Goal: Information Seeking & Learning: Compare options

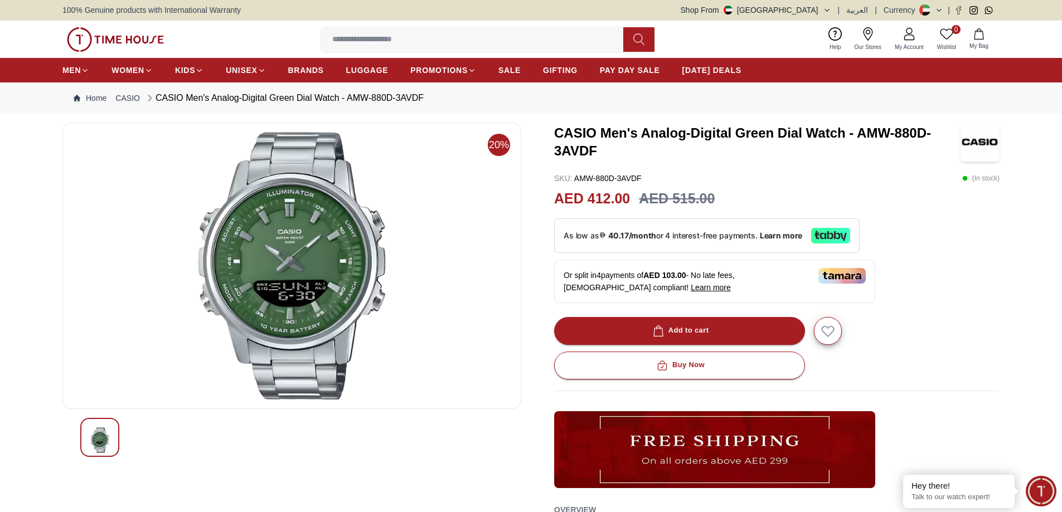
click at [280, 287] on img at bounding box center [292, 266] width 440 height 268
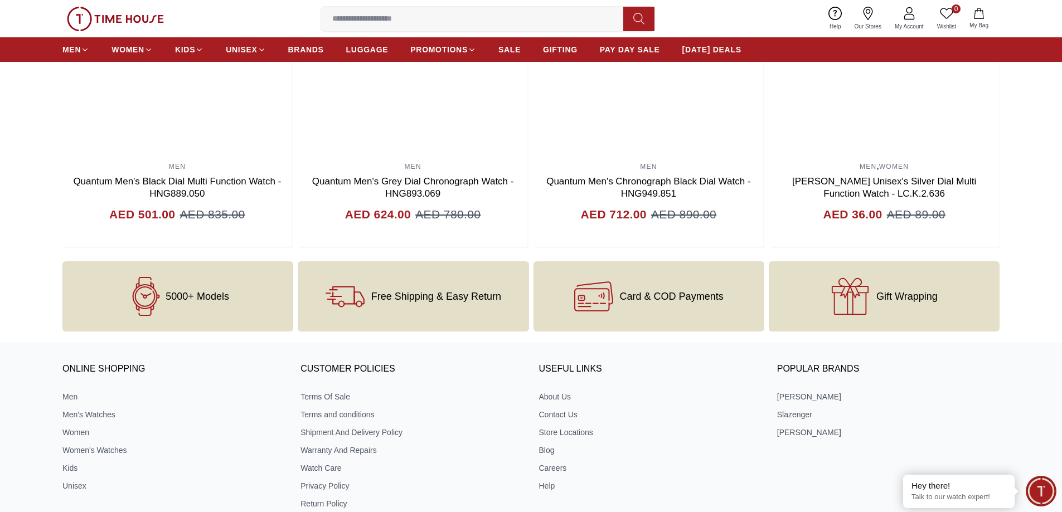
scroll to position [892, 0]
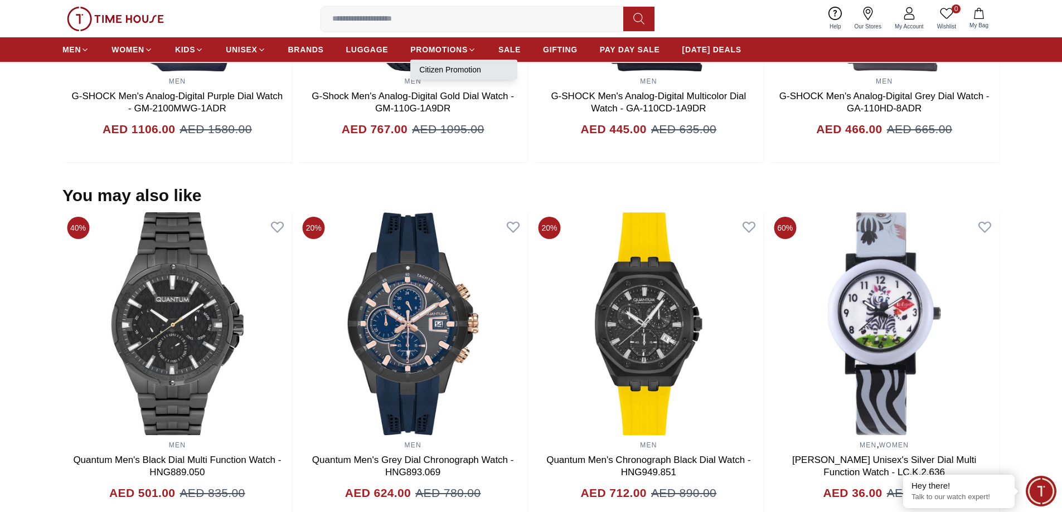
click at [454, 69] on link "Citizen Promotion" at bounding box center [463, 69] width 89 height 11
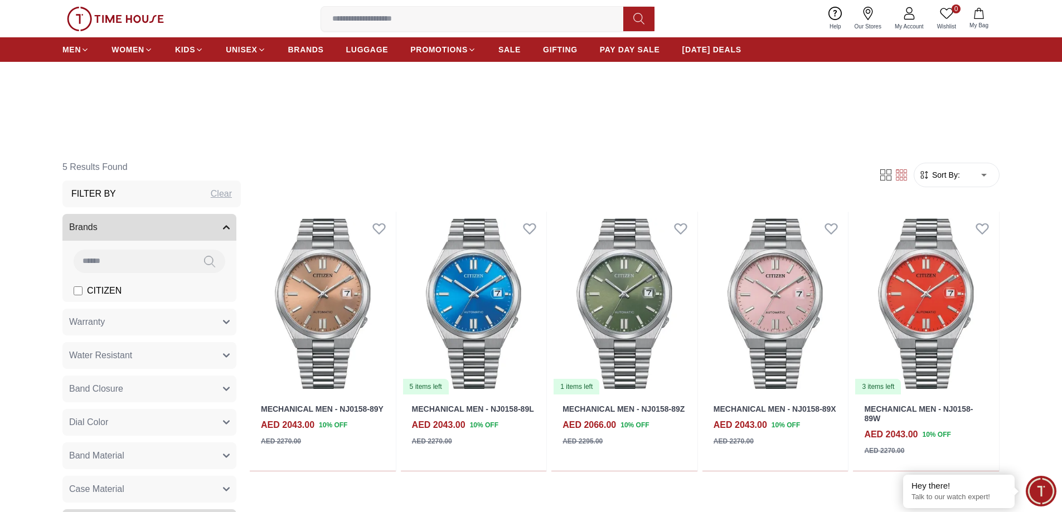
scroll to position [279, 0]
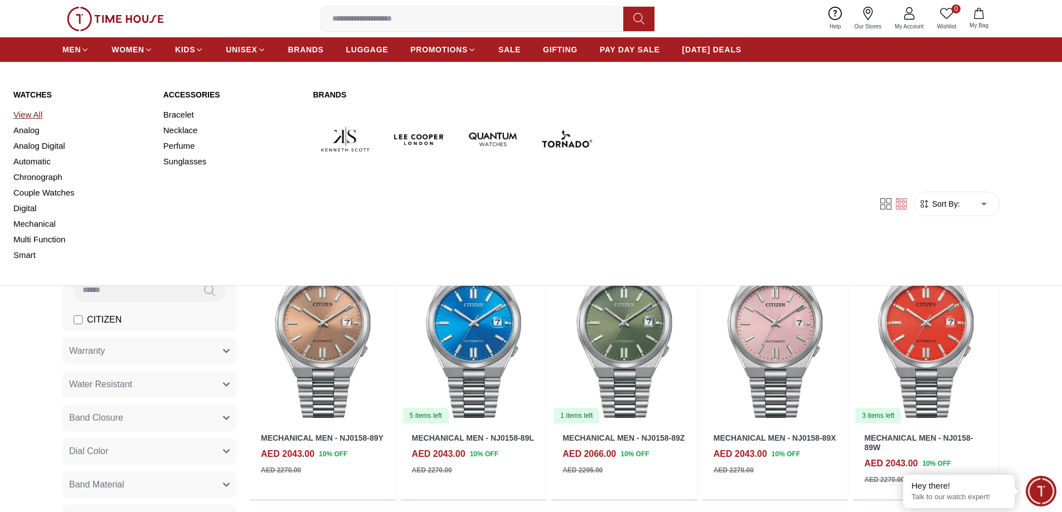
click at [36, 114] on link "View All" at bounding box center [81, 115] width 137 height 16
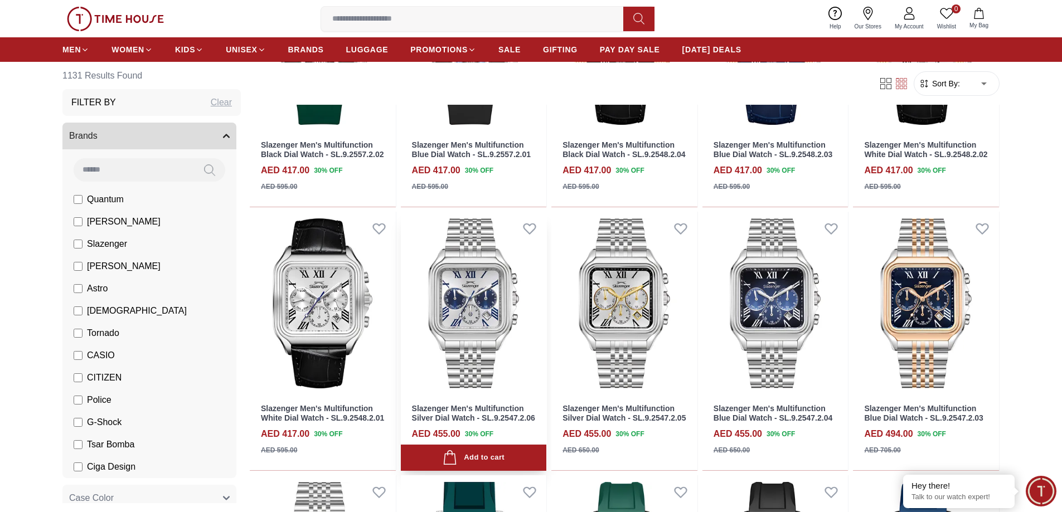
scroll to position [502, 0]
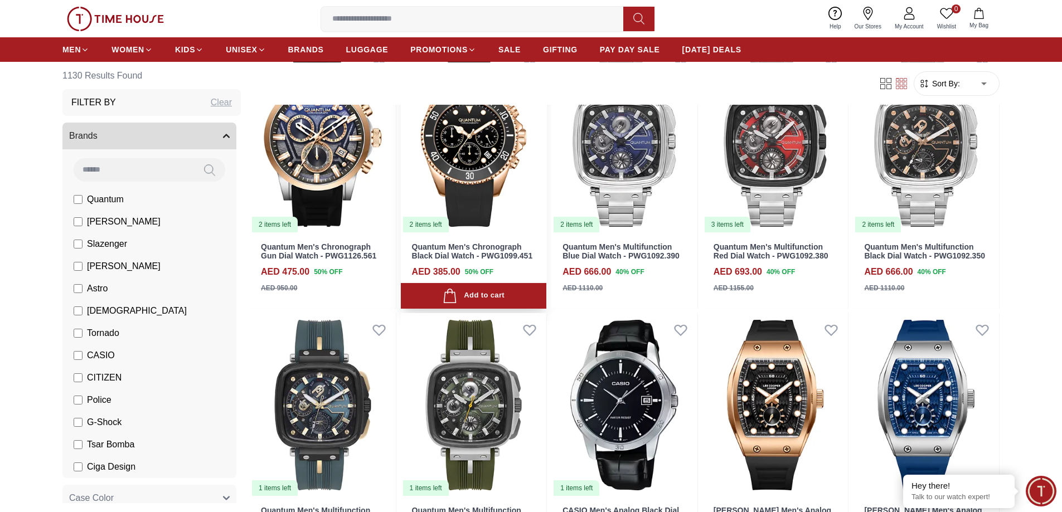
scroll to position [1728, 0]
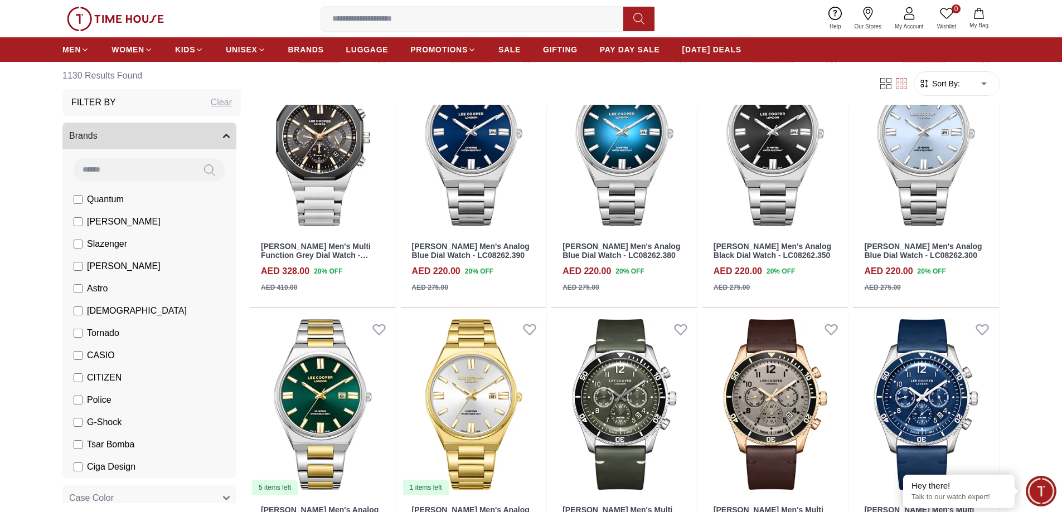
scroll to position [2564, 0]
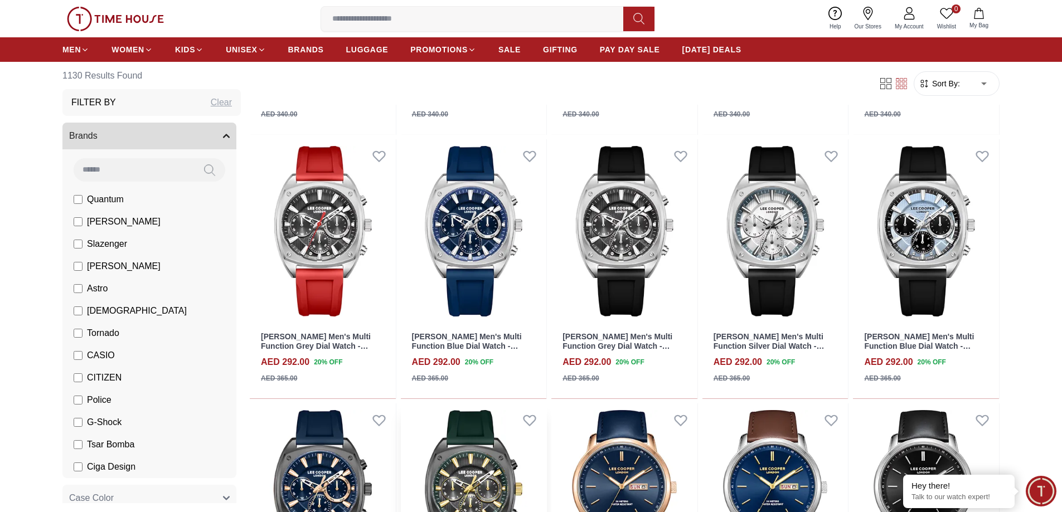
scroll to position [3838, 0]
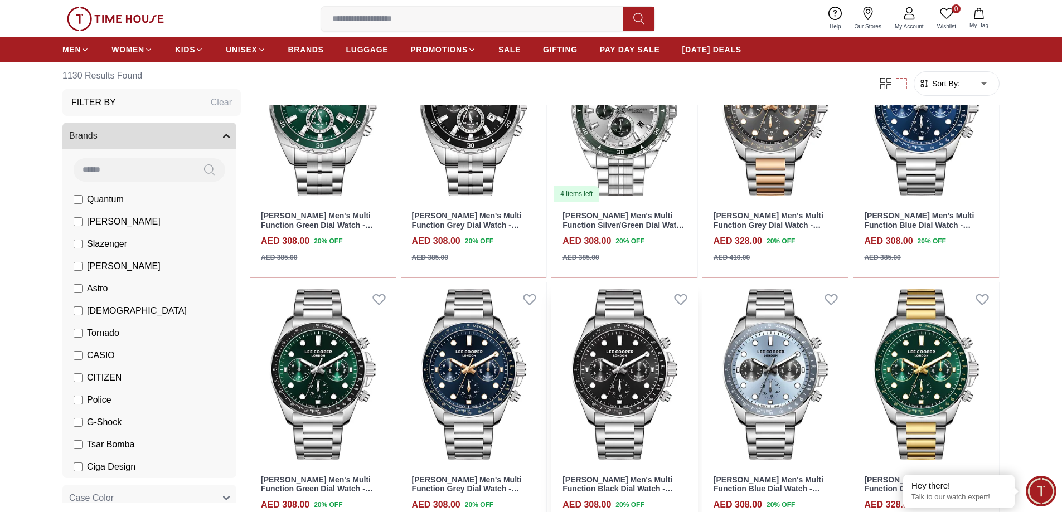
scroll to position [5017, 0]
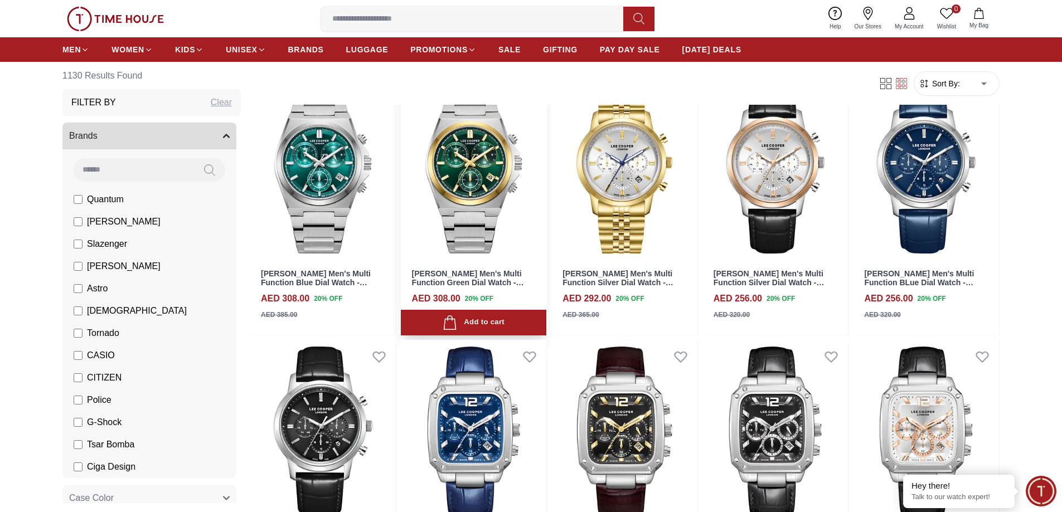
scroll to position [5981, 0]
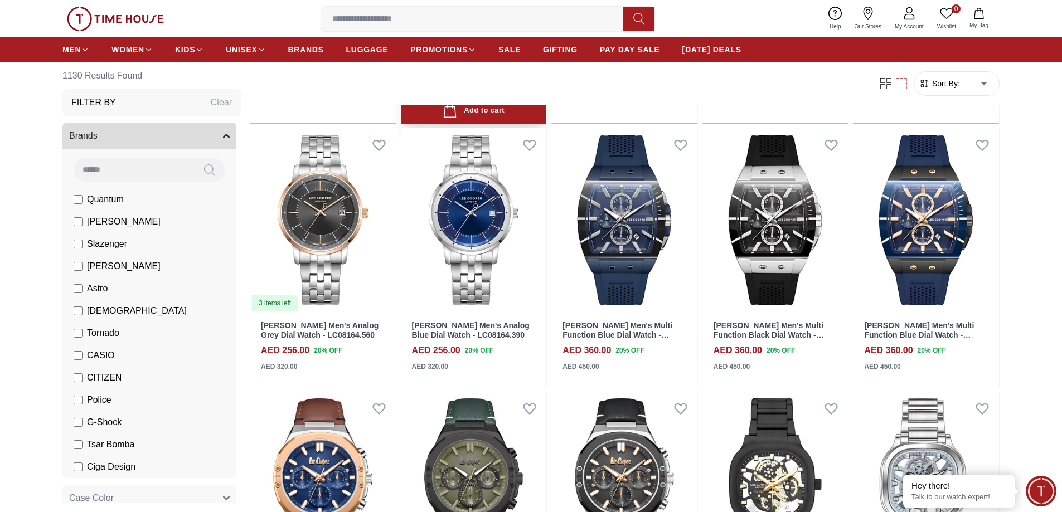
scroll to position [6991, 0]
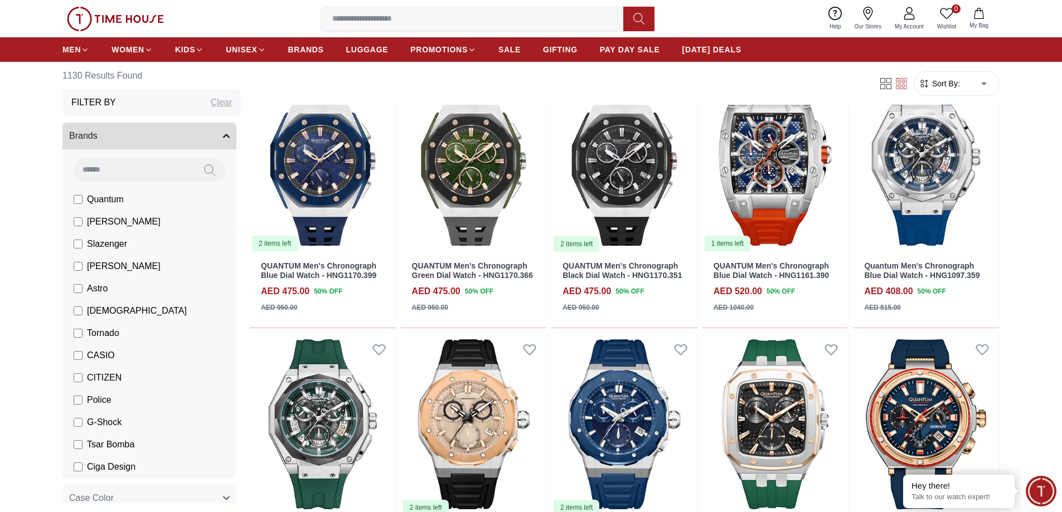
scroll to position [8055, 0]
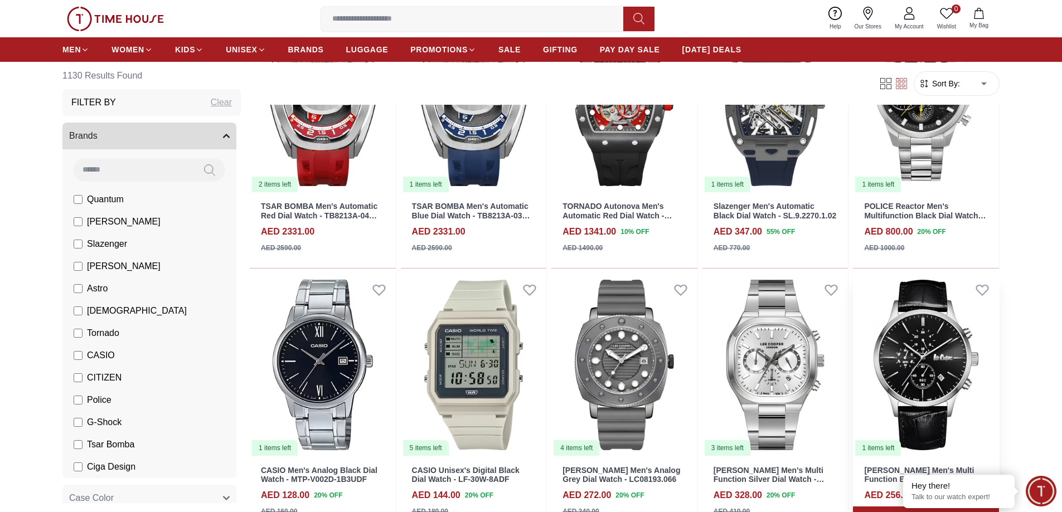
scroll to position [9178, 0]
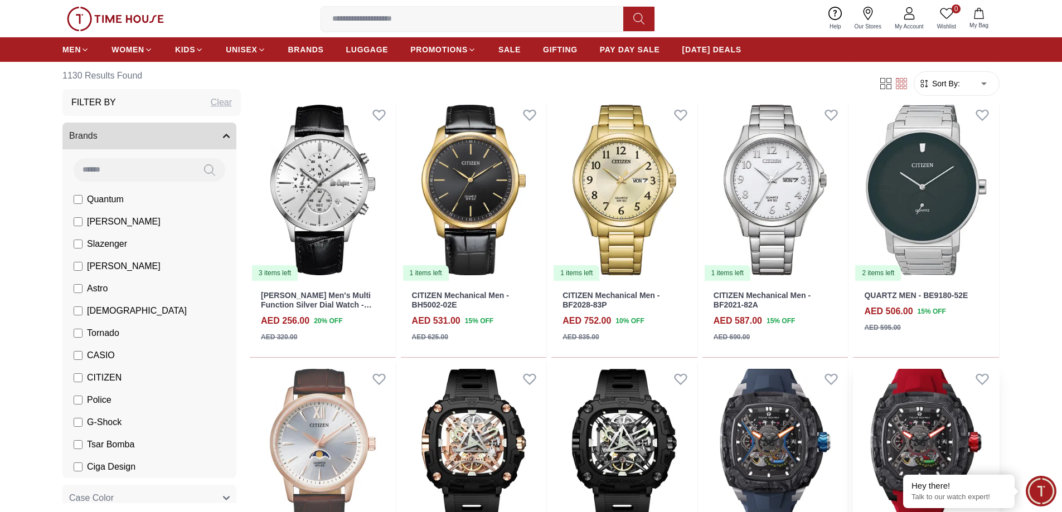
scroll to position [9532, 0]
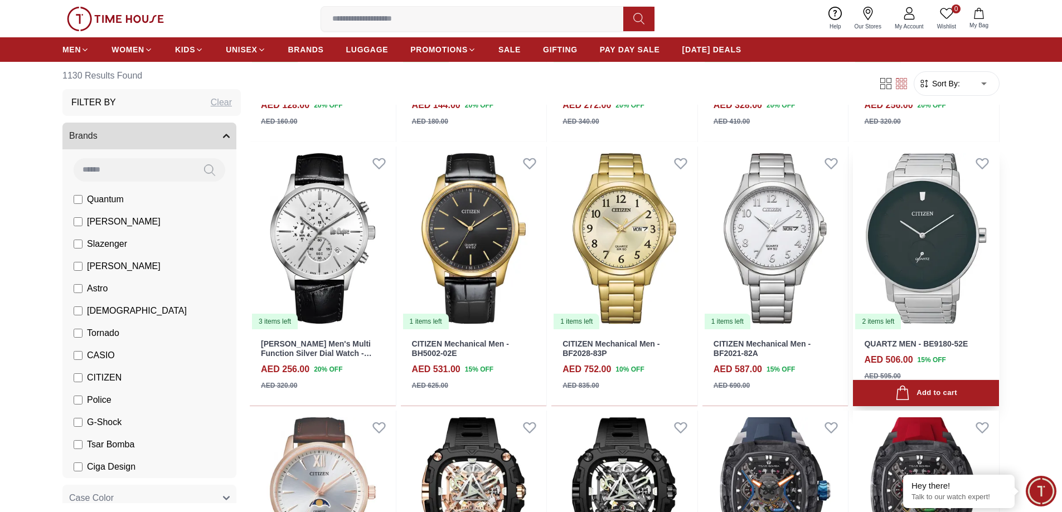
click at [938, 251] on img at bounding box center [926, 239] width 146 height 184
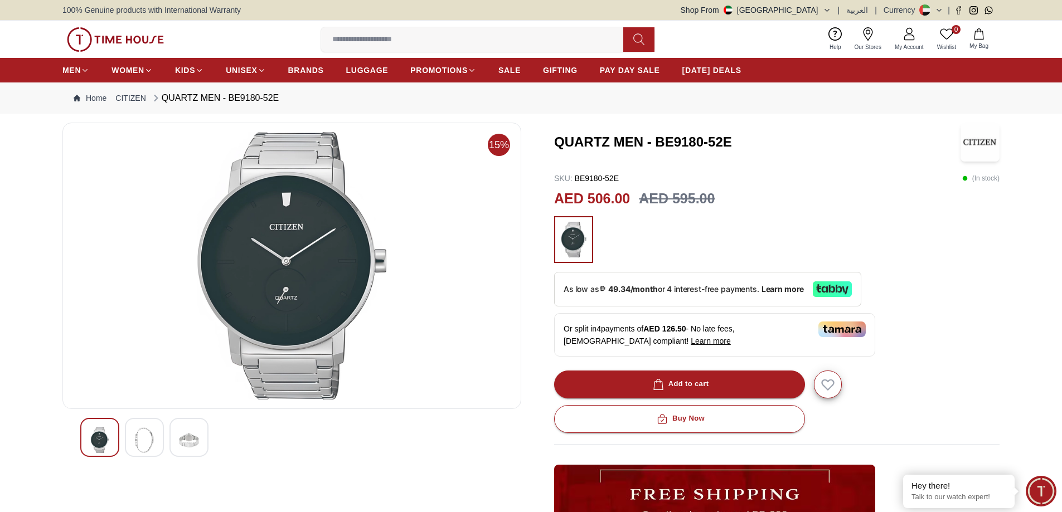
click at [144, 433] on img at bounding box center [144, 441] width 20 height 26
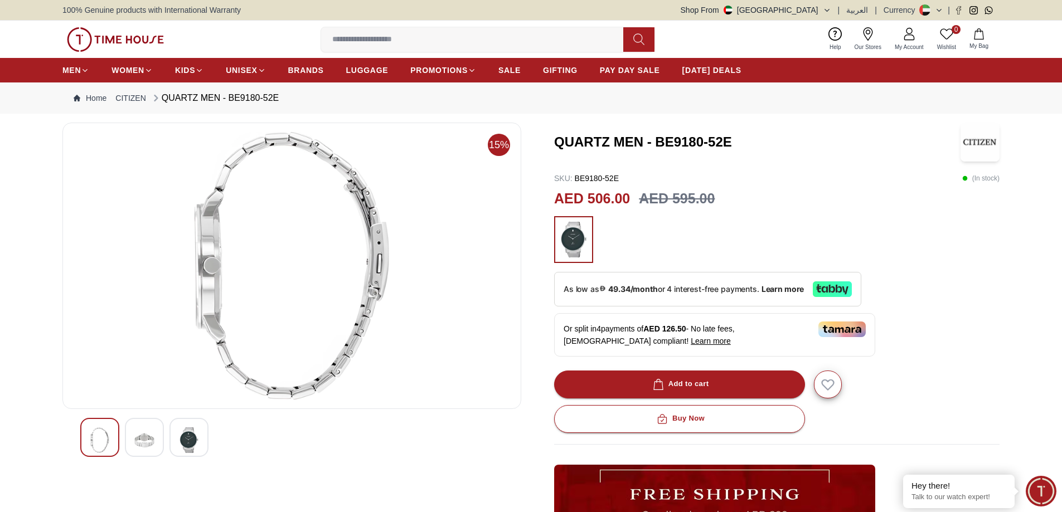
click at [195, 445] on img at bounding box center [189, 441] width 20 height 26
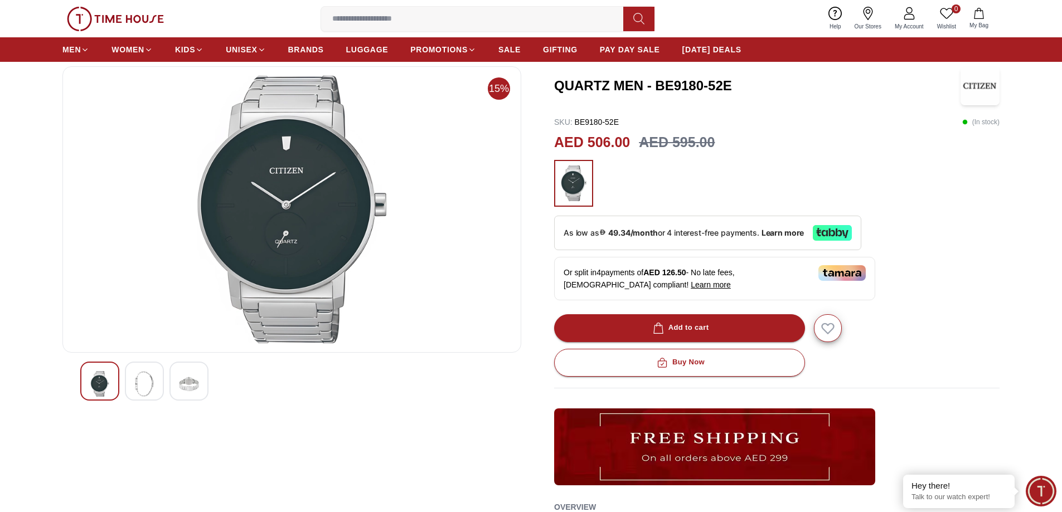
scroll to position [56, 0]
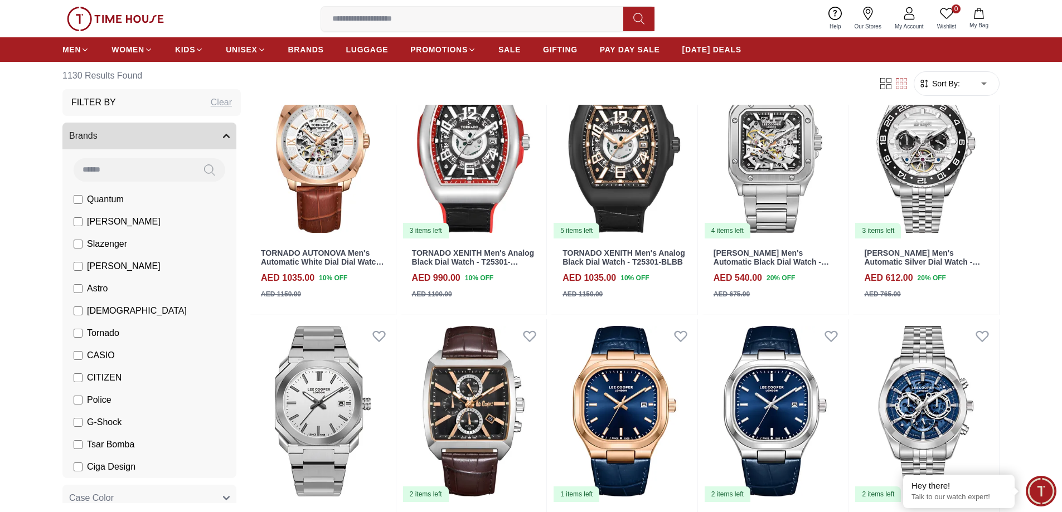
scroll to position [10224, 0]
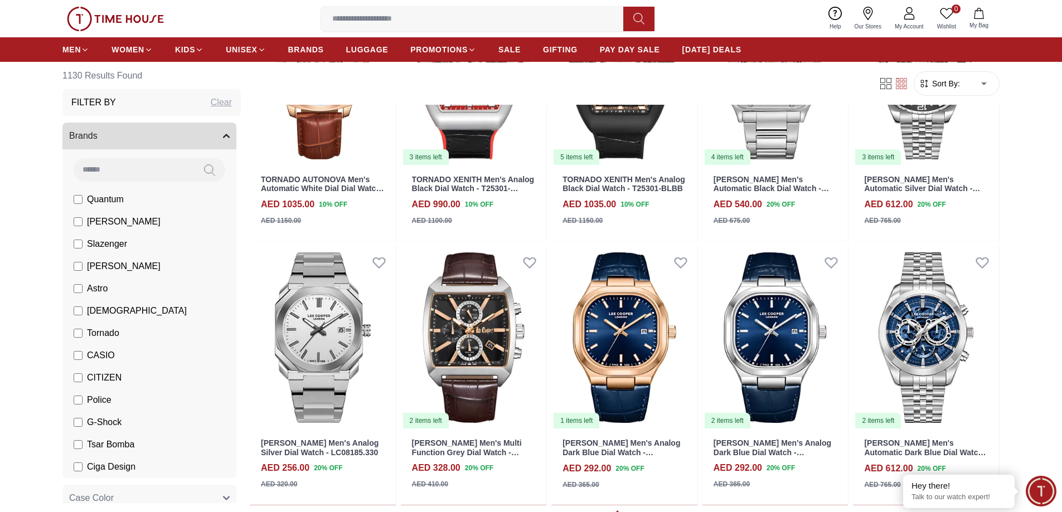
scroll to position [10374, 0]
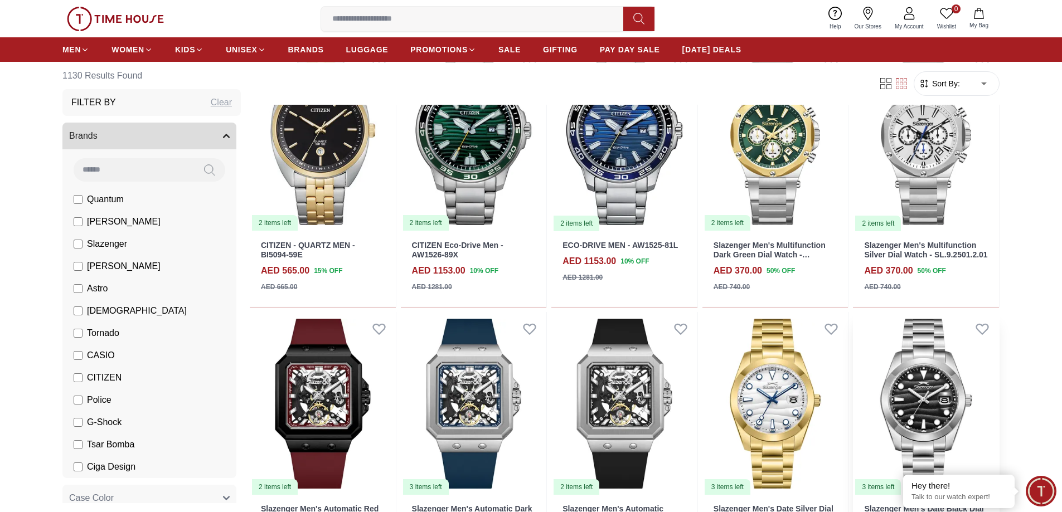
scroll to position [12334, 0]
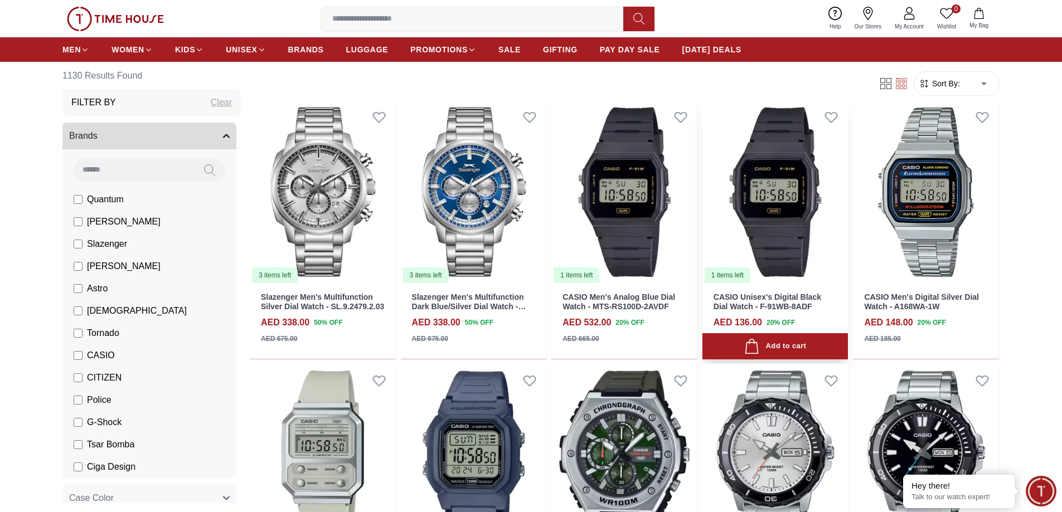
scroll to position [13314, 0]
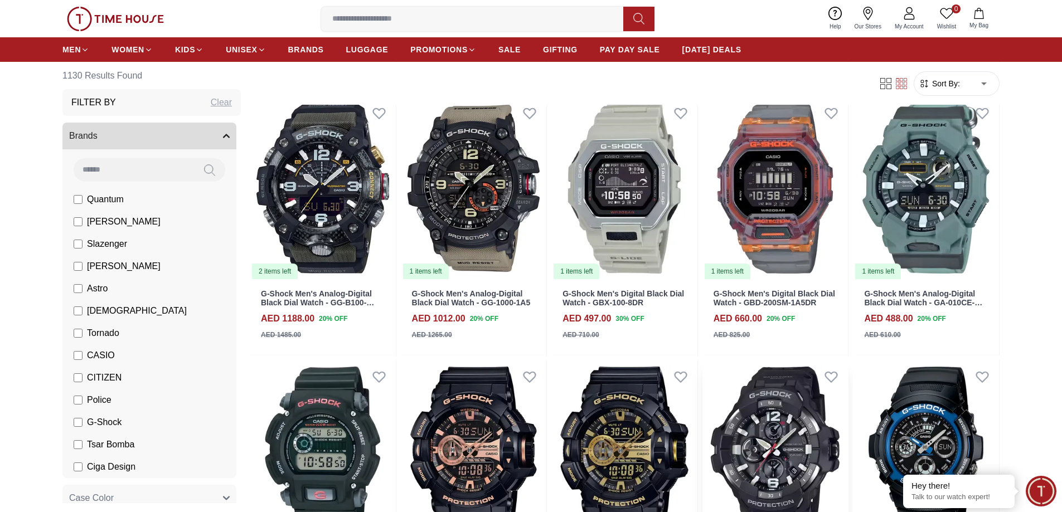
scroll to position [14411, 0]
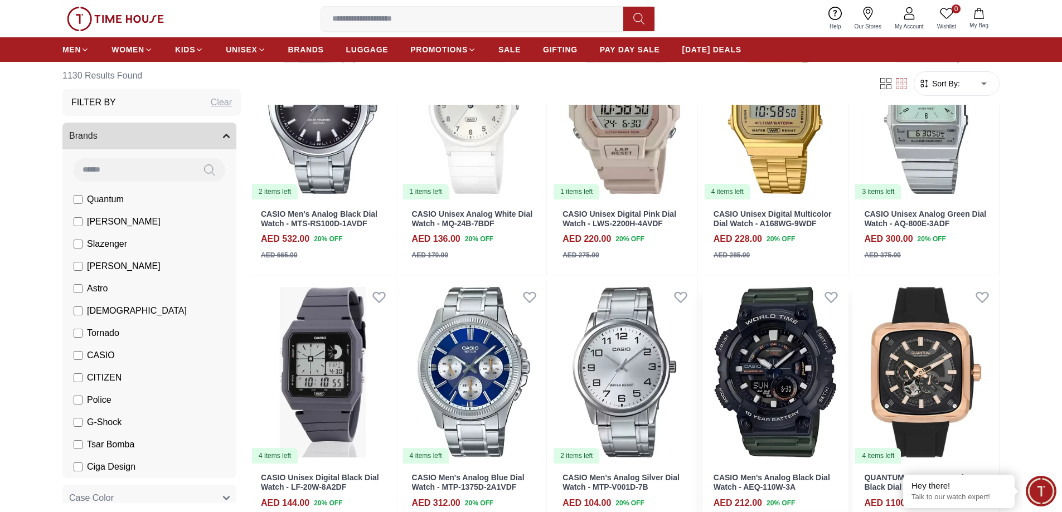
scroll to position [15502, 0]
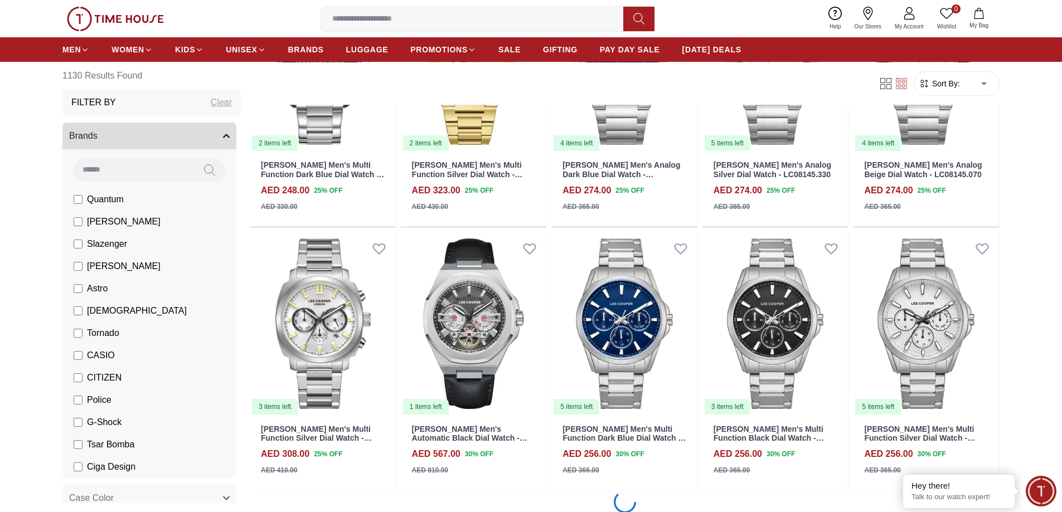
scroll to position [18055, 0]
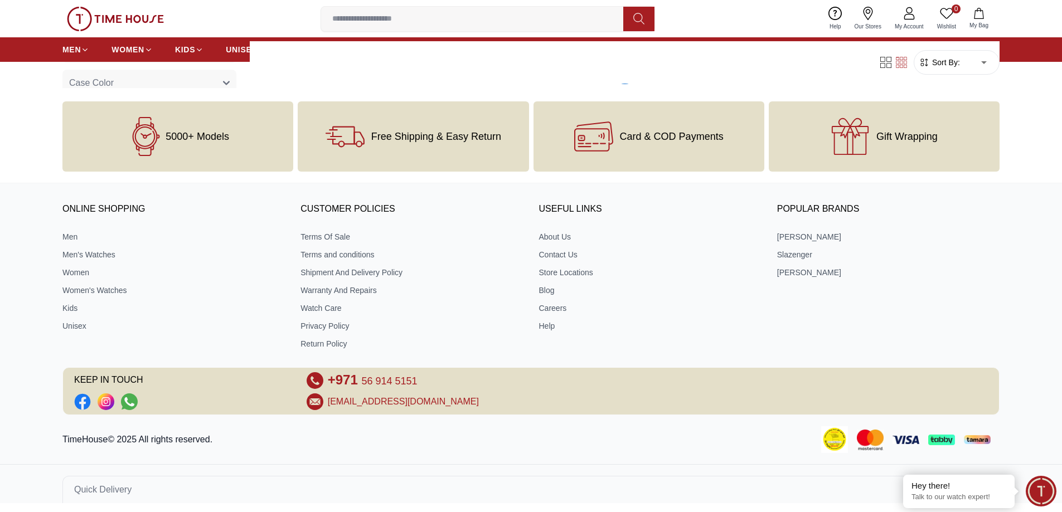
scroll to position [17888, 0]
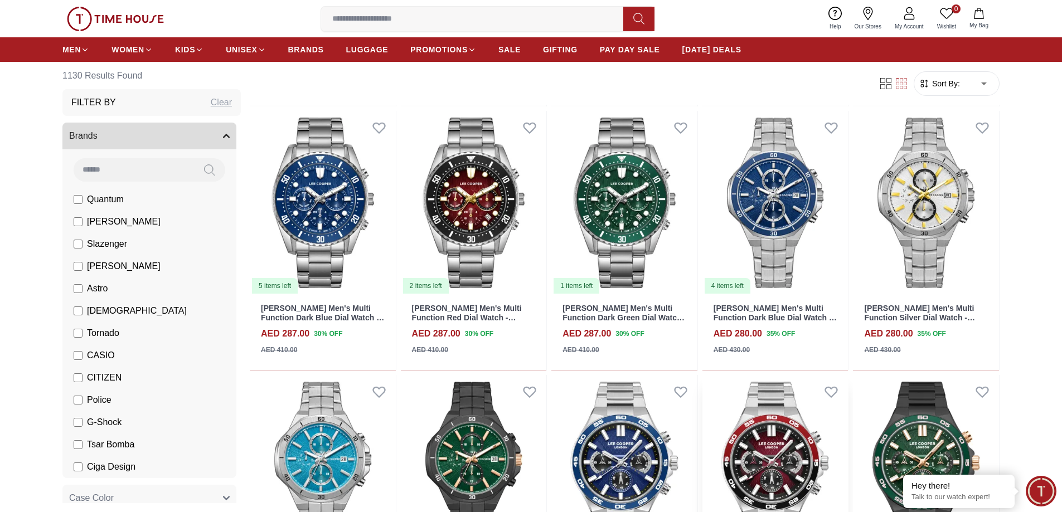
scroll to position [17999, 0]
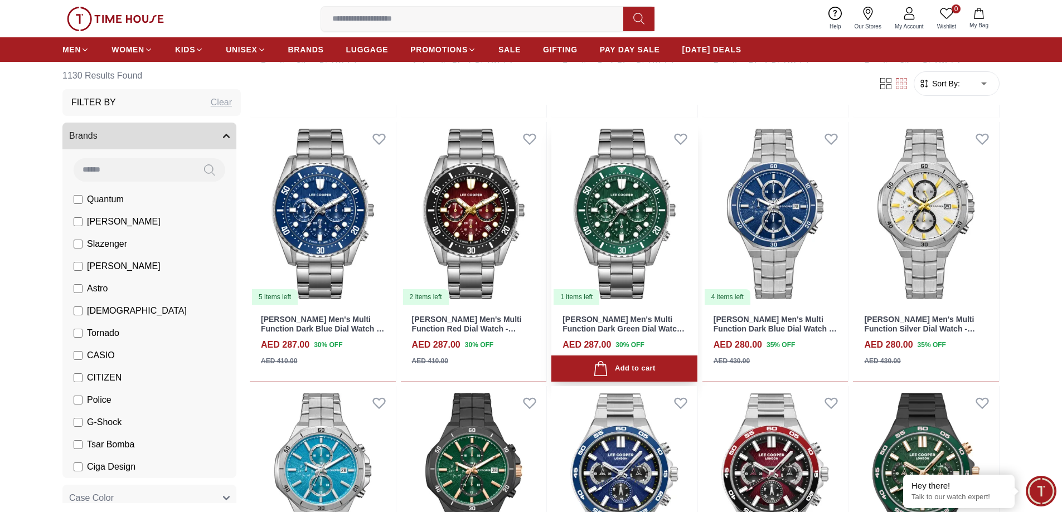
click at [618, 236] on img at bounding box center [624, 214] width 146 height 184
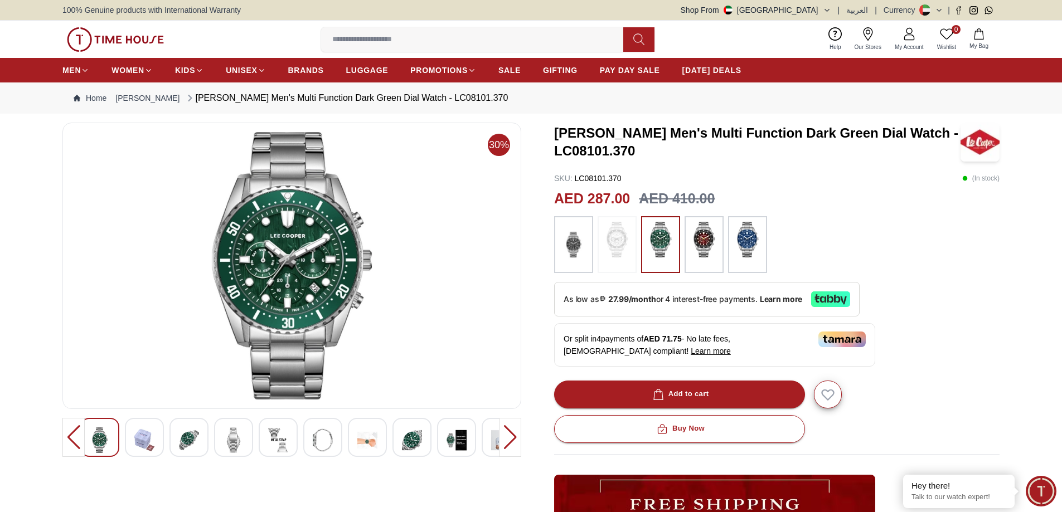
click at [91, 439] on img at bounding box center [100, 441] width 20 height 26
click at [509, 434] on div at bounding box center [510, 437] width 22 height 39
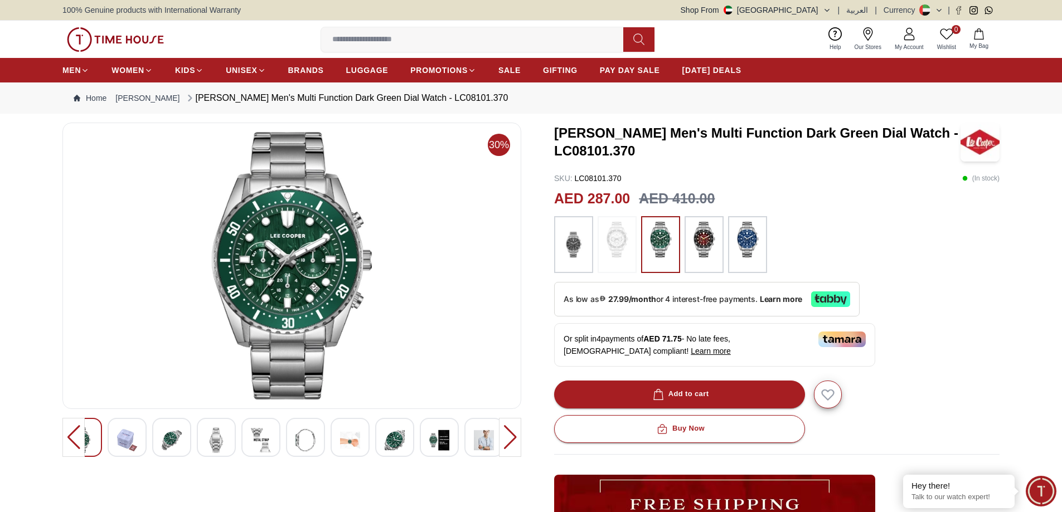
click at [511, 434] on div at bounding box center [510, 437] width 22 height 39
click at [172, 440] on img at bounding box center [172, 441] width 20 height 26
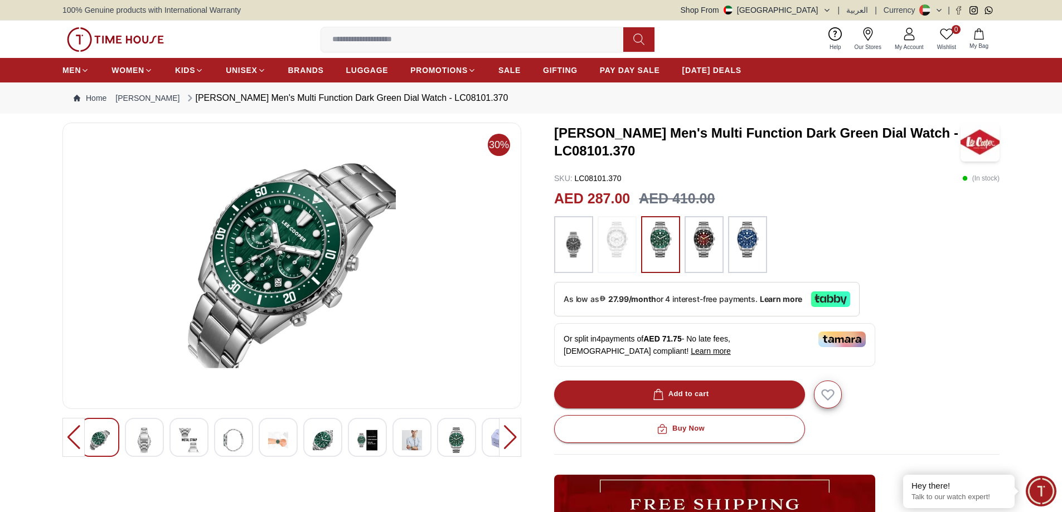
click at [271, 439] on img at bounding box center [278, 441] width 20 height 26
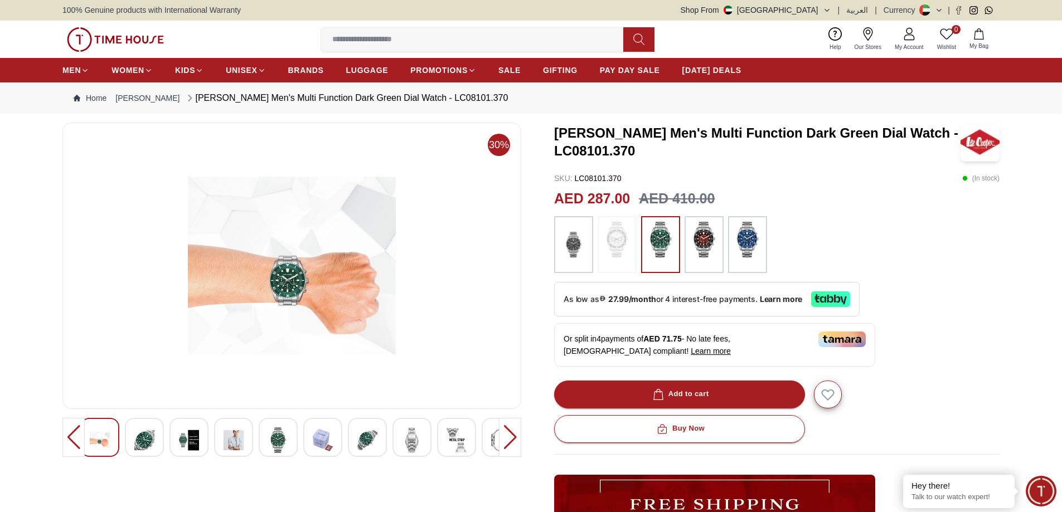
click at [381, 446] on div at bounding box center [367, 437] width 39 height 39
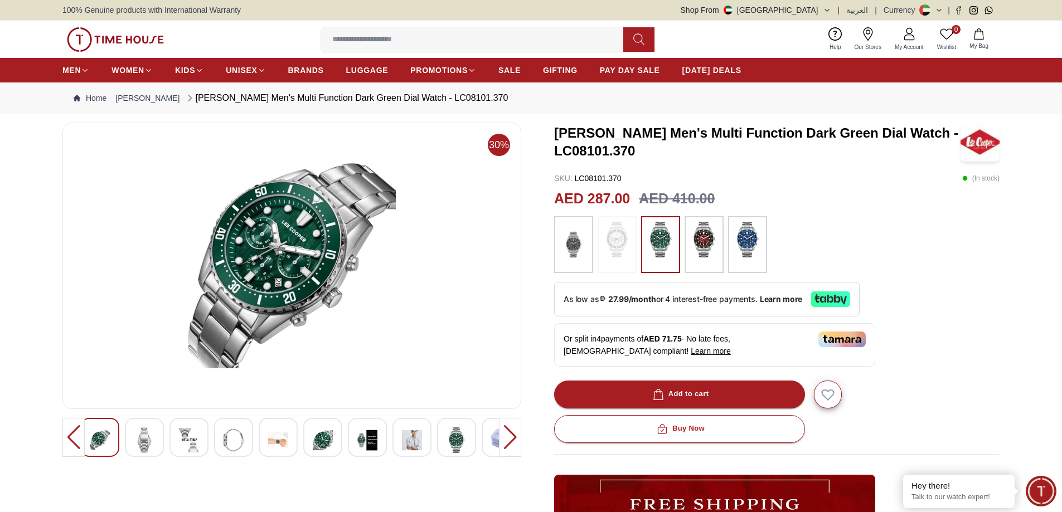
click at [460, 443] on img at bounding box center [457, 441] width 20 height 26
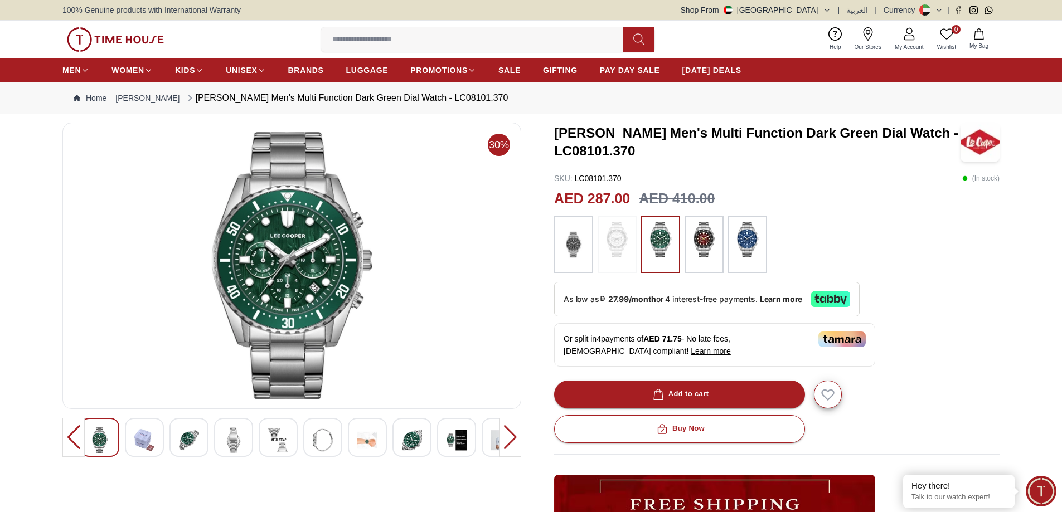
click at [516, 440] on div at bounding box center [510, 437] width 22 height 39
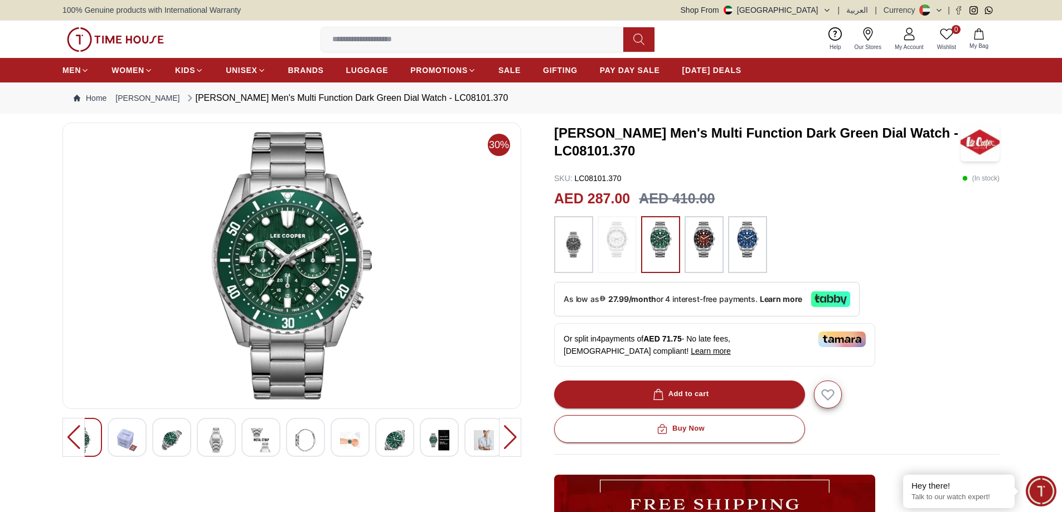
click at [507, 439] on div at bounding box center [510, 437] width 22 height 39
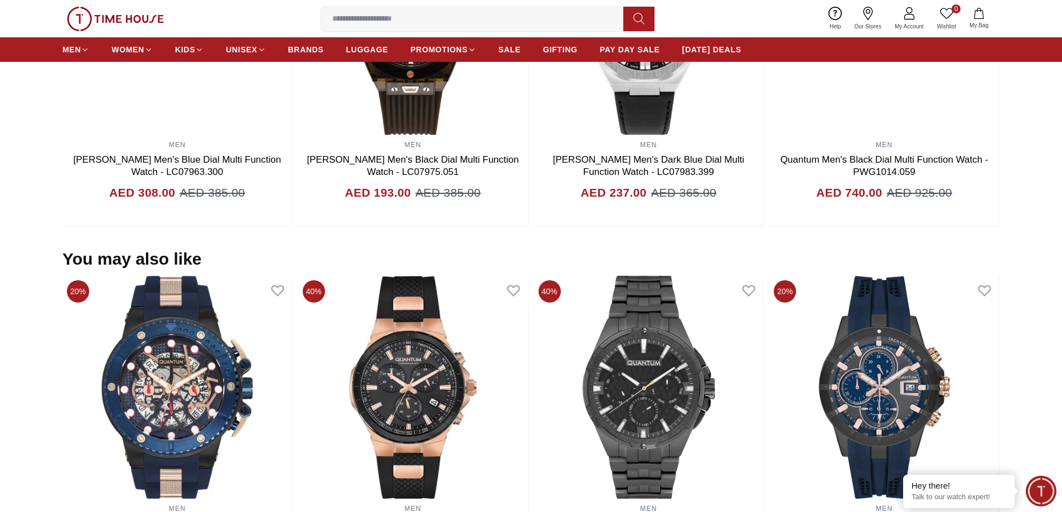
scroll to position [731, 0]
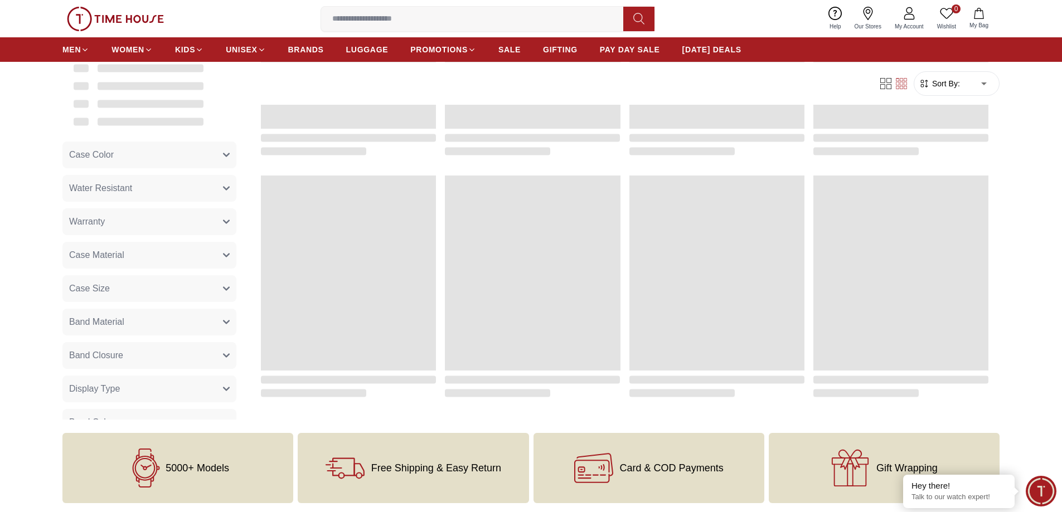
scroll to position [1065, 0]
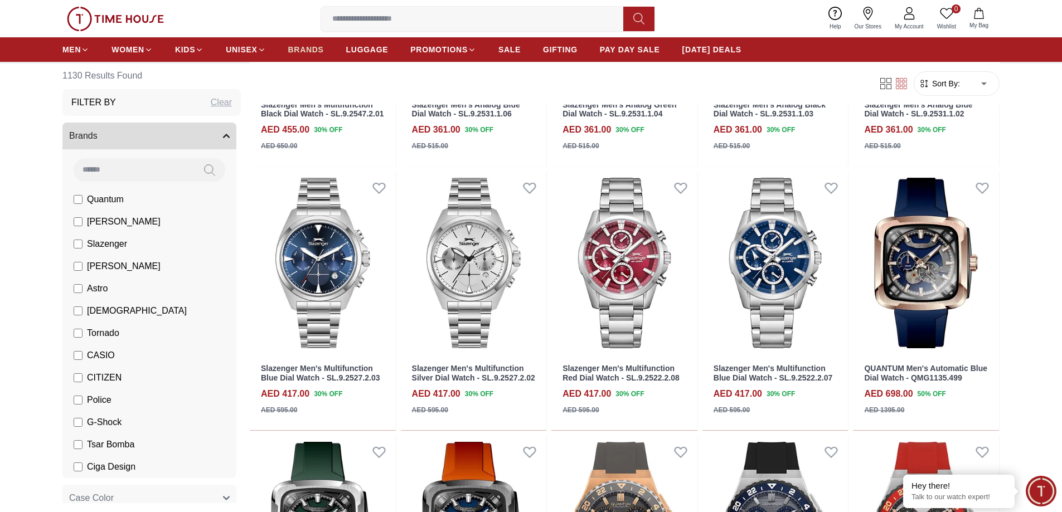
click at [308, 49] on span "BRANDS" at bounding box center [306, 49] width 36 height 11
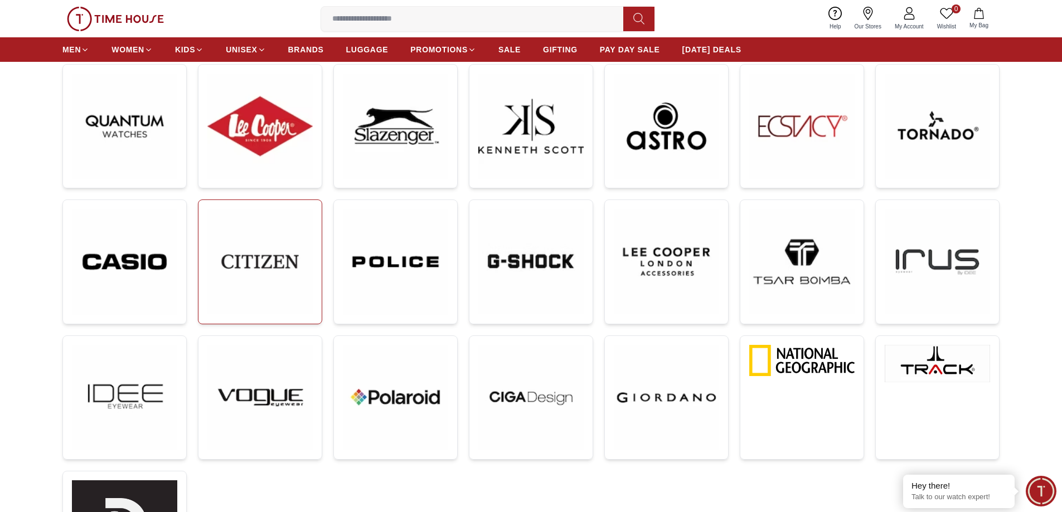
scroll to position [56, 0]
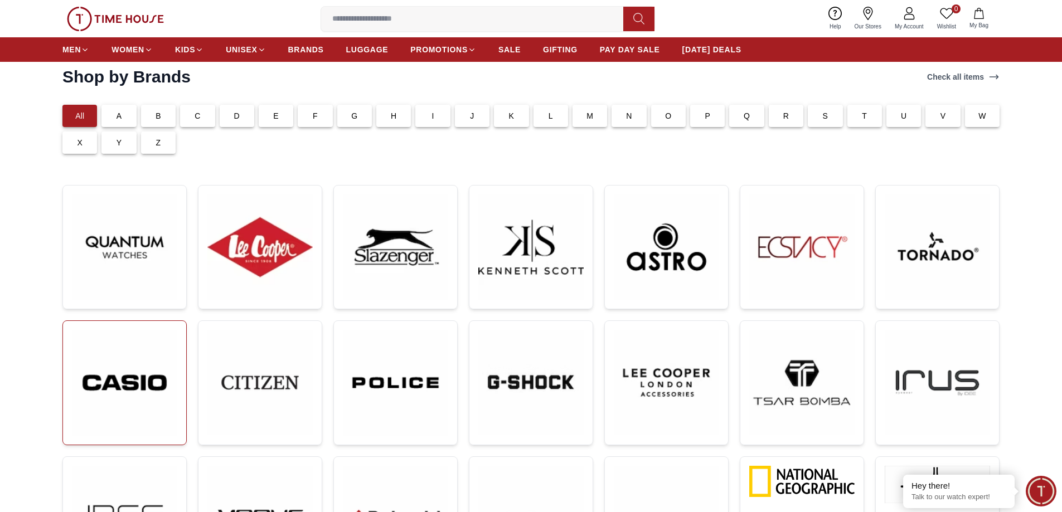
click at [120, 386] on img at bounding box center [124, 383] width 105 height 106
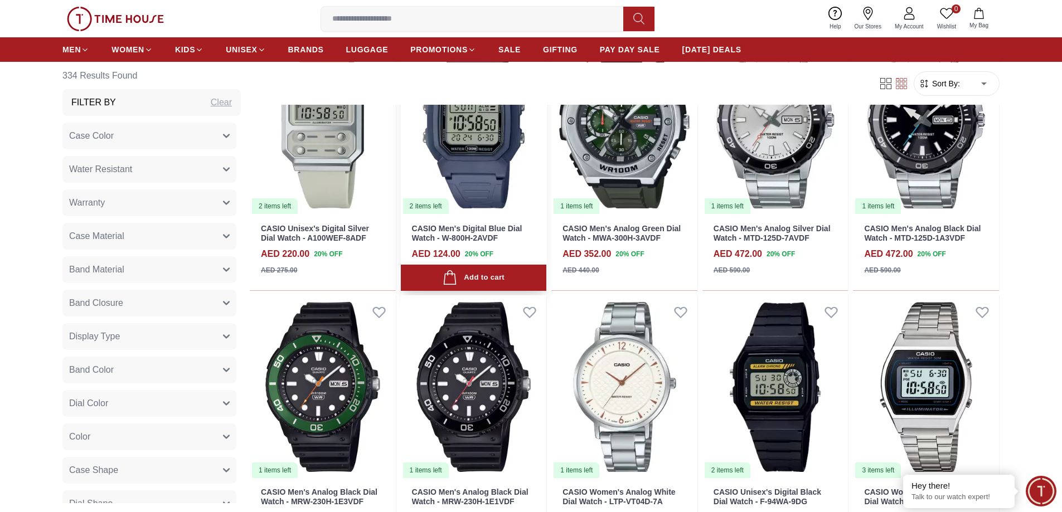
scroll to position [1171, 0]
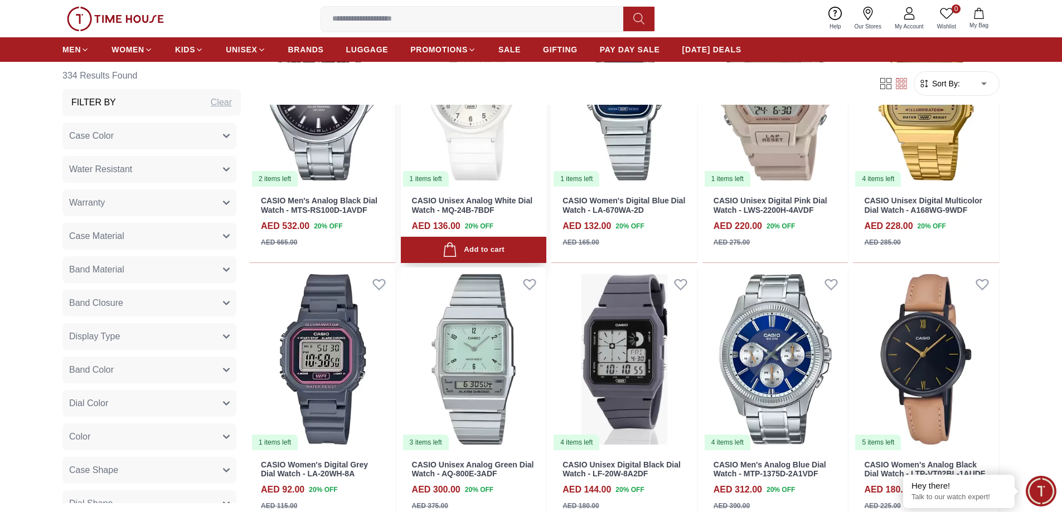
scroll to position [2285, 0]
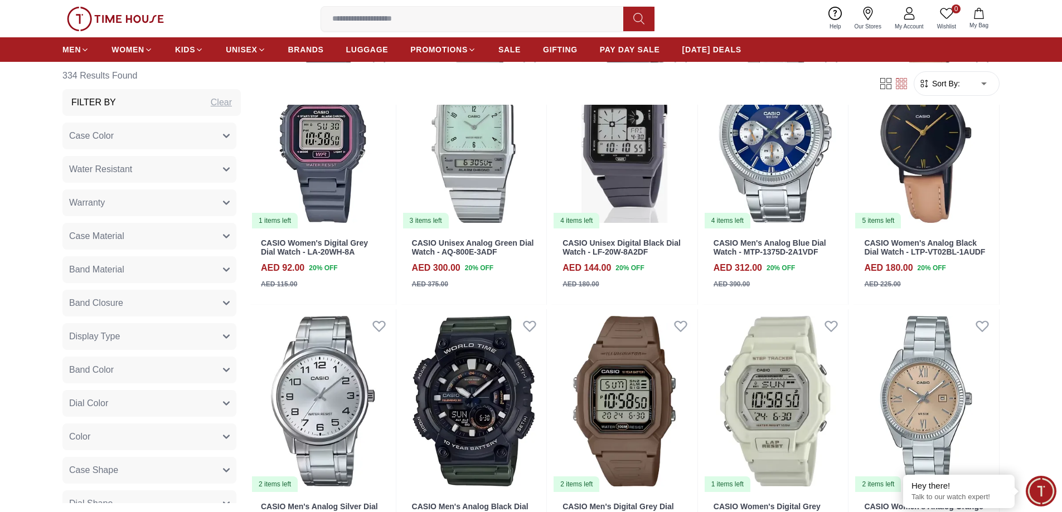
scroll to position [2620, 0]
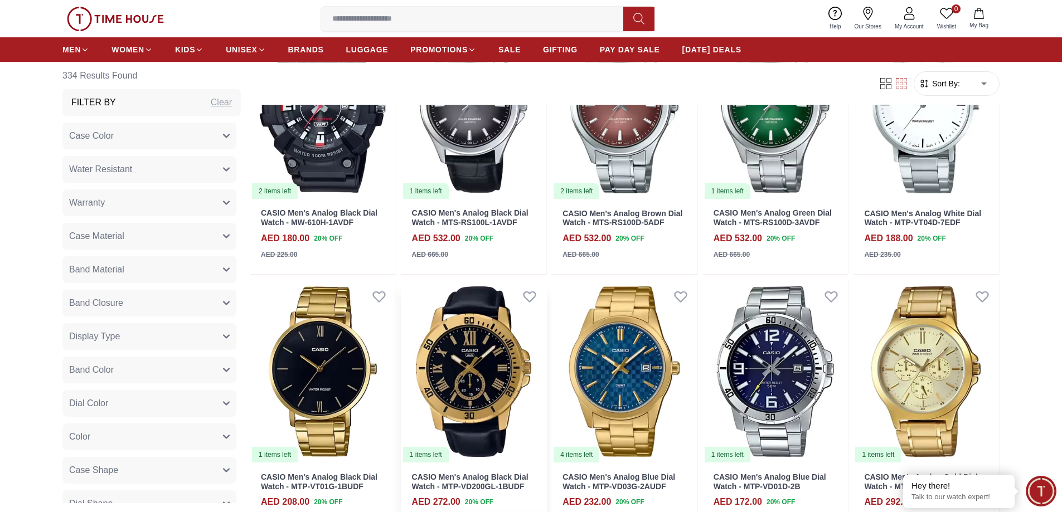
scroll to position [4292, 0]
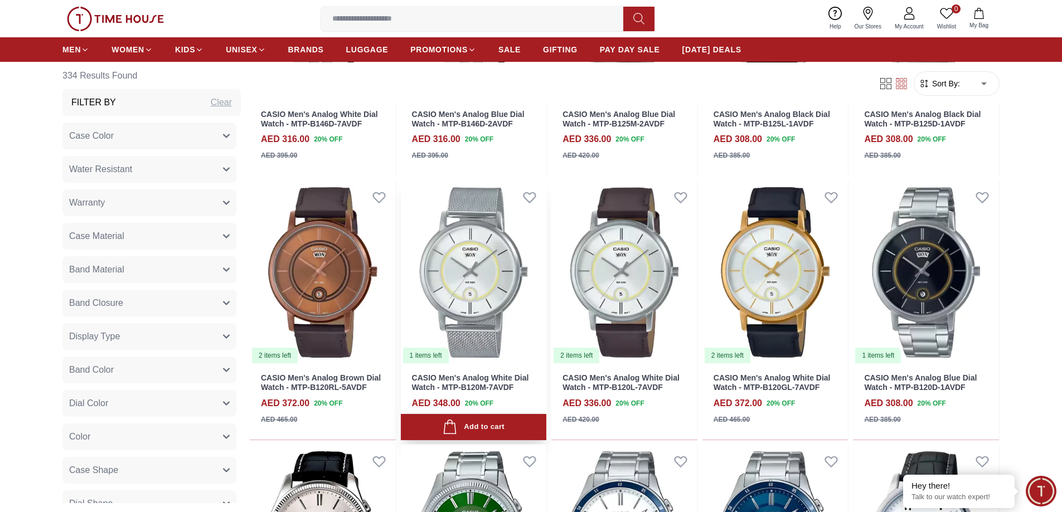
scroll to position [5323, 0]
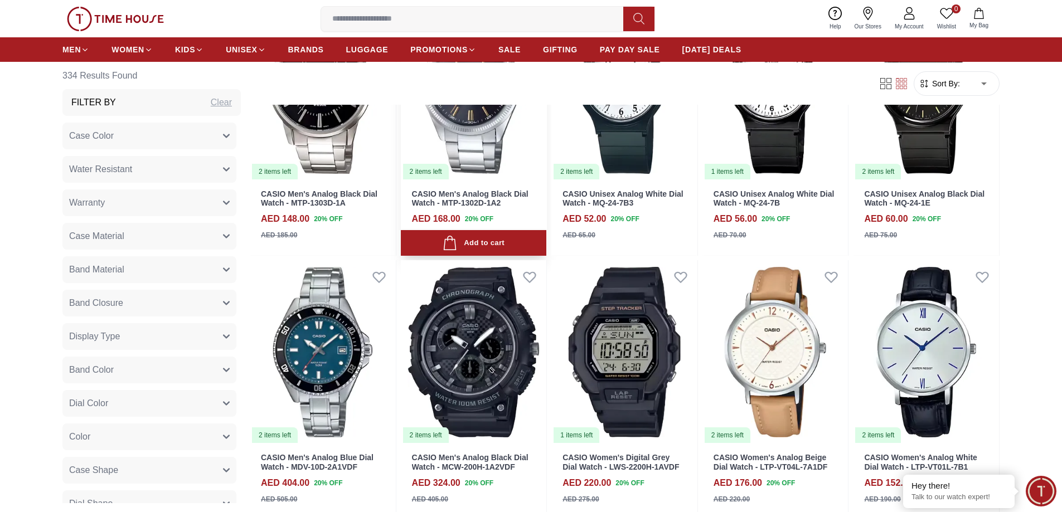
scroll to position [6076, 0]
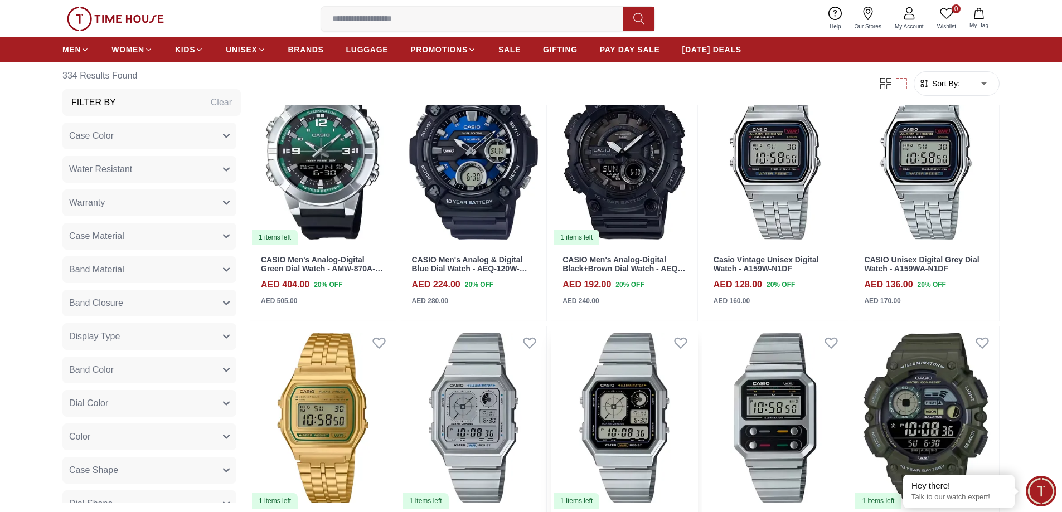
scroll to position [7611, 0]
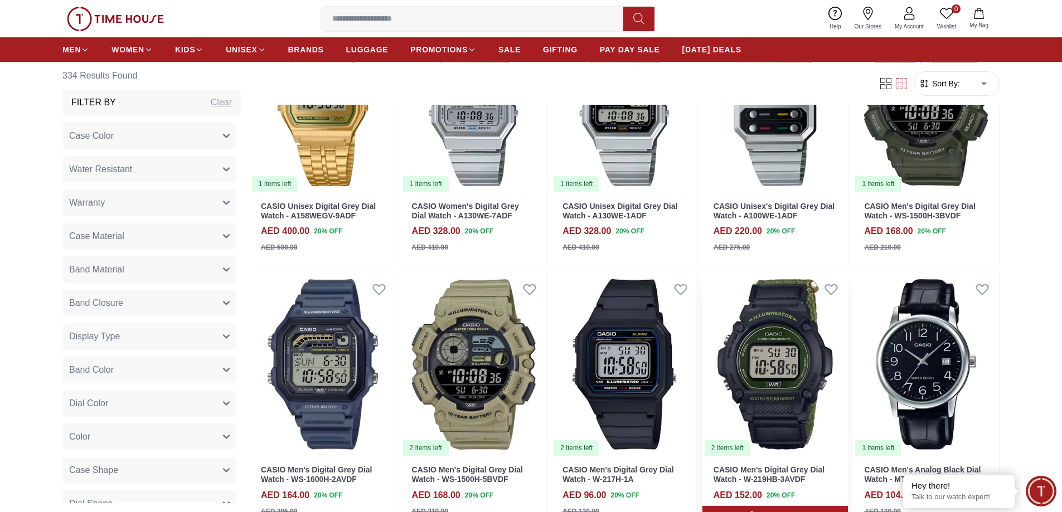
scroll to position [7834, 0]
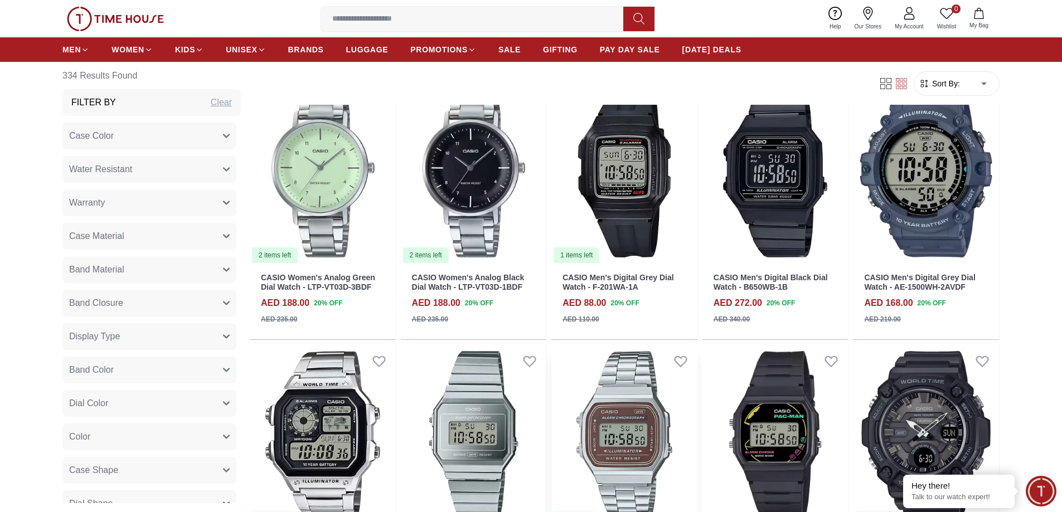
scroll to position [9597, 0]
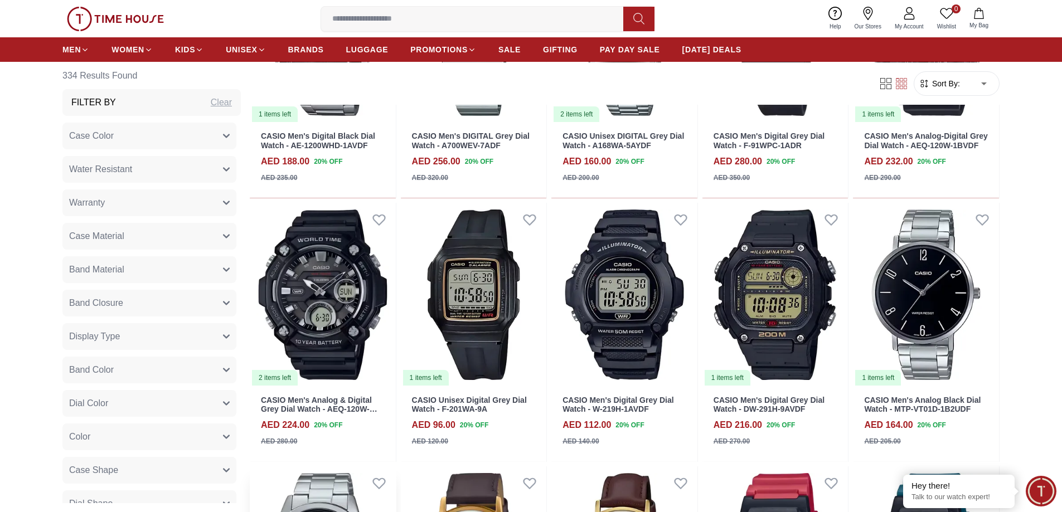
scroll to position [9840, 0]
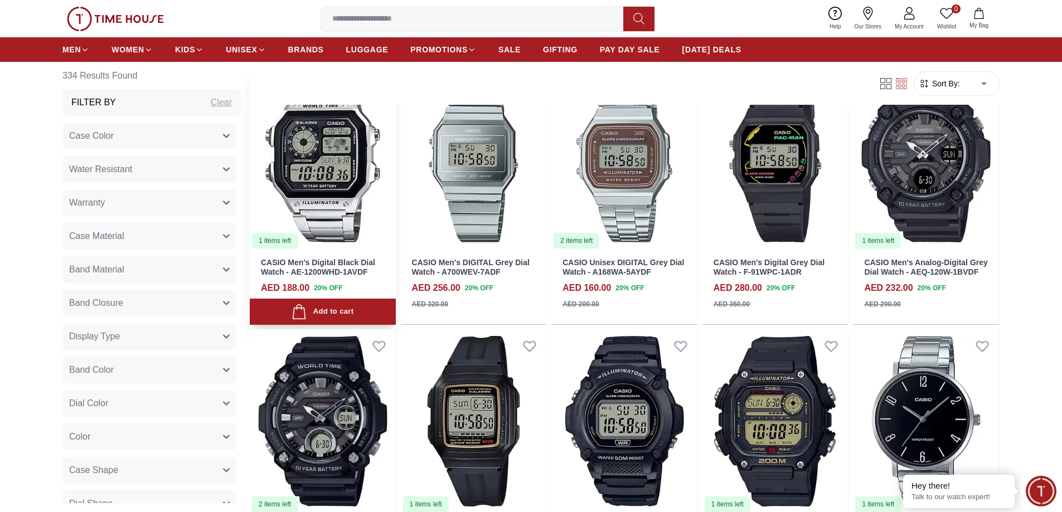
click at [314, 156] on img at bounding box center [323, 158] width 146 height 184
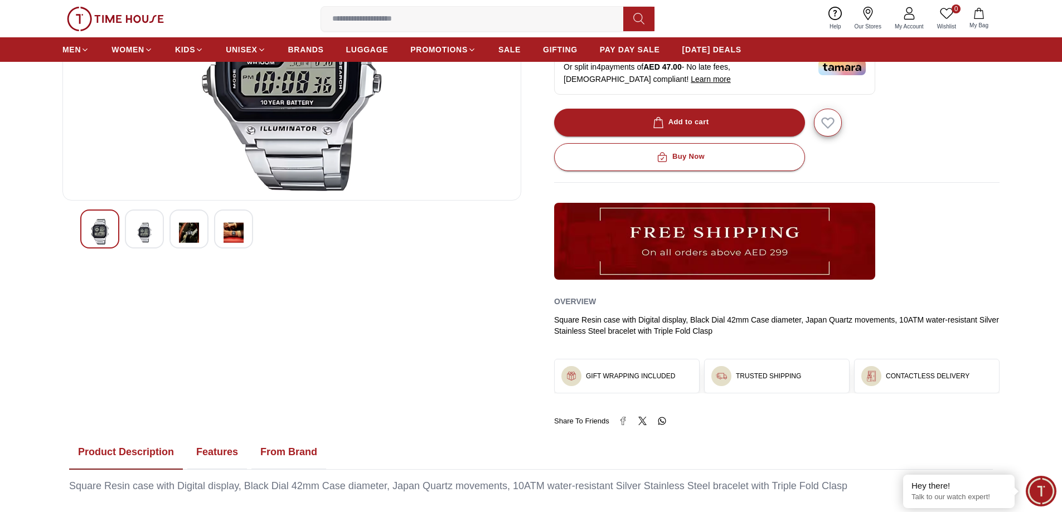
scroll to position [56, 0]
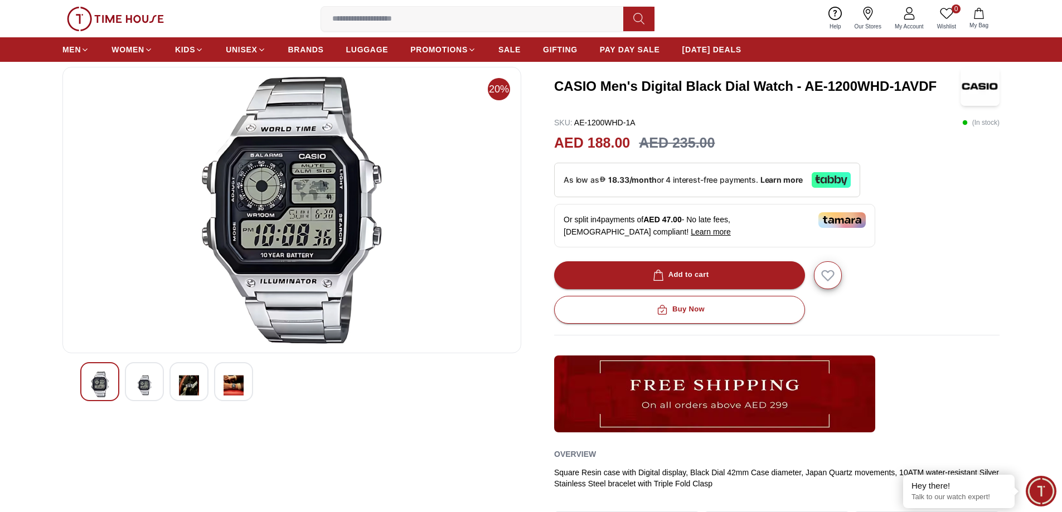
click at [142, 384] on img at bounding box center [144, 385] width 20 height 27
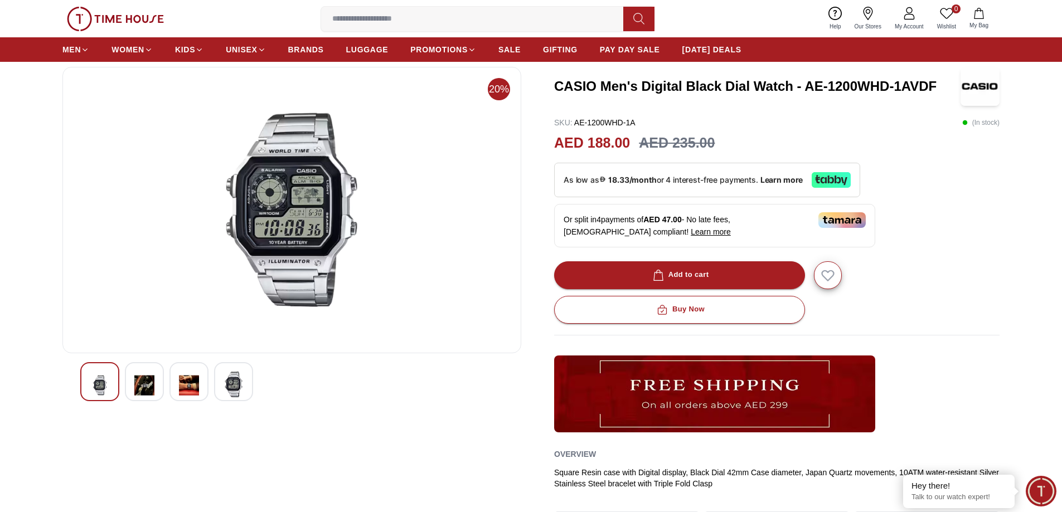
click at [196, 391] on img at bounding box center [189, 385] width 20 height 27
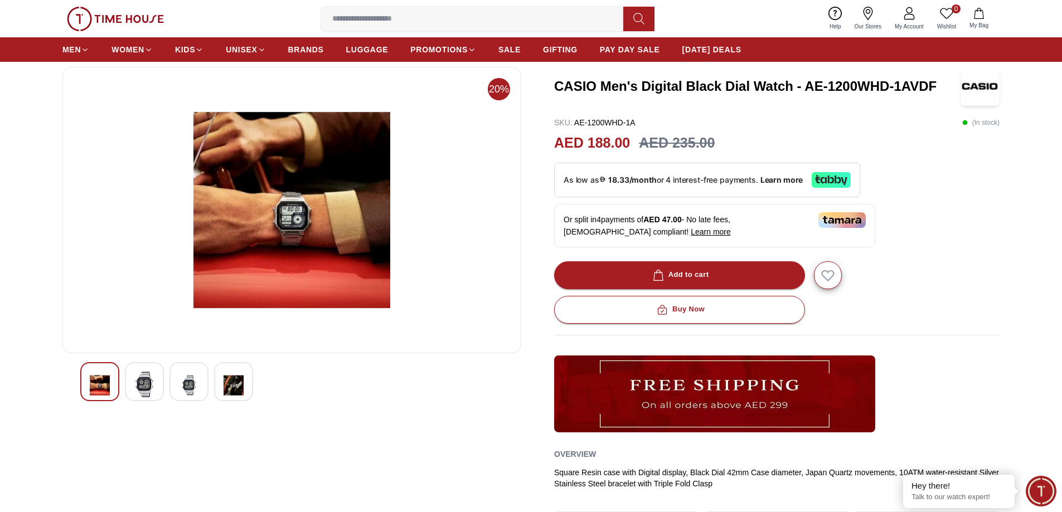
click at [234, 386] on img at bounding box center [234, 385] width 20 height 27
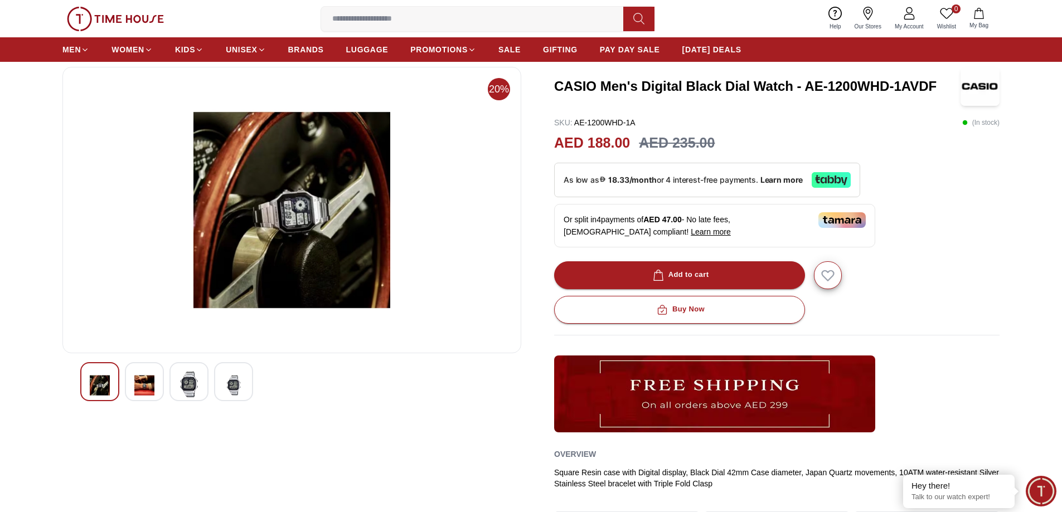
click at [110, 379] on div at bounding box center [99, 381] width 39 height 39
click at [229, 386] on img at bounding box center [234, 385] width 20 height 27
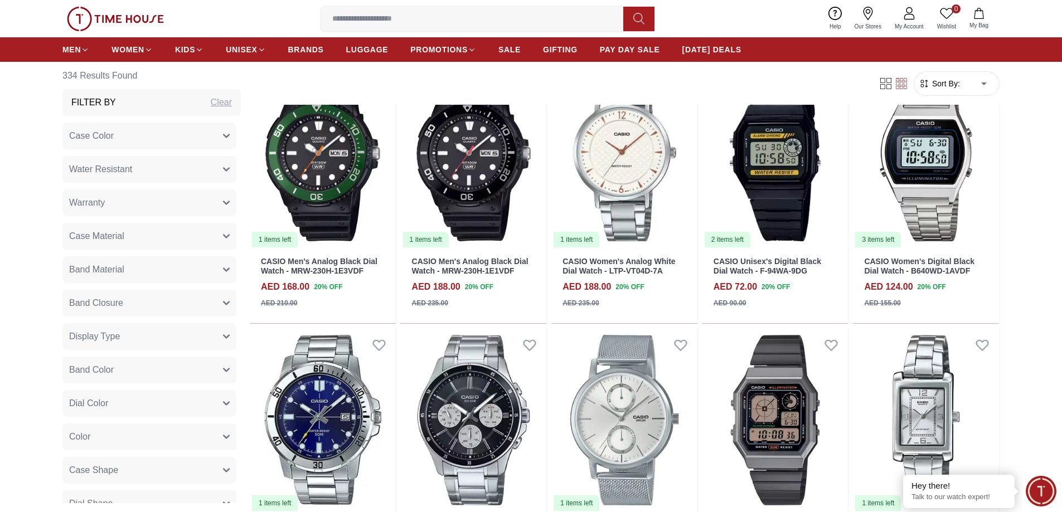
scroll to position [1389, 0]
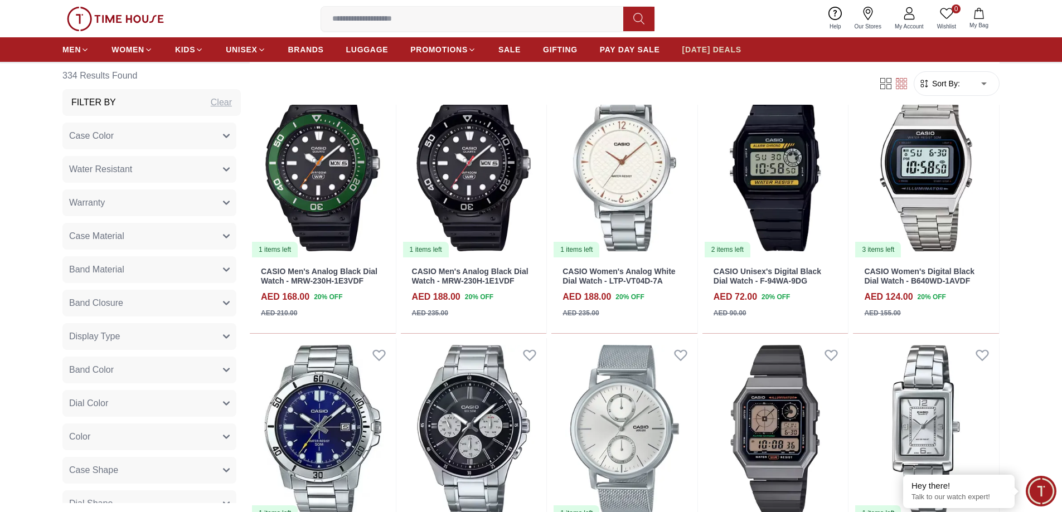
click at [706, 48] on span "[DATE] DEALS" at bounding box center [711, 49] width 59 height 11
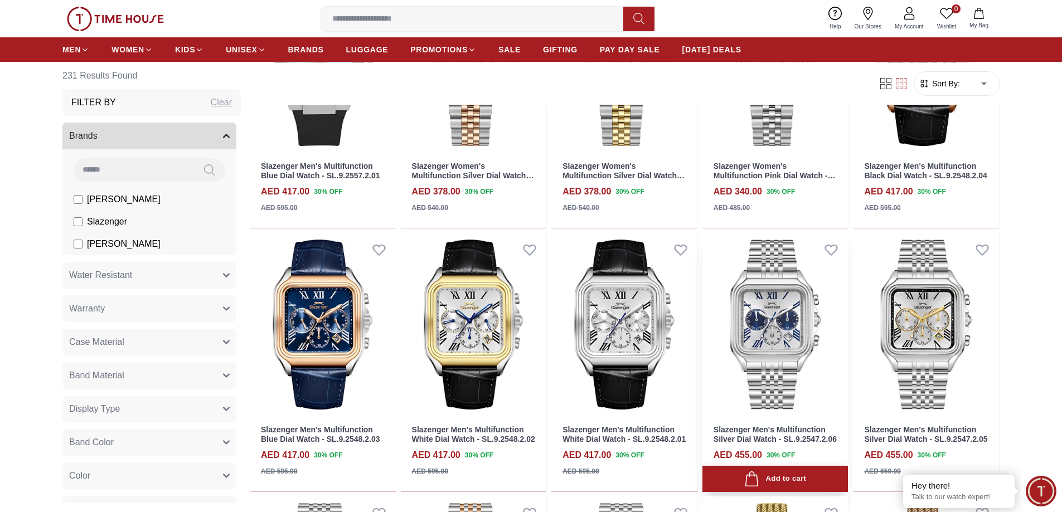
scroll to position [502, 0]
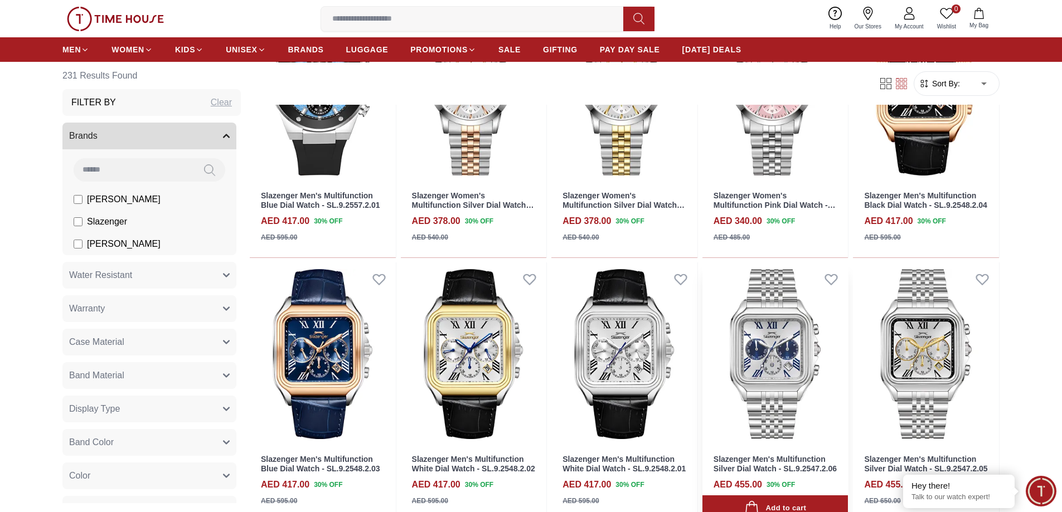
click at [789, 350] on img at bounding box center [775, 355] width 146 height 184
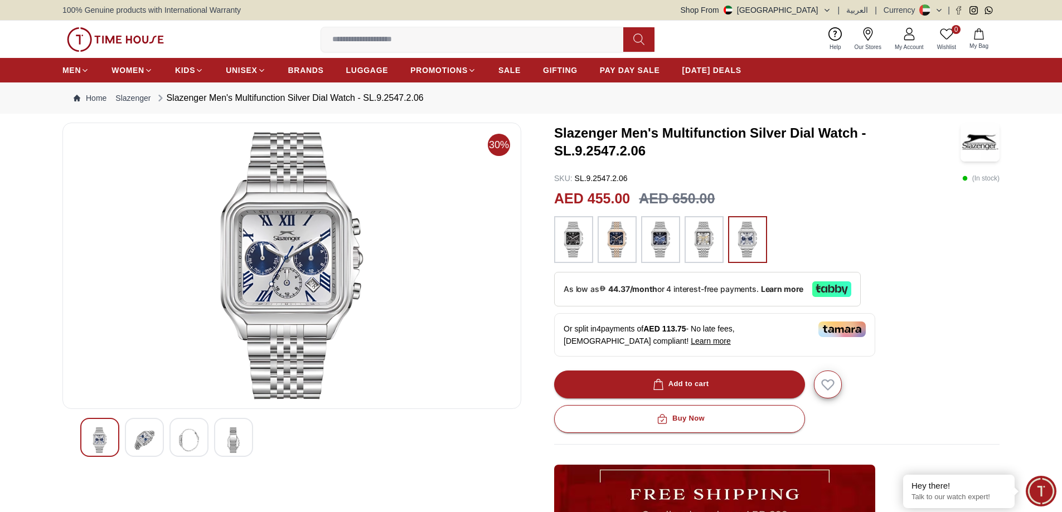
click at [574, 240] on img at bounding box center [574, 240] width 28 height 36
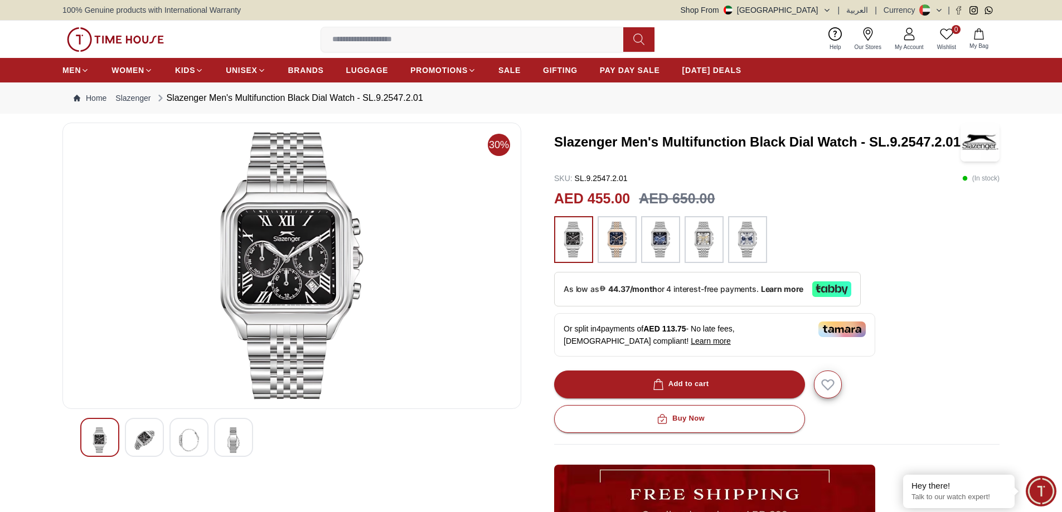
click at [617, 243] on img at bounding box center [617, 240] width 28 height 36
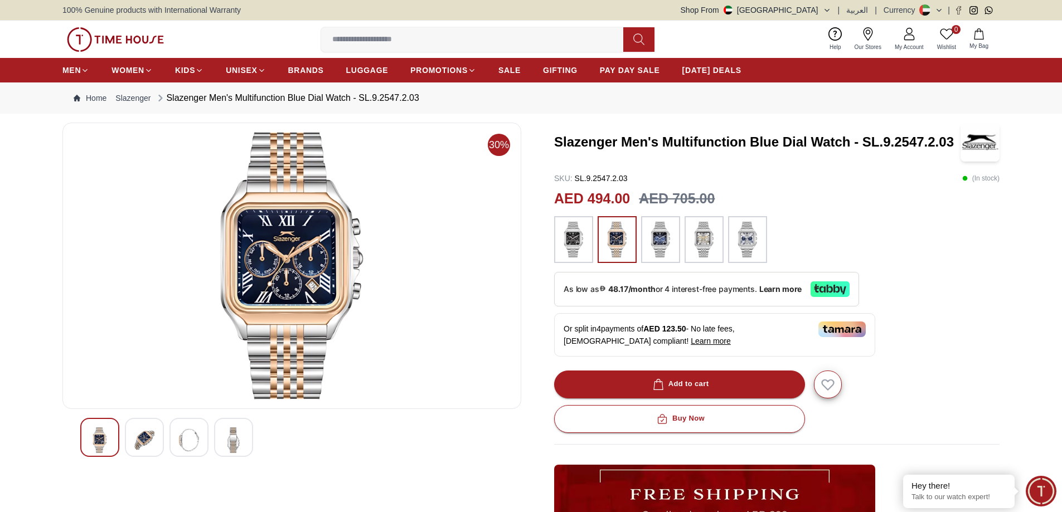
click at [677, 246] on div at bounding box center [660, 239] width 39 height 47
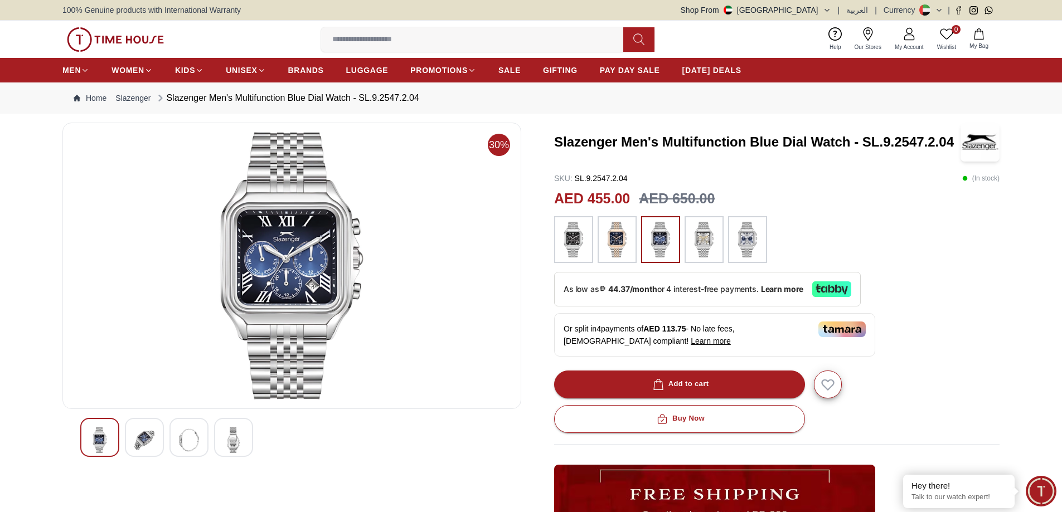
click at [700, 240] on img at bounding box center [704, 240] width 28 height 36
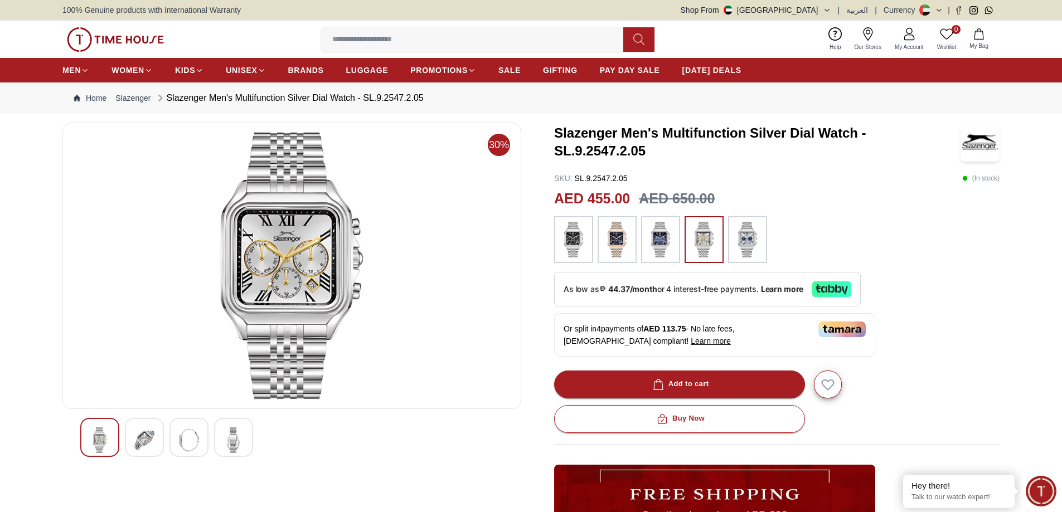
click at [739, 232] on img at bounding box center [748, 240] width 28 height 36
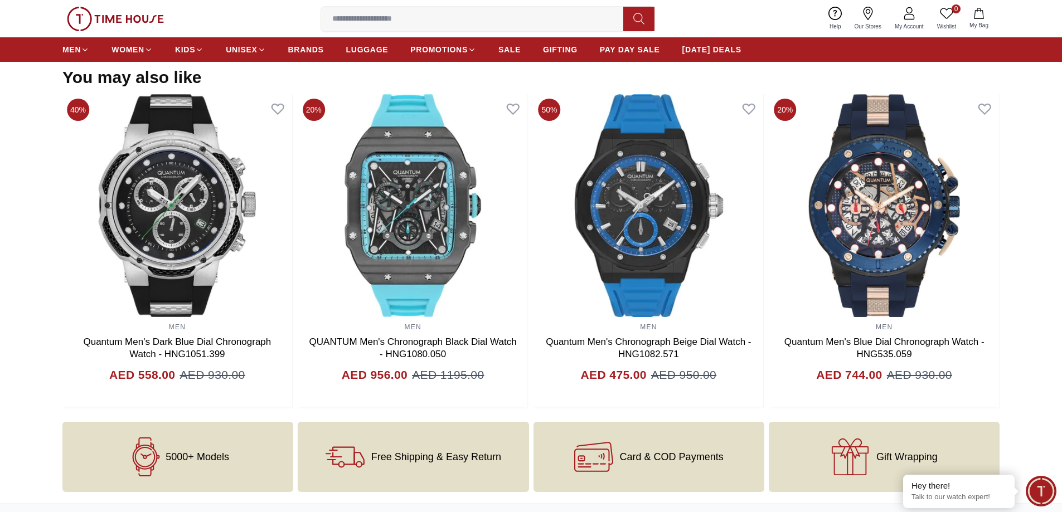
scroll to position [1226, 0]
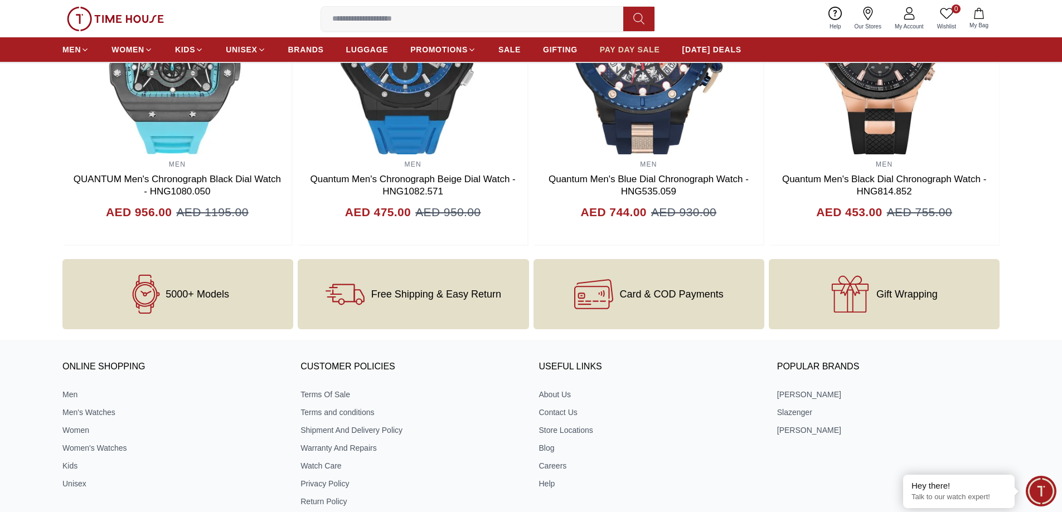
click at [634, 48] on span "PAY DAY SALE" at bounding box center [630, 49] width 60 height 11
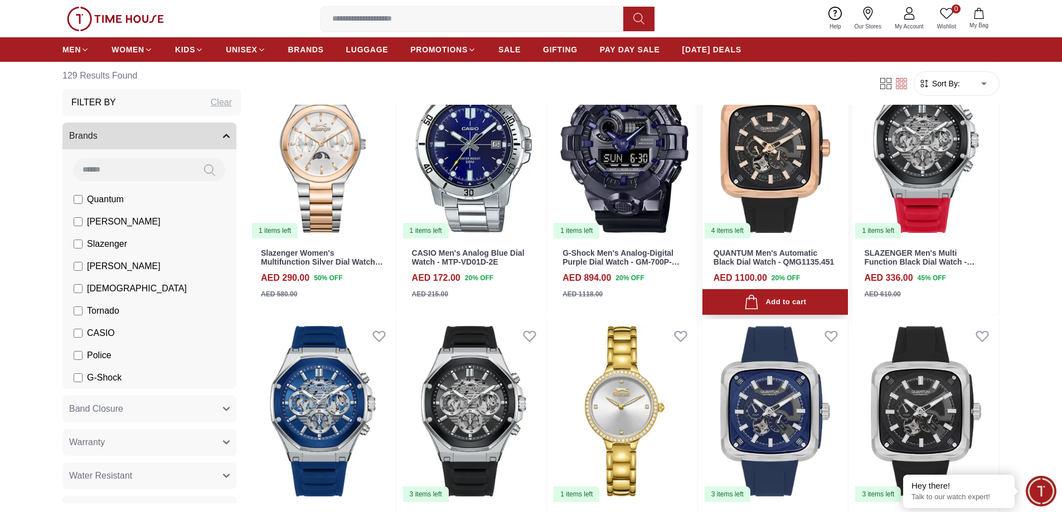
scroll to position [1059, 0]
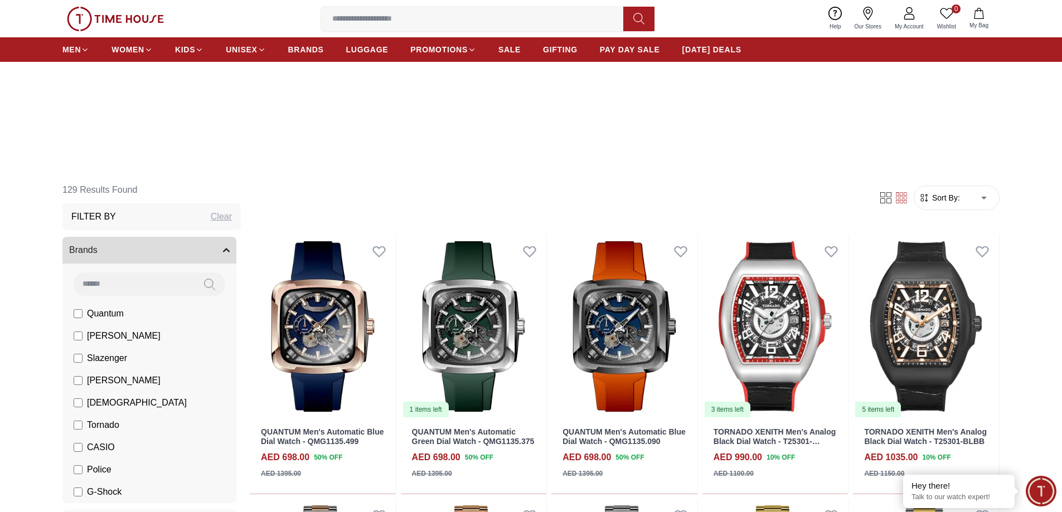
scroll to position [167, 0]
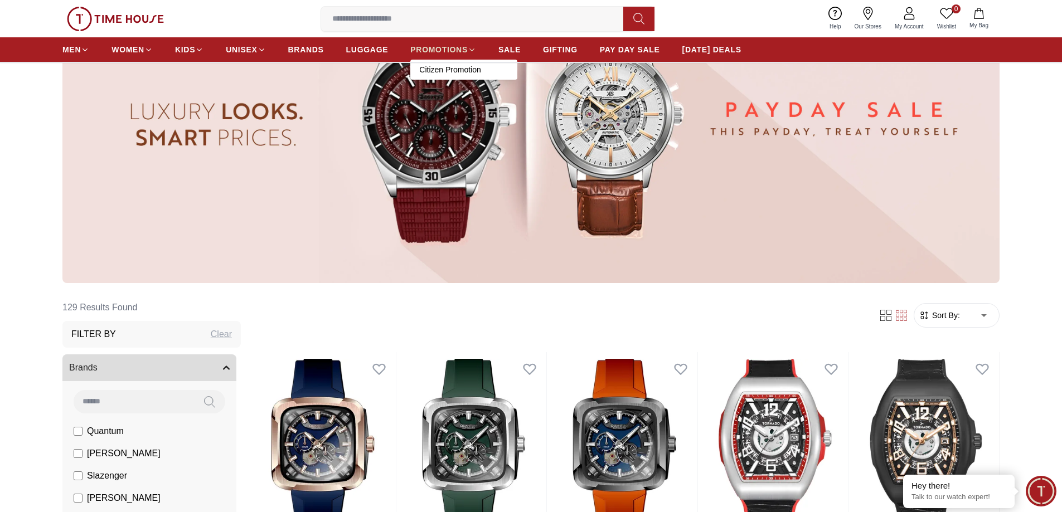
click at [473, 48] on icon at bounding box center [472, 50] width 8 height 8
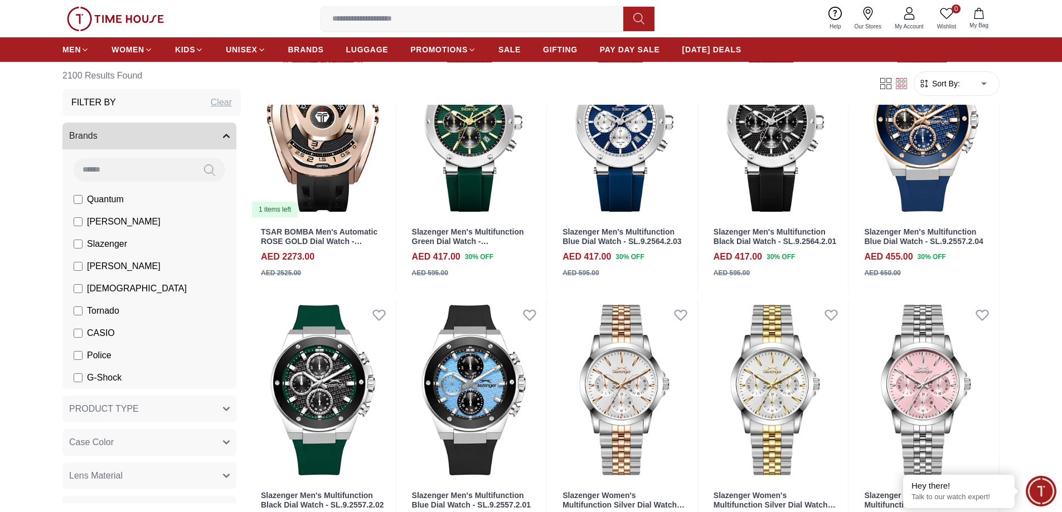
scroll to position [56, 0]
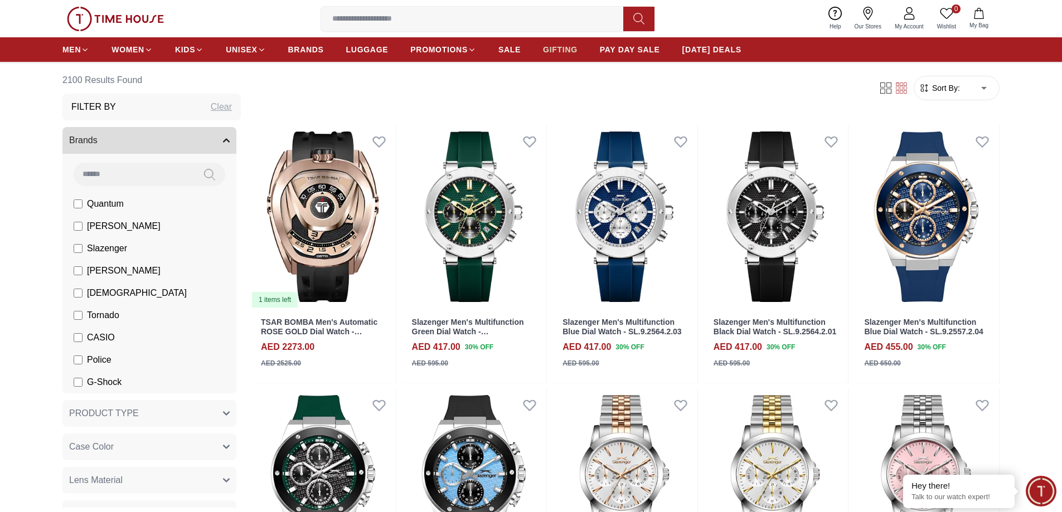
click at [549, 46] on span "GIFTING" at bounding box center [560, 49] width 35 height 11
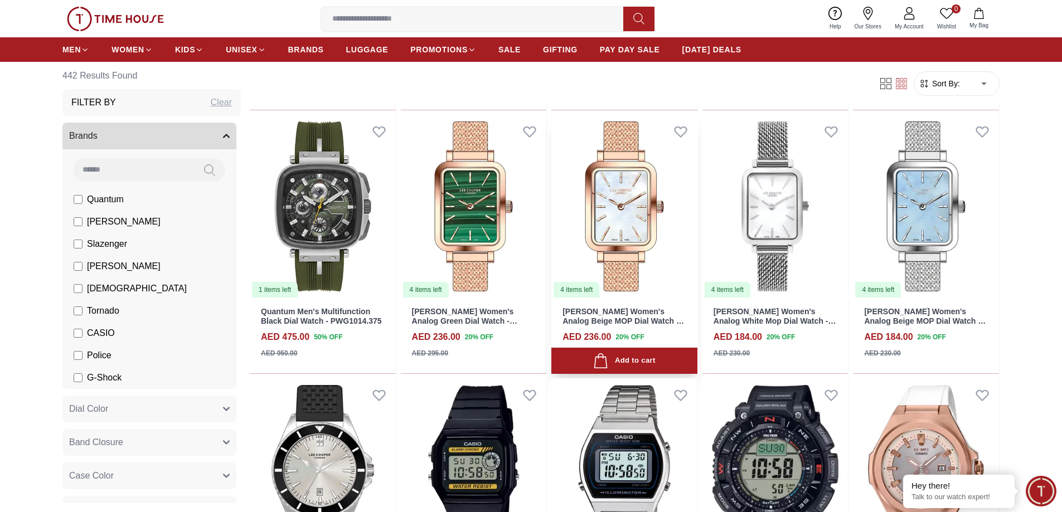
scroll to position [780, 0]
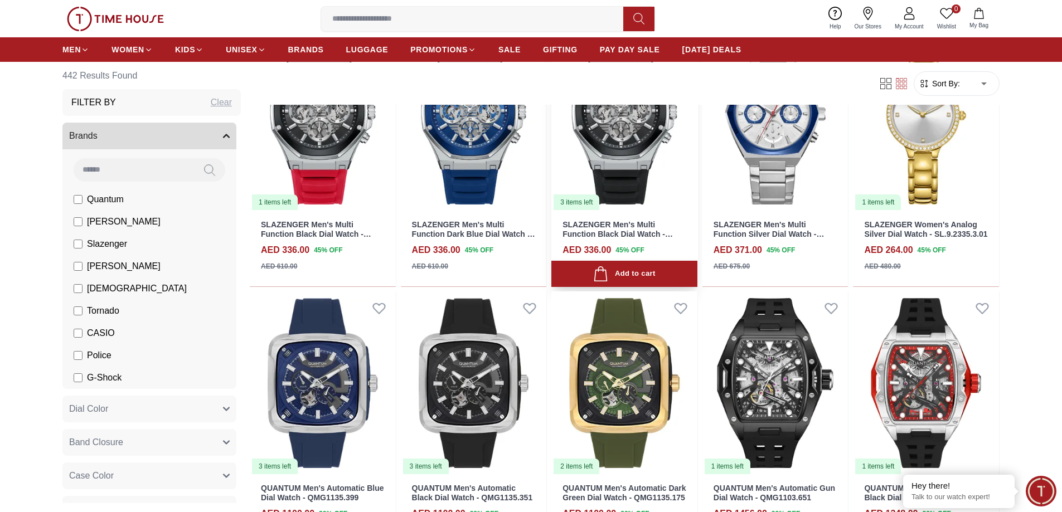
scroll to position [2174, 0]
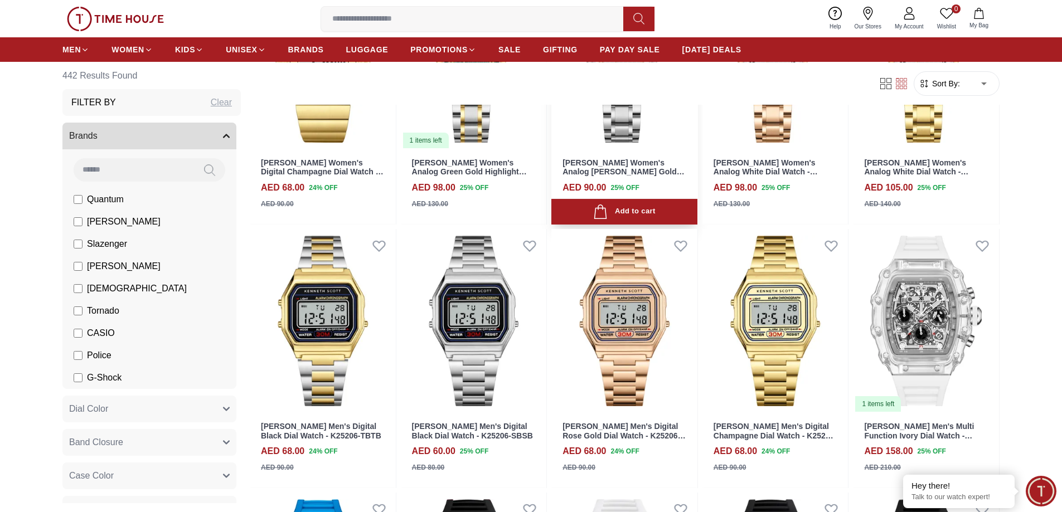
scroll to position [2676, 0]
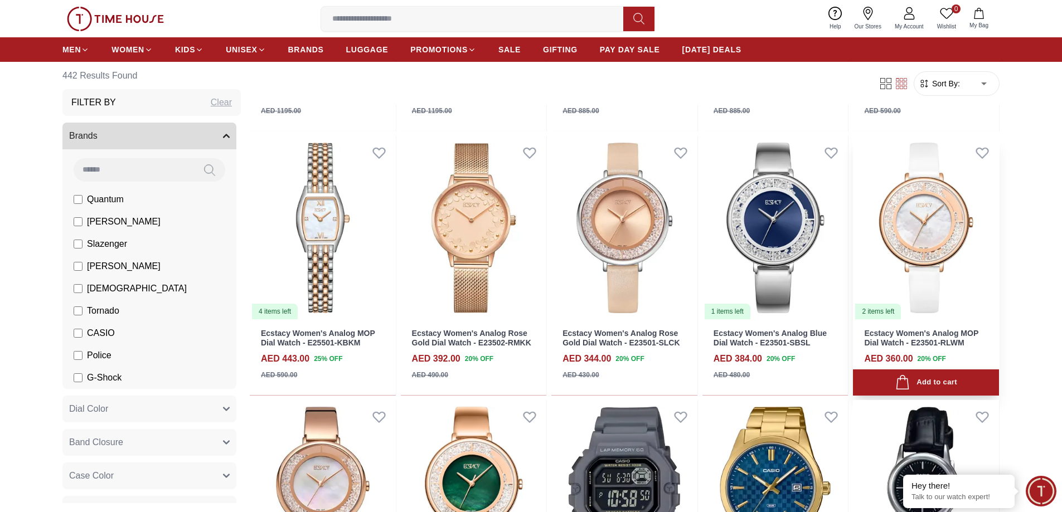
scroll to position [3958, 0]
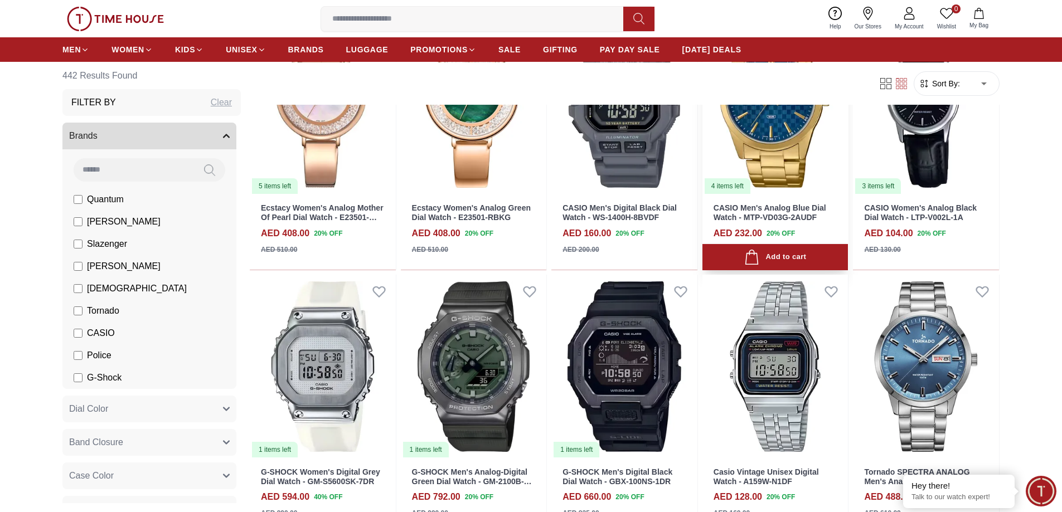
scroll to position [4292, 0]
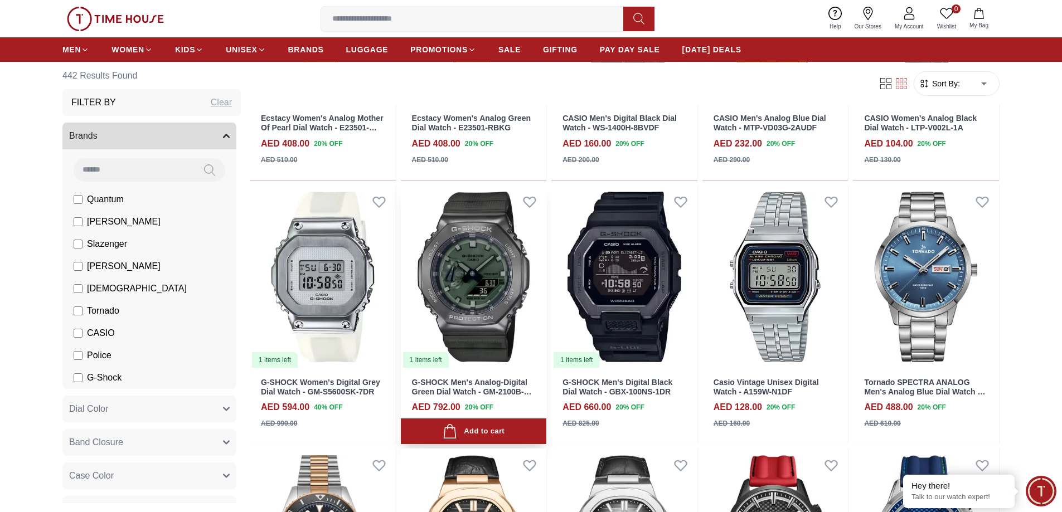
click at [475, 326] on img at bounding box center [474, 277] width 146 height 184
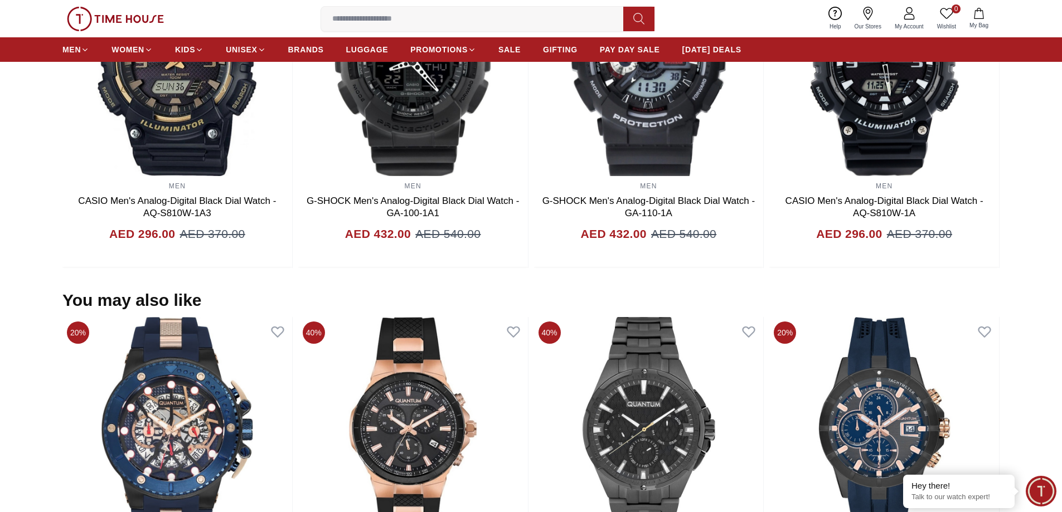
scroll to position [780, 0]
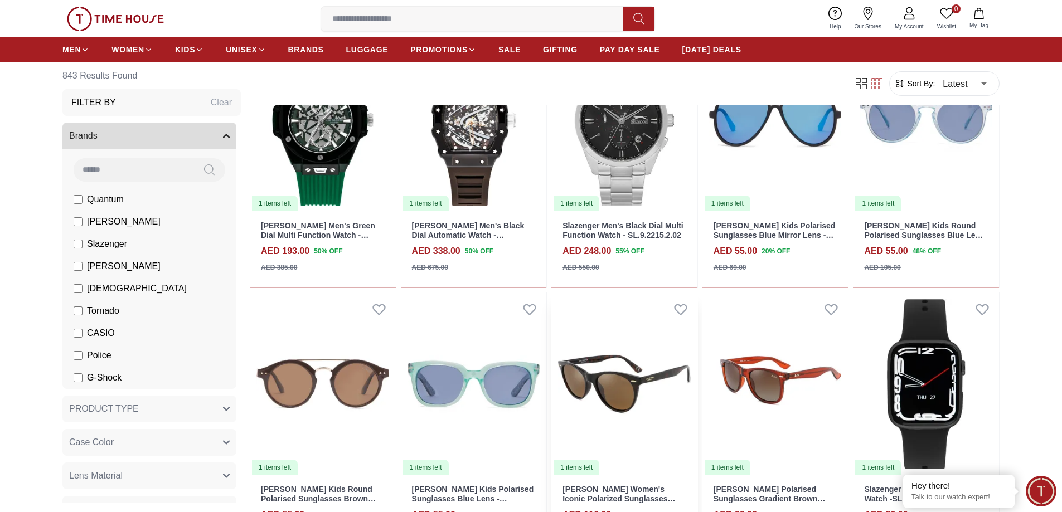
scroll to position [334, 0]
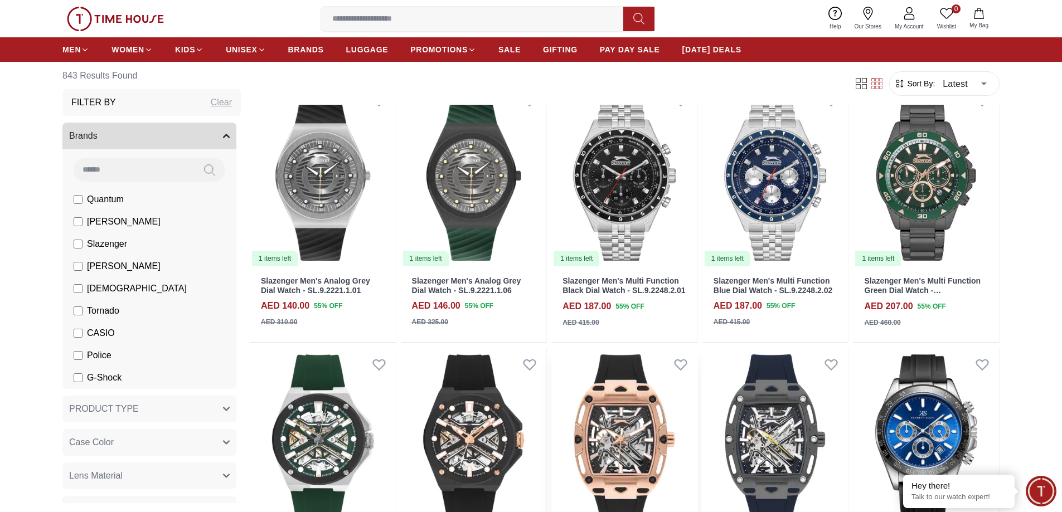
scroll to position [1784, 0]
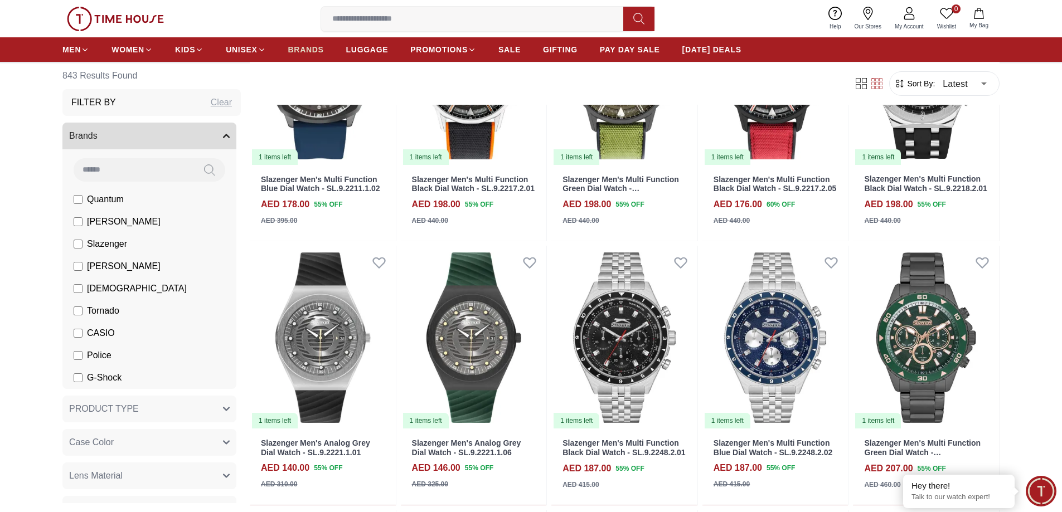
click at [302, 45] on span "BRANDS" at bounding box center [306, 49] width 36 height 11
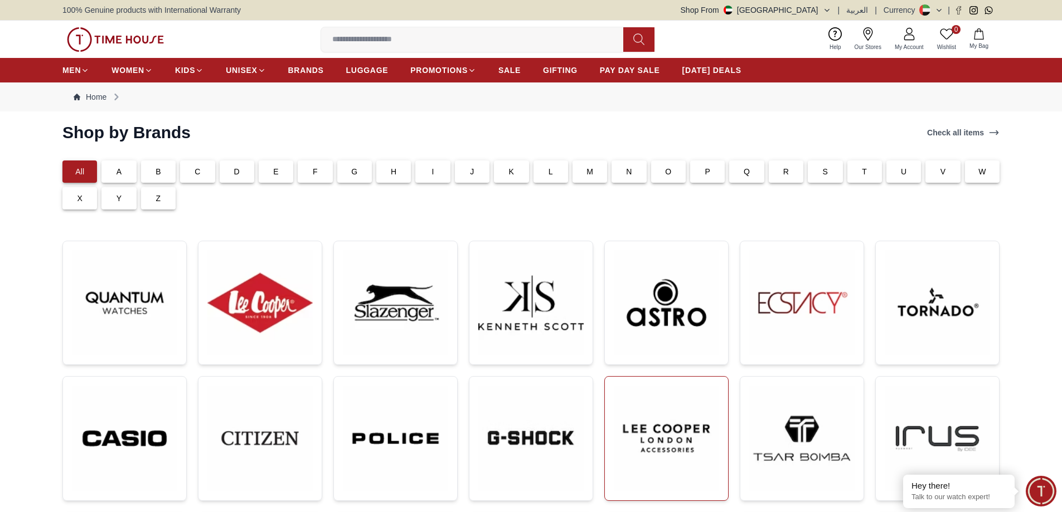
click at [666, 461] on img at bounding box center [666, 438] width 105 height 105
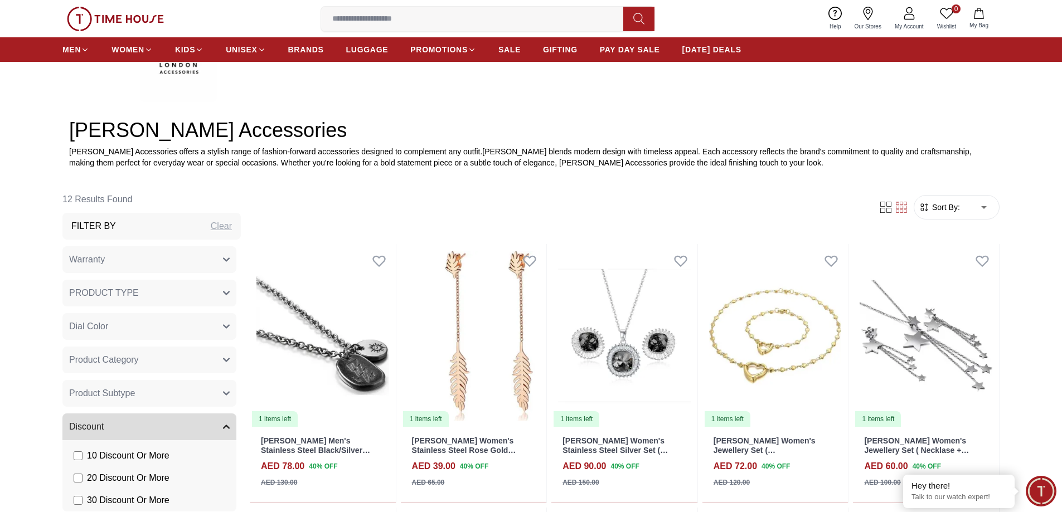
scroll to position [399, 0]
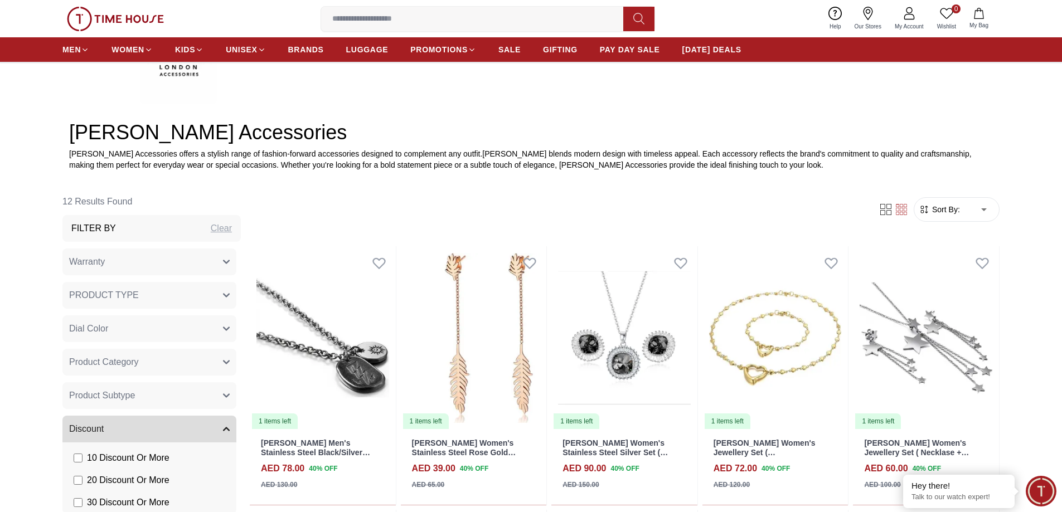
click at [307, 50] on span "BRANDS" at bounding box center [306, 49] width 36 height 11
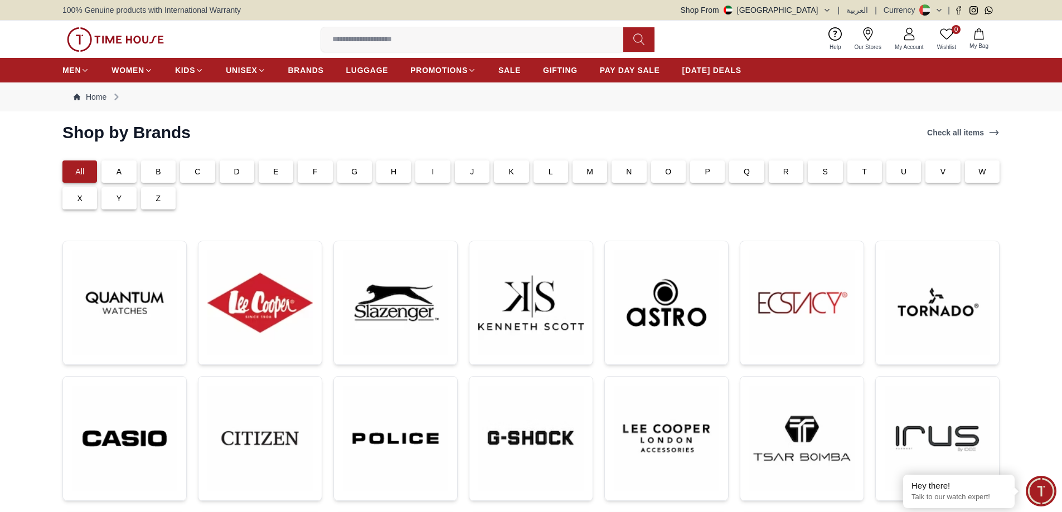
click at [196, 294] on div at bounding box center [530, 517] width 937 height 580
click at [261, 308] on img at bounding box center [259, 302] width 105 height 105
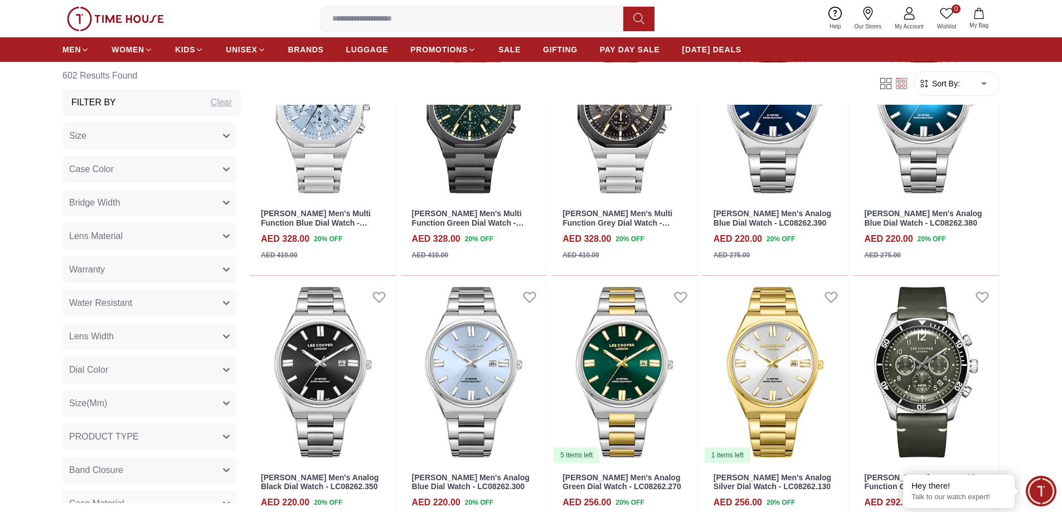
scroll to position [1115, 0]
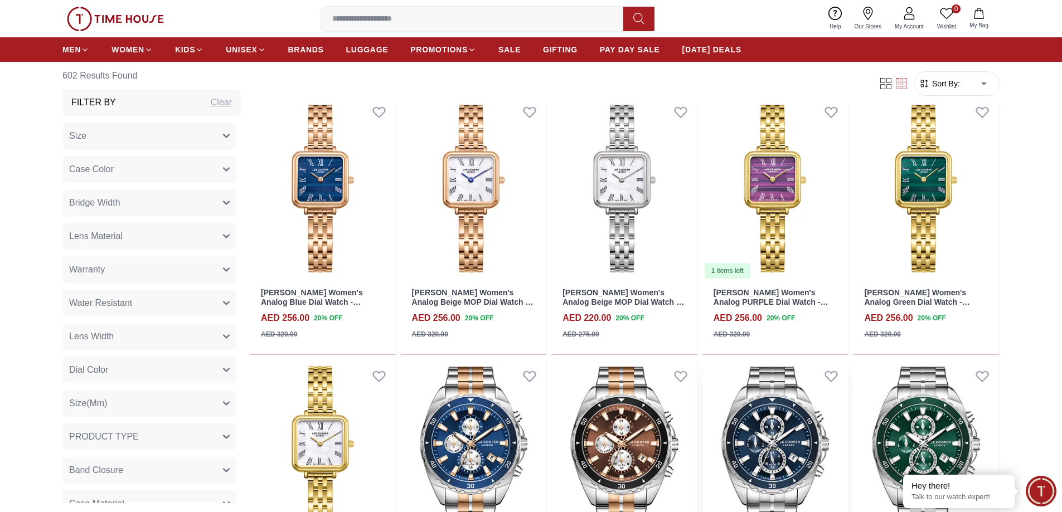
scroll to position [3289, 0]
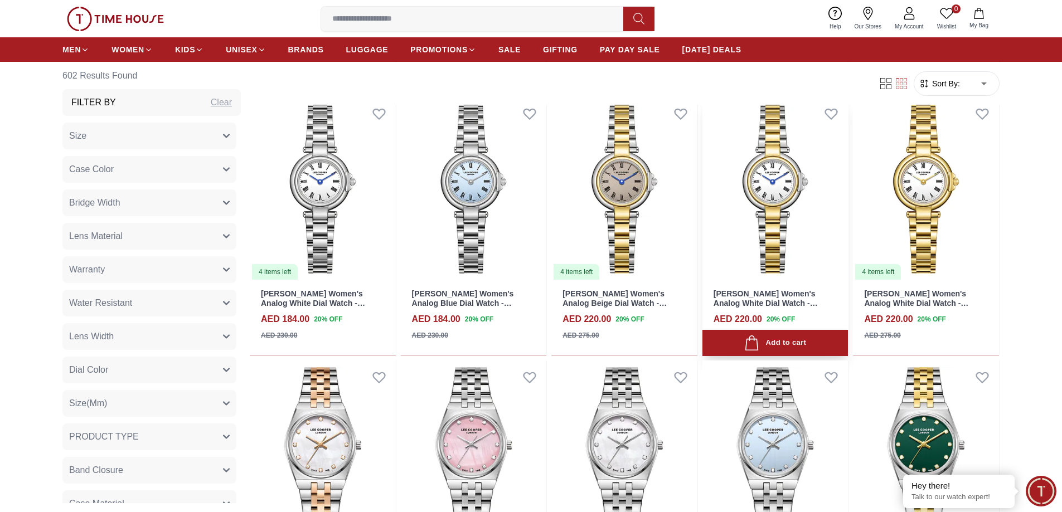
scroll to position [4348, 0]
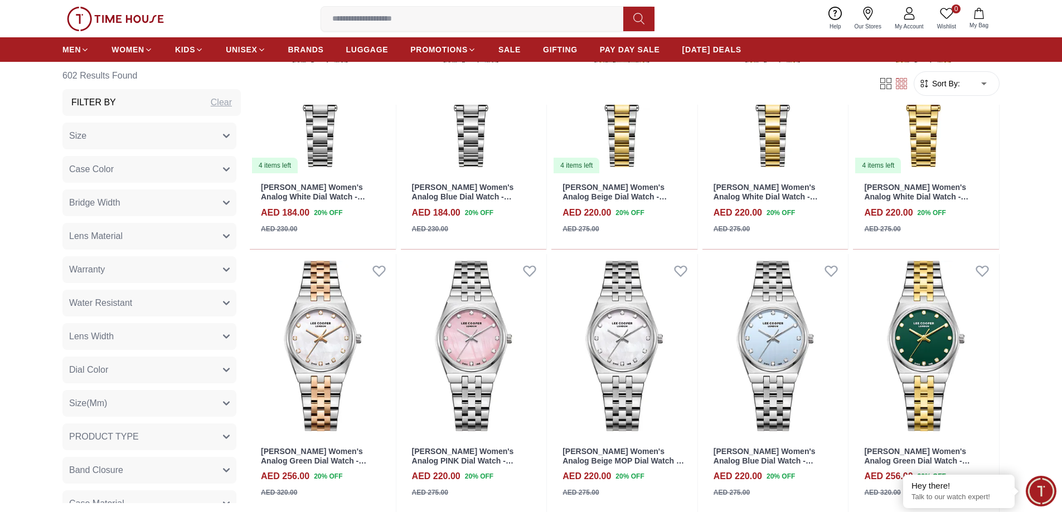
scroll to position [4515, 0]
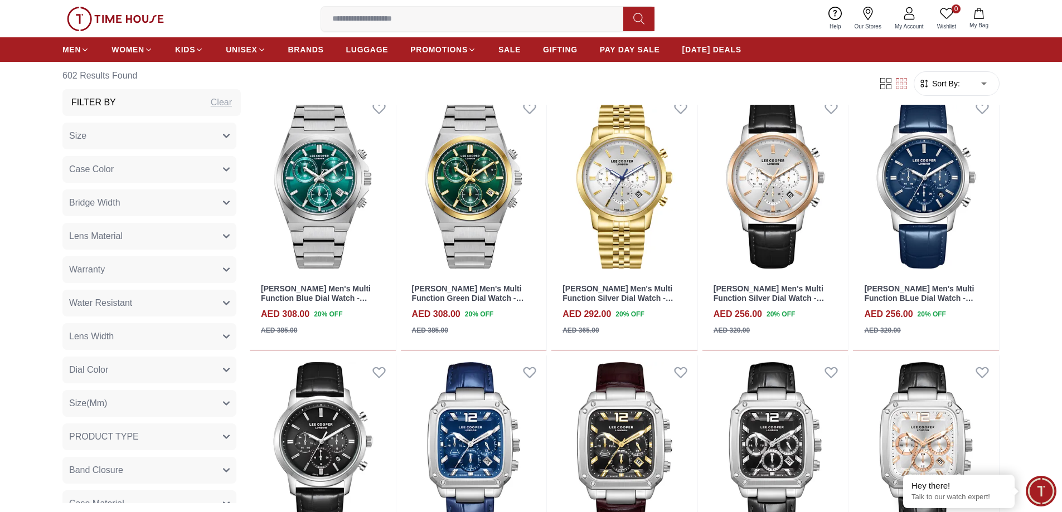
scroll to position [6465, 0]
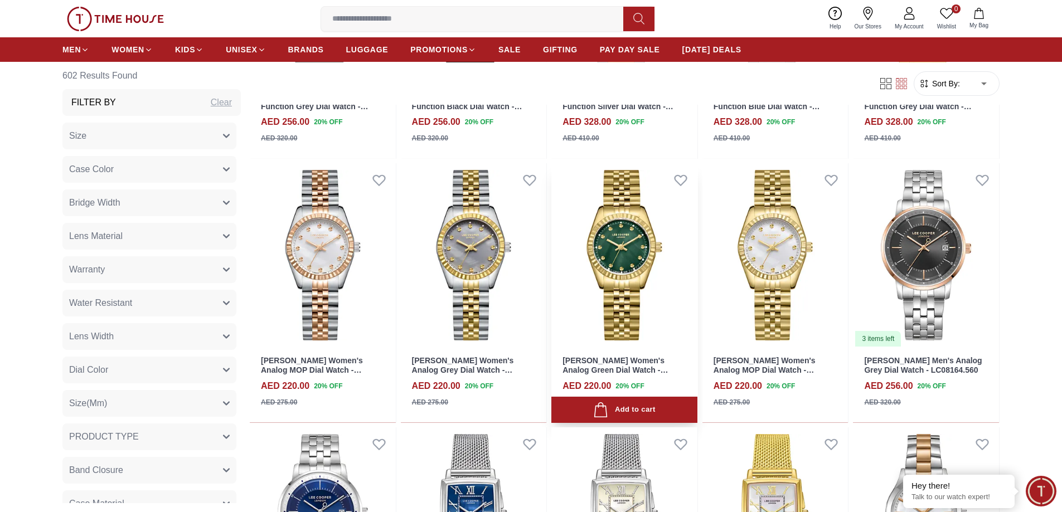
scroll to position [7414, 0]
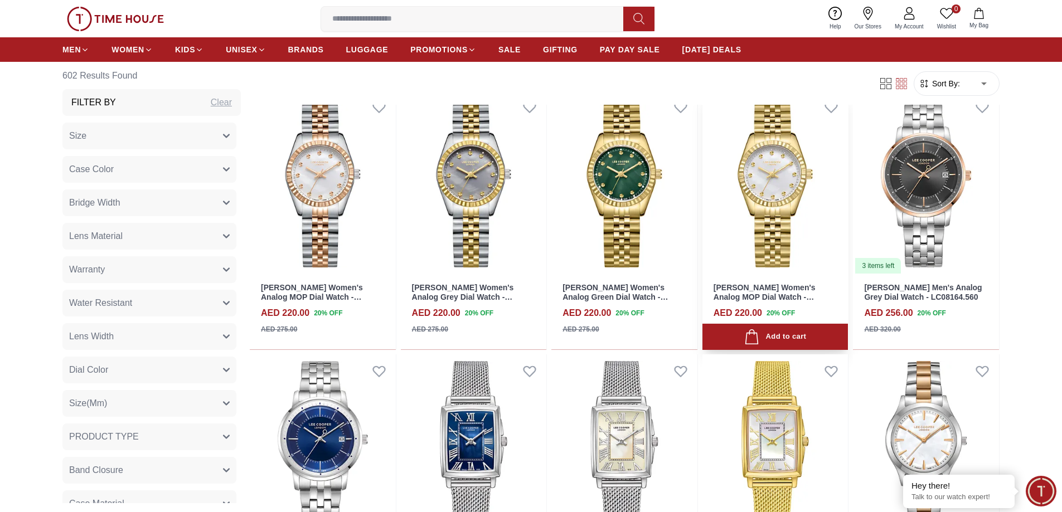
click at [767, 219] on img at bounding box center [775, 182] width 146 height 184
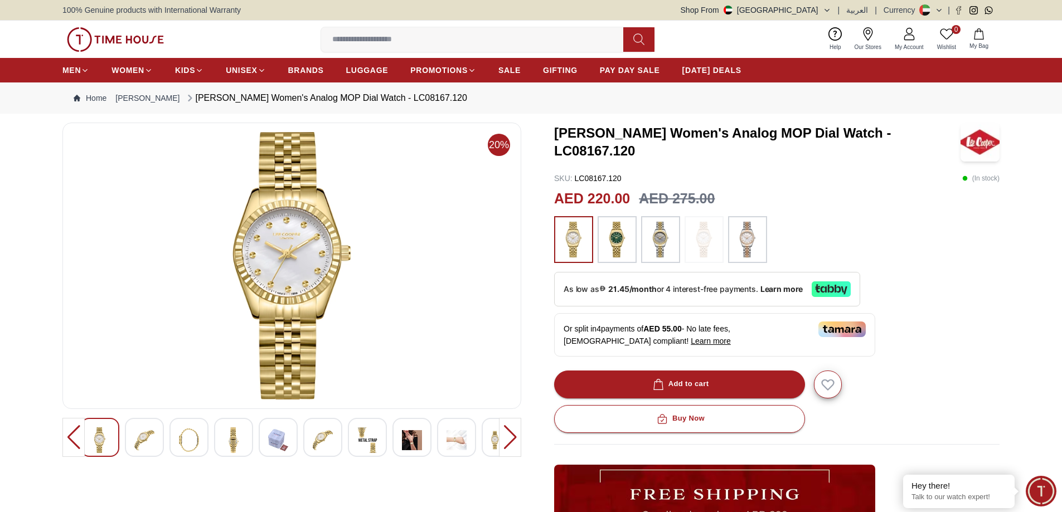
click at [454, 443] on img at bounding box center [457, 441] width 20 height 26
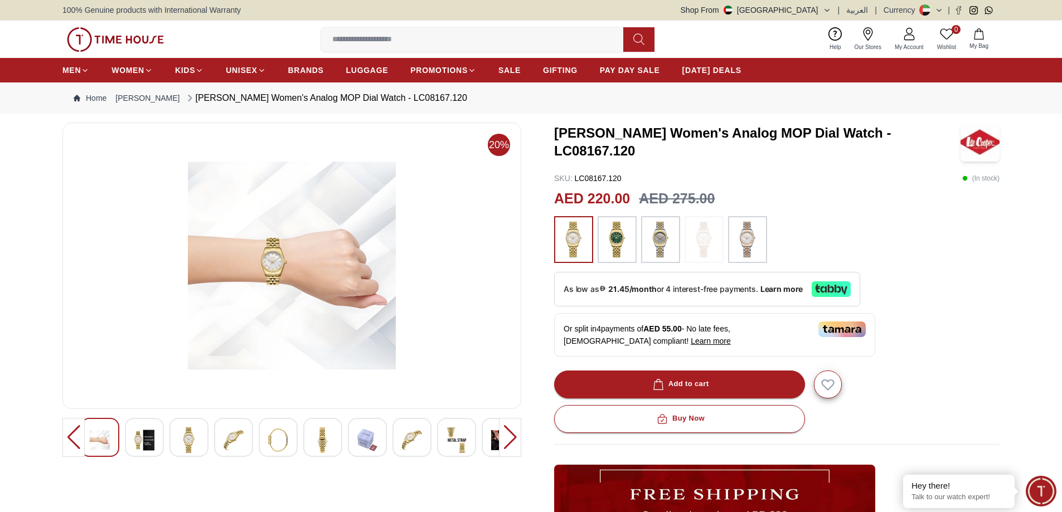
click at [327, 442] on img at bounding box center [323, 441] width 20 height 26
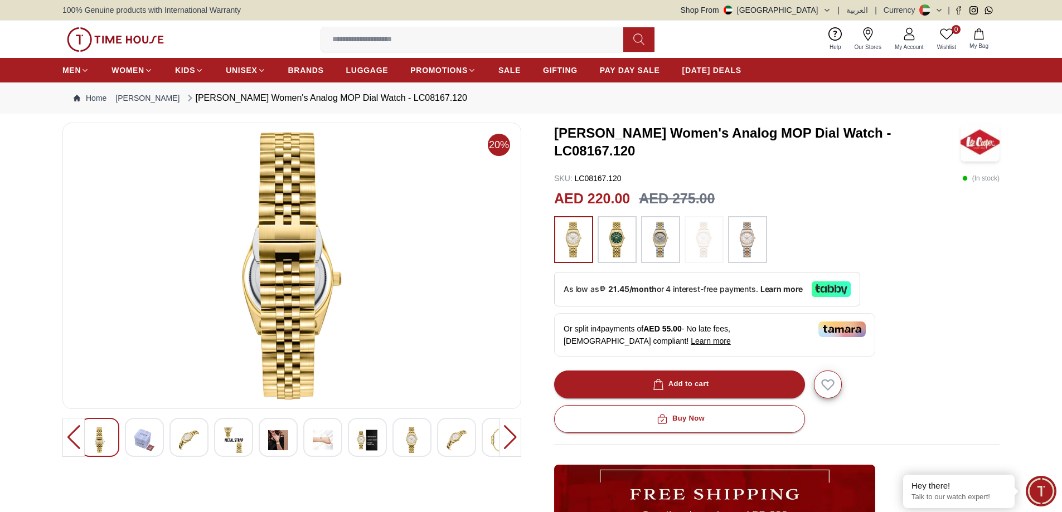
click at [619, 234] on img at bounding box center [617, 240] width 28 height 36
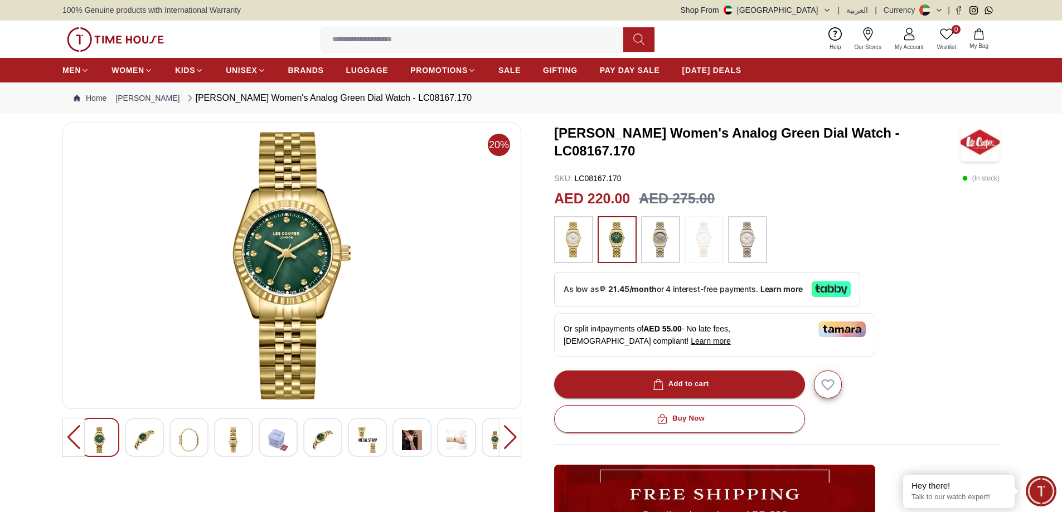
click at [744, 237] on img at bounding box center [748, 240] width 28 height 36
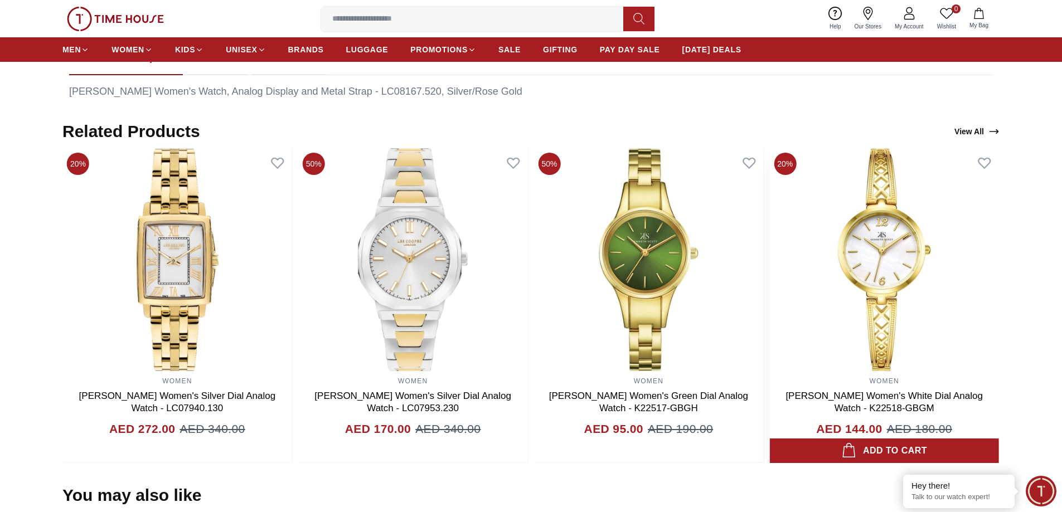
scroll to position [613, 0]
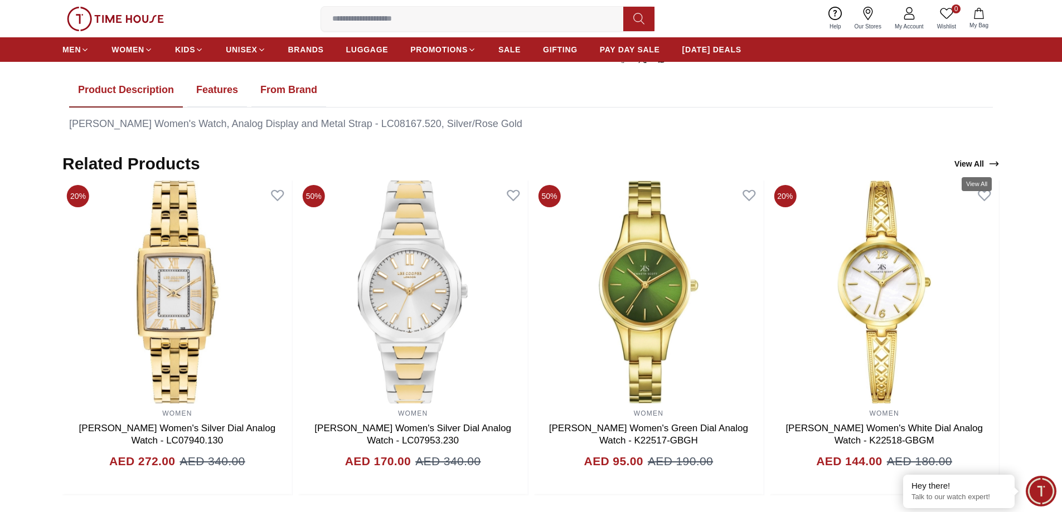
click at [969, 162] on link "View All" at bounding box center [977, 164] width 50 height 16
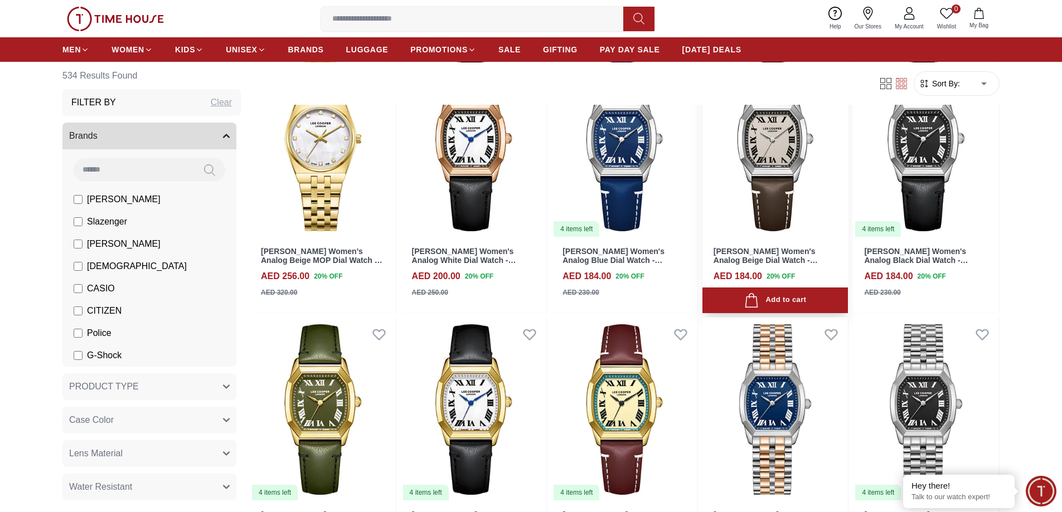
scroll to position [1840, 0]
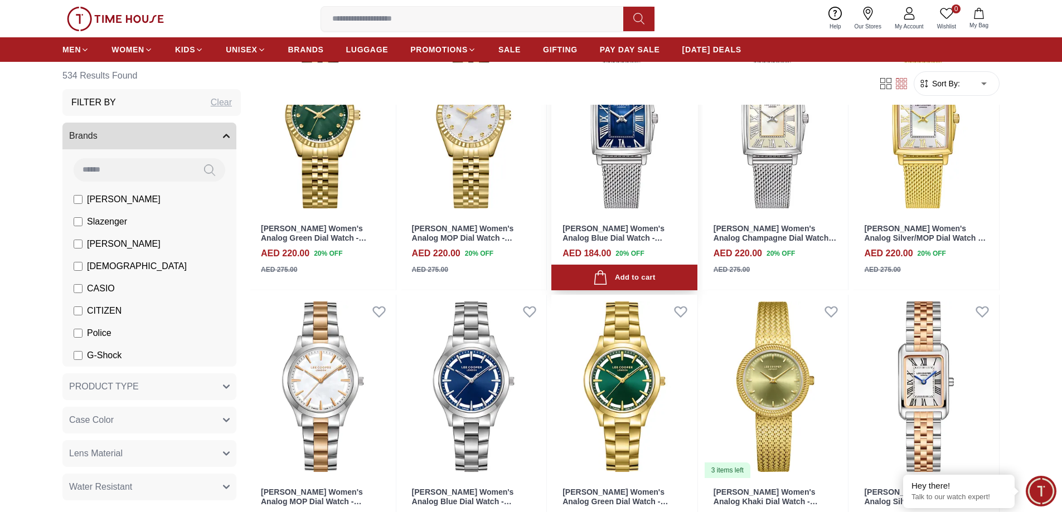
scroll to position [2954, 0]
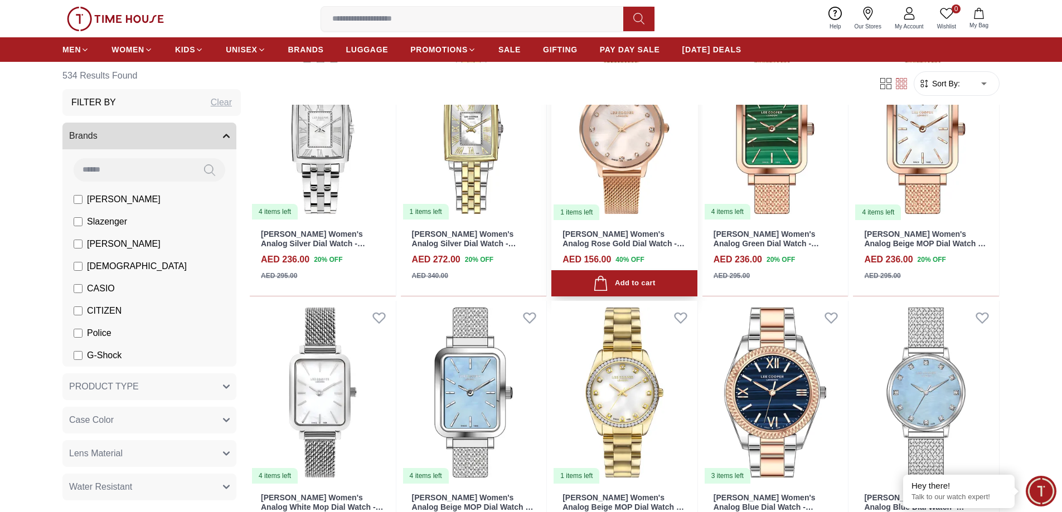
scroll to position [3902, 0]
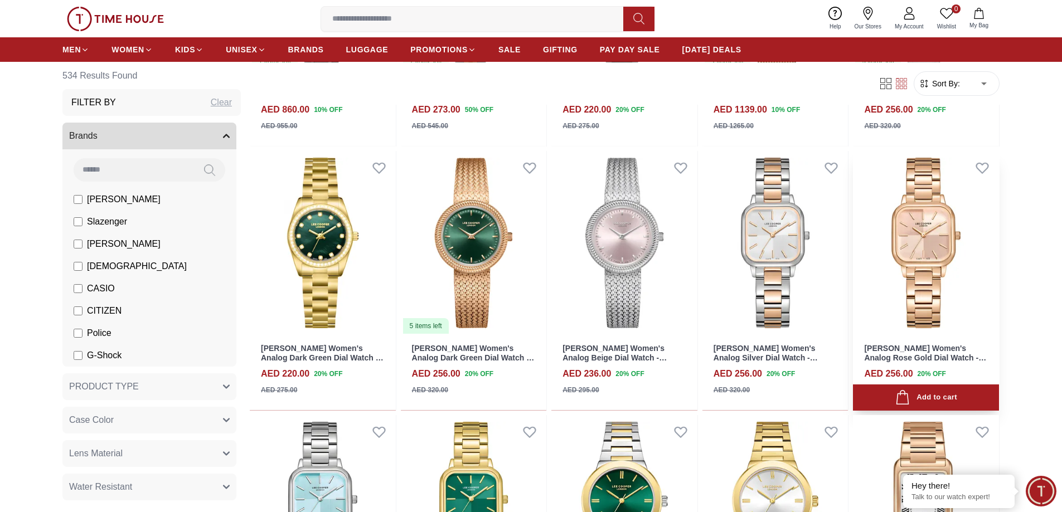
scroll to position [4515, 0]
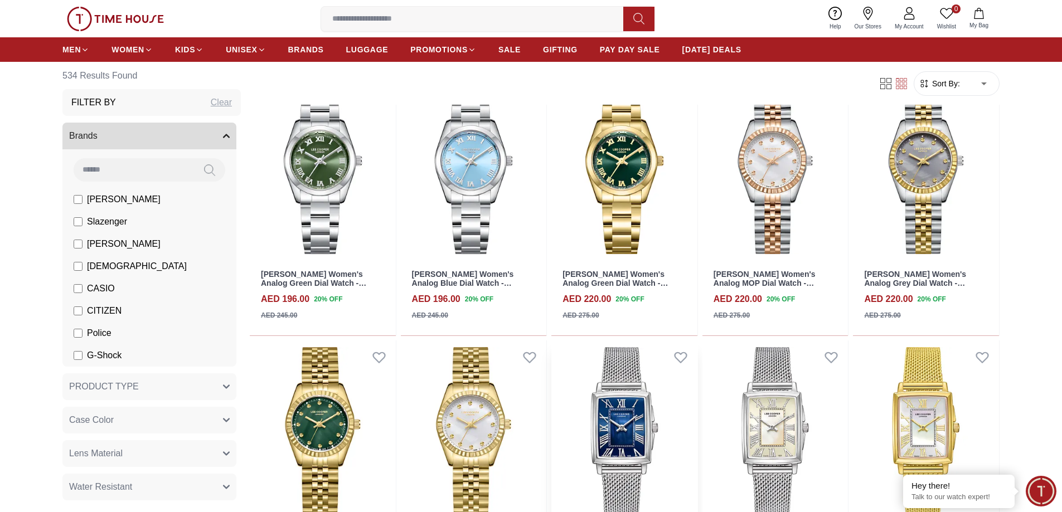
scroll to position [2453, 0]
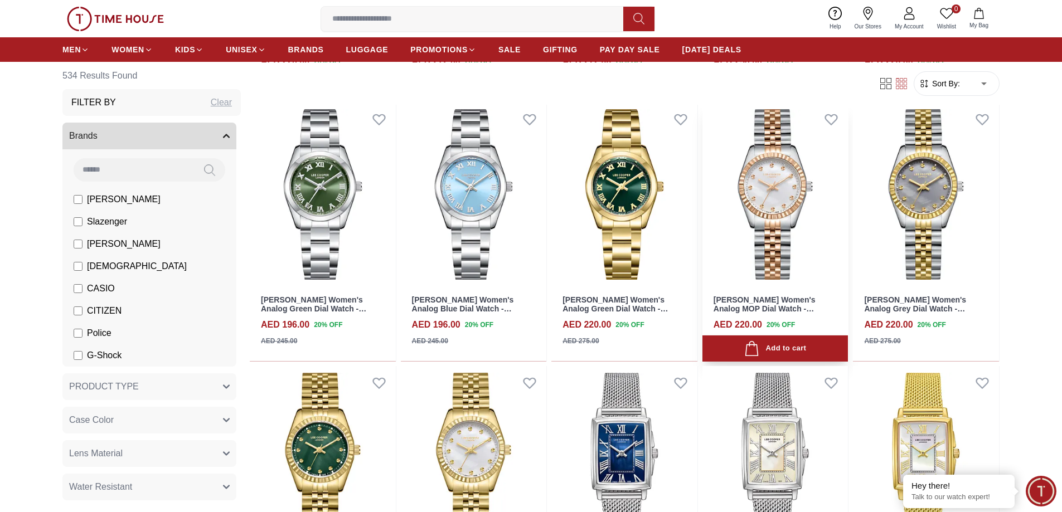
click at [776, 223] on img at bounding box center [775, 195] width 146 height 184
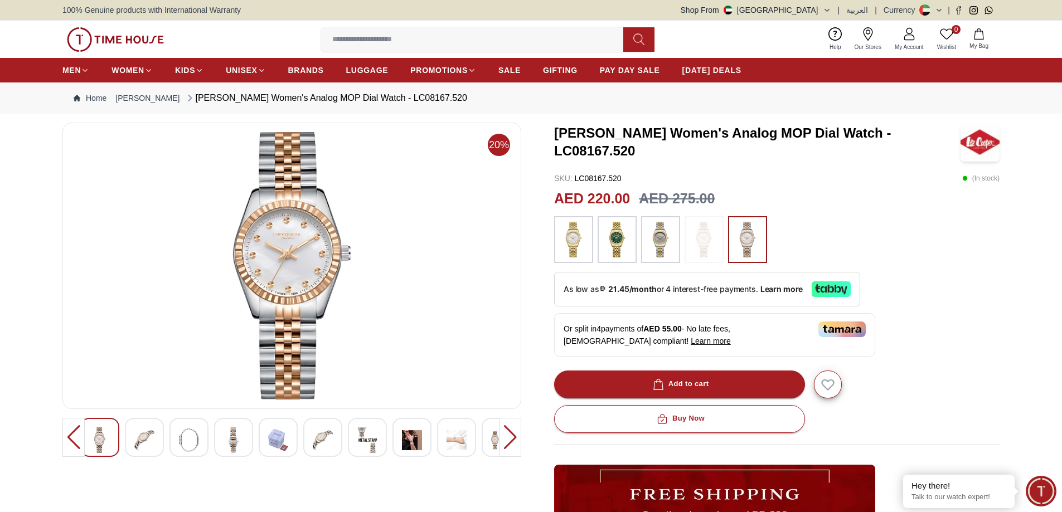
click at [512, 432] on div at bounding box center [510, 437] width 22 height 39
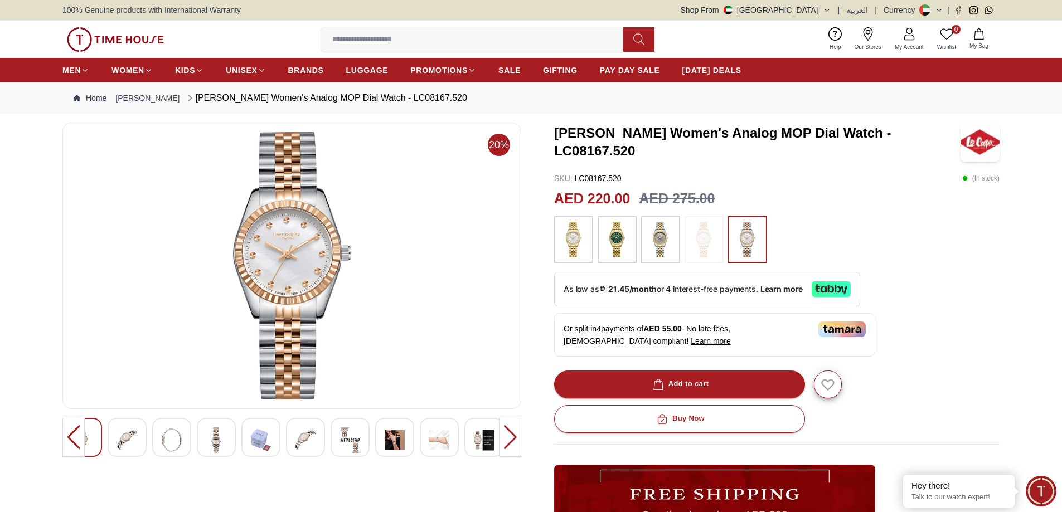
click at [512, 432] on div at bounding box center [510, 437] width 22 height 39
click at [510, 434] on div at bounding box center [510, 437] width 22 height 39
click at [271, 274] on img at bounding box center [292, 266] width 440 height 268
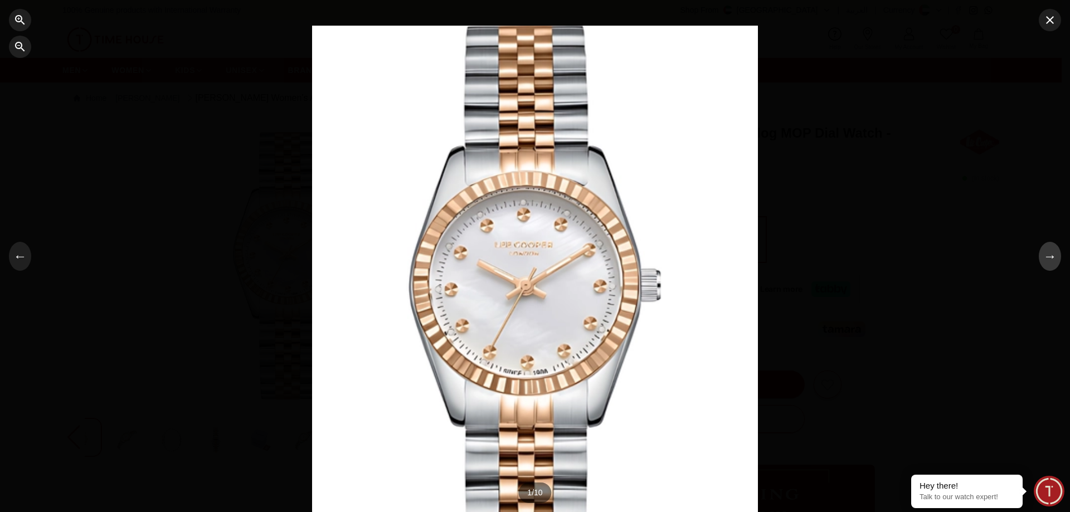
click at [1051, 255] on button "→" at bounding box center [1050, 256] width 22 height 29
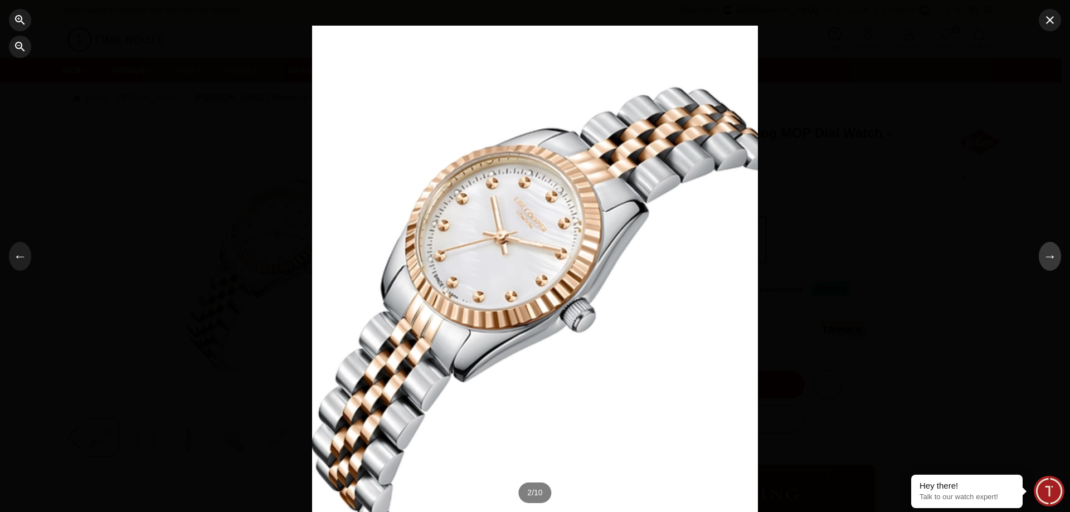
click at [1051, 255] on button "→" at bounding box center [1050, 256] width 22 height 29
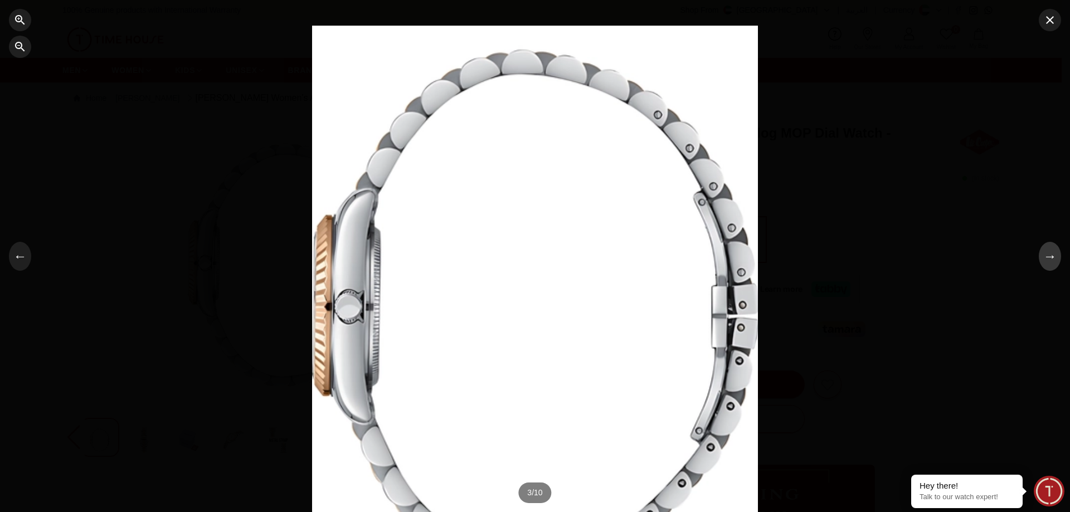
click at [1051, 255] on button "→" at bounding box center [1050, 256] width 22 height 29
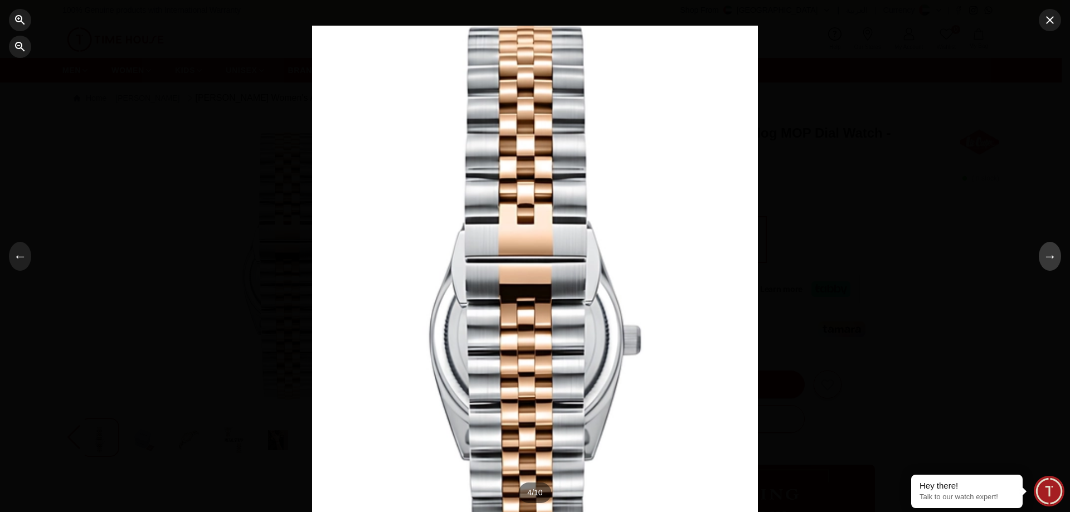
click at [1051, 255] on button "→" at bounding box center [1050, 256] width 22 height 29
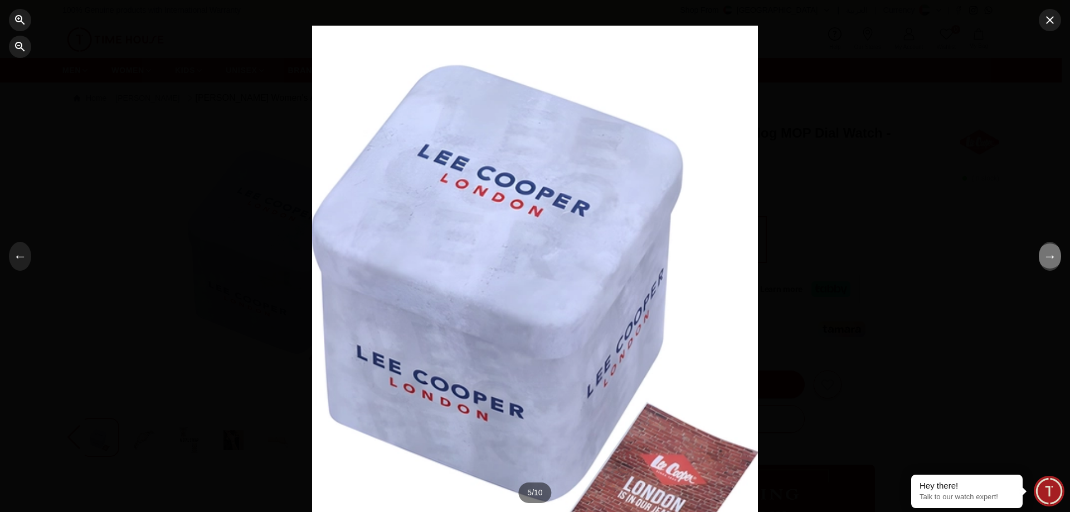
click at [1051, 255] on button "→" at bounding box center [1050, 256] width 22 height 29
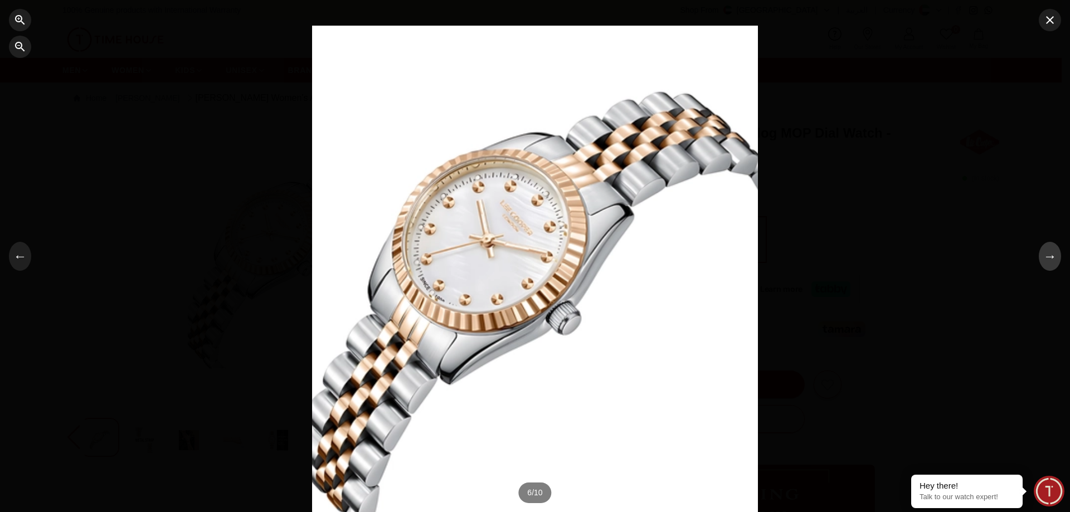
click at [1051, 255] on button "→" at bounding box center [1050, 256] width 22 height 29
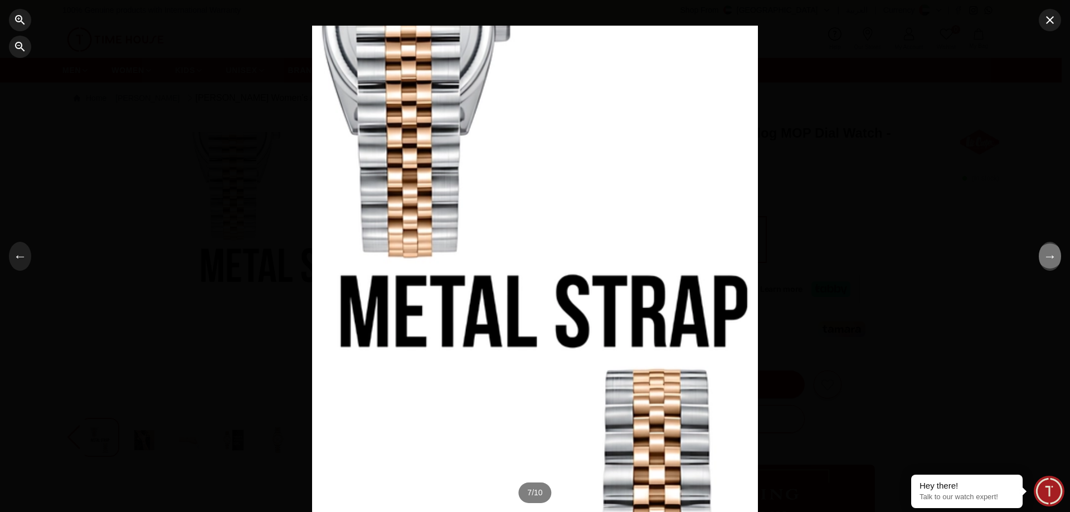
click at [1051, 255] on button "→" at bounding box center [1050, 256] width 22 height 29
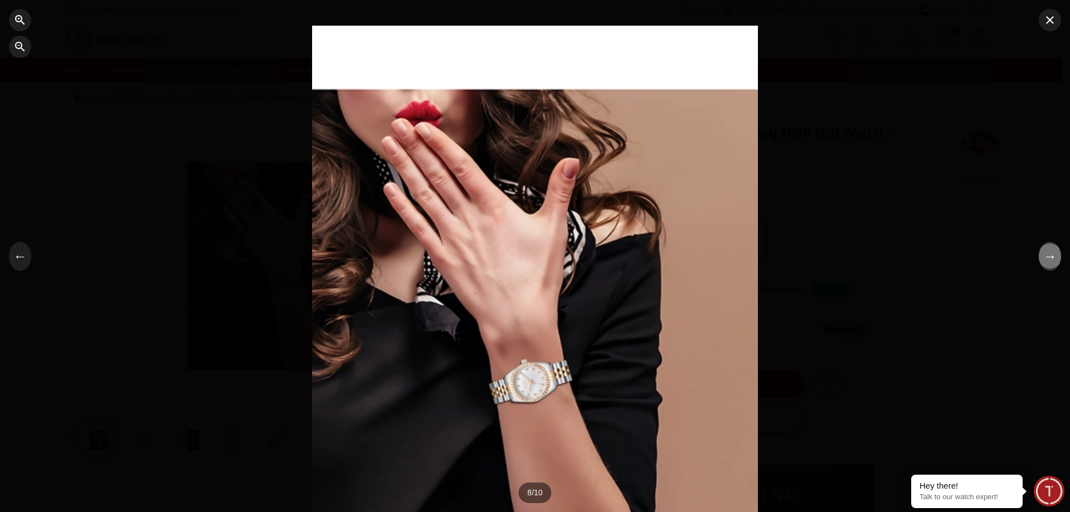
click at [1051, 255] on button "→" at bounding box center [1050, 256] width 22 height 29
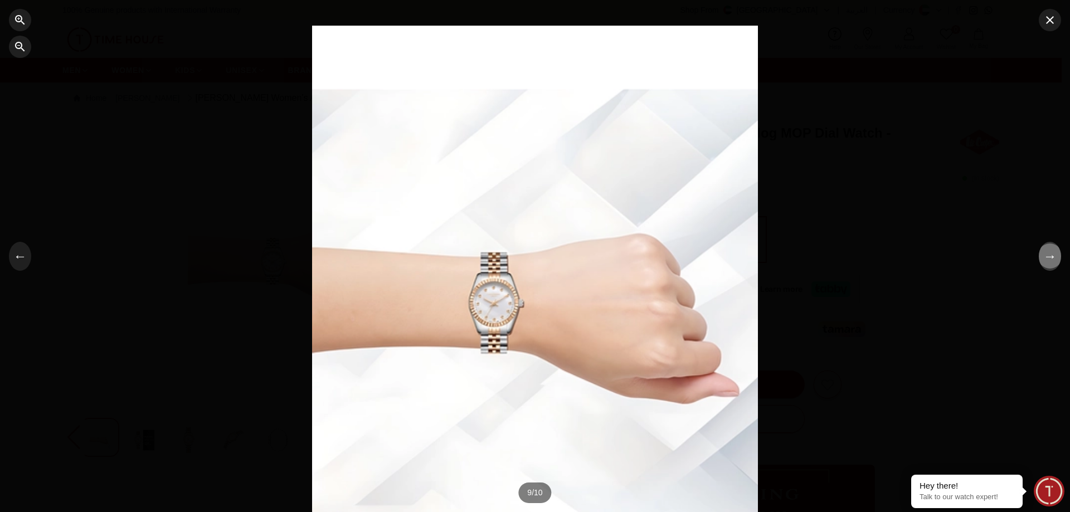
click at [1051, 255] on button "→" at bounding box center [1050, 256] width 22 height 29
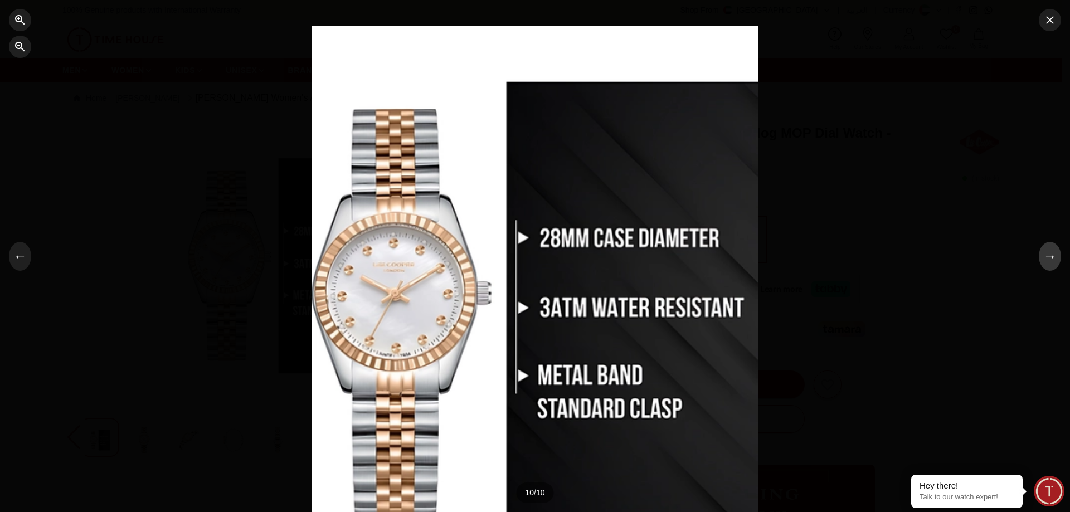
click at [1051, 254] on button "→" at bounding box center [1050, 256] width 22 height 29
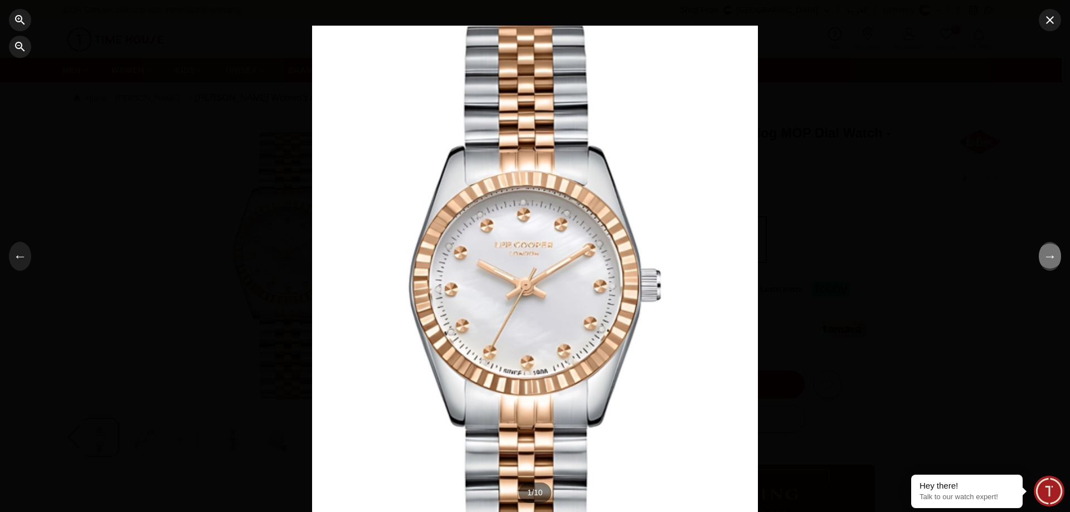
click at [1050, 255] on button "→" at bounding box center [1050, 256] width 22 height 29
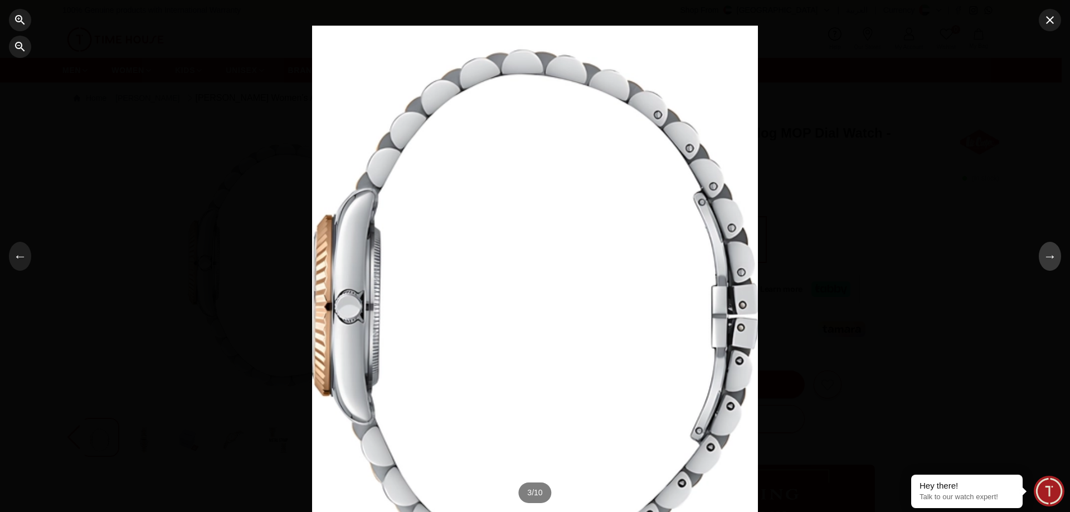
click at [1049, 256] on button "→" at bounding box center [1050, 256] width 22 height 29
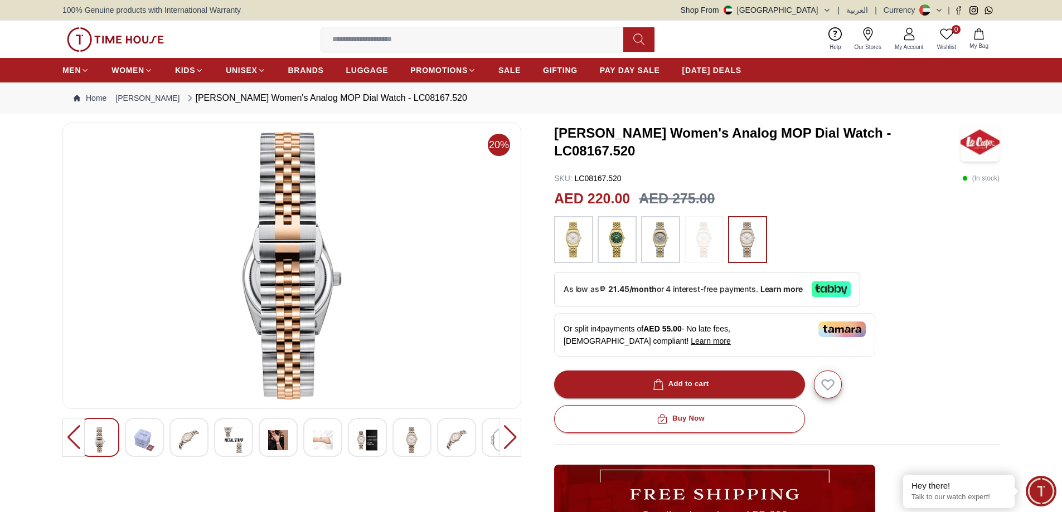
click at [575, 243] on img at bounding box center [574, 240] width 28 height 36
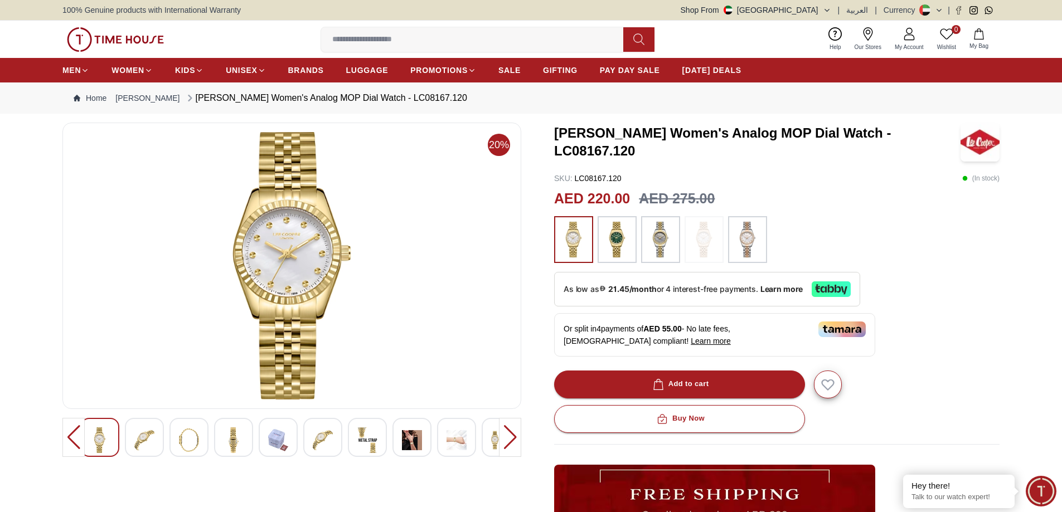
click at [292, 317] on img at bounding box center [292, 266] width 440 height 268
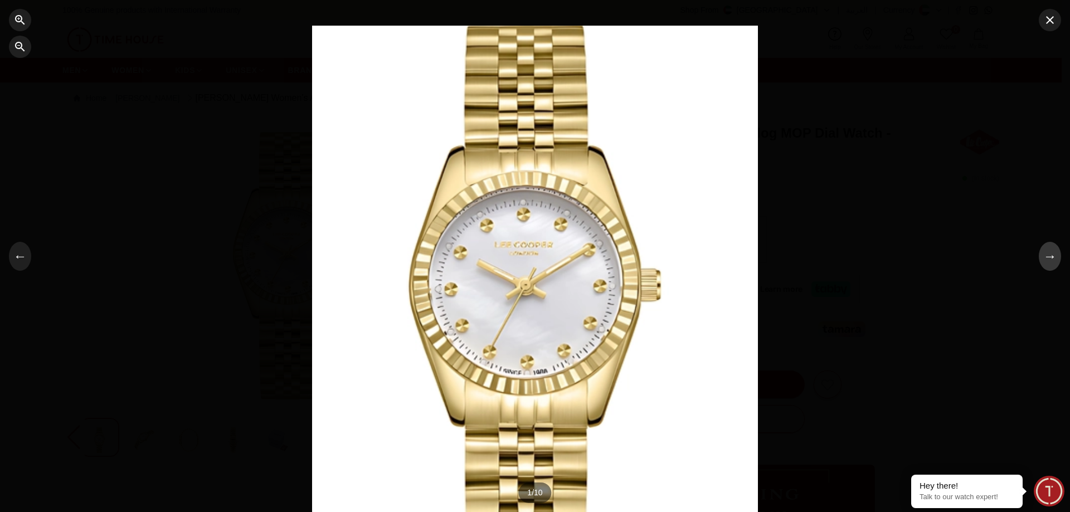
click at [1055, 255] on button "→" at bounding box center [1050, 256] width 22 height 29
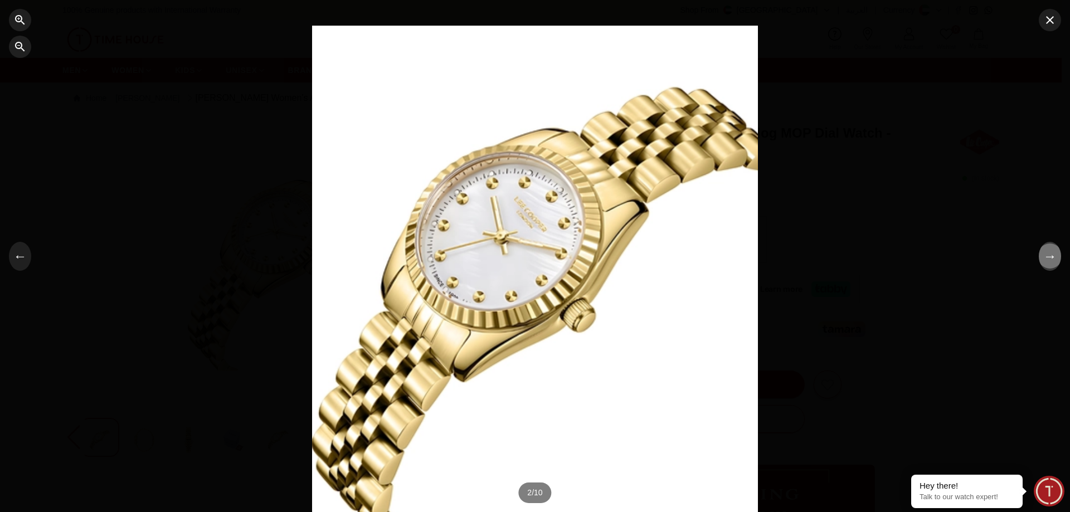
click at [1054, 253] on button "→" at bounding box center [1050, 256] width 22 height 29
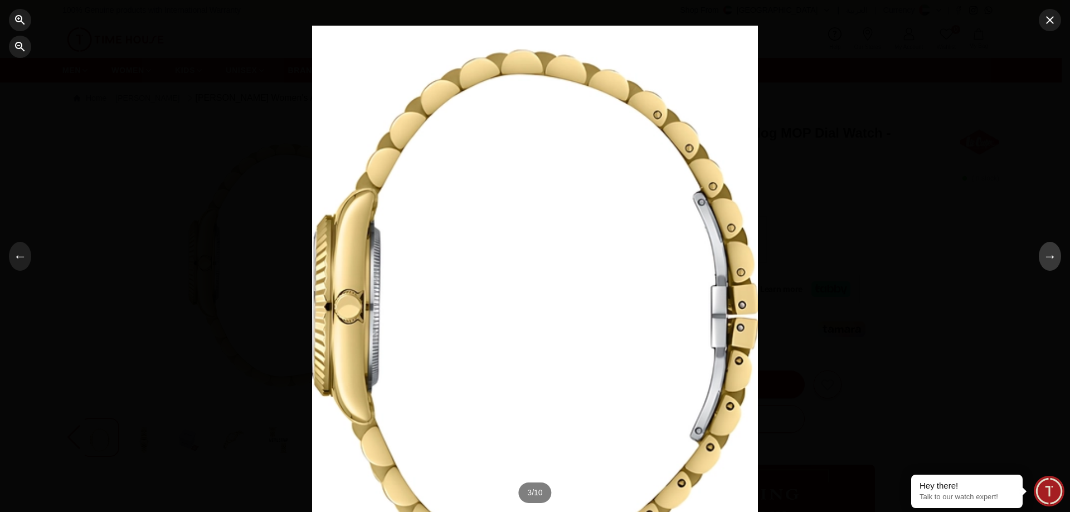
click at [1054, 253] on button "→" at bounding box center [1050, 256] width 22 height 29
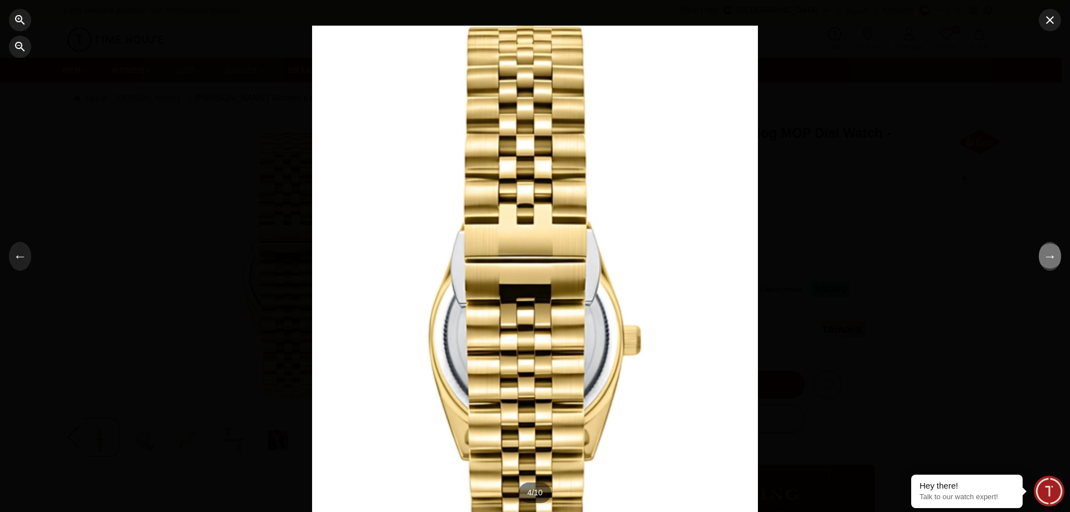
click at [1054, 253] on button "→" at bounding box center [1050, 256] width 22 height 29
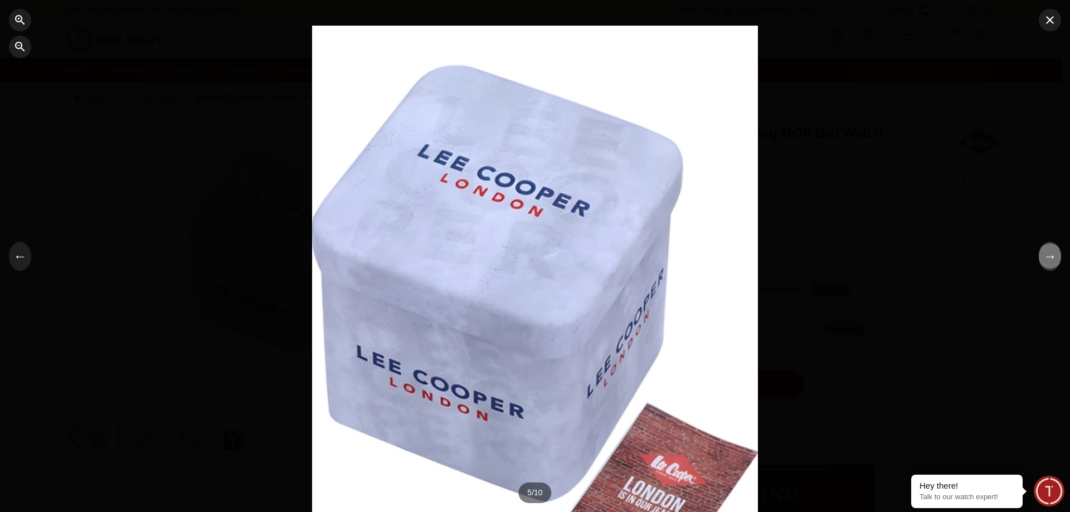
click at [1054, 253] on button "→" at bounding box center [1050, 256] width 22 height 29
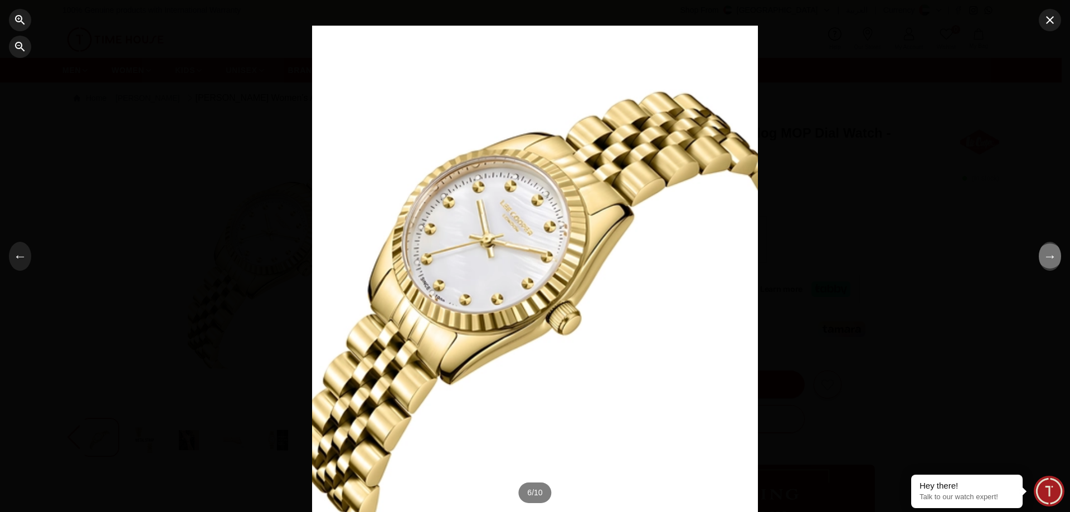
click at [1054, 253] on button "→" at bounding box center [1050, 256] width 22 height 29
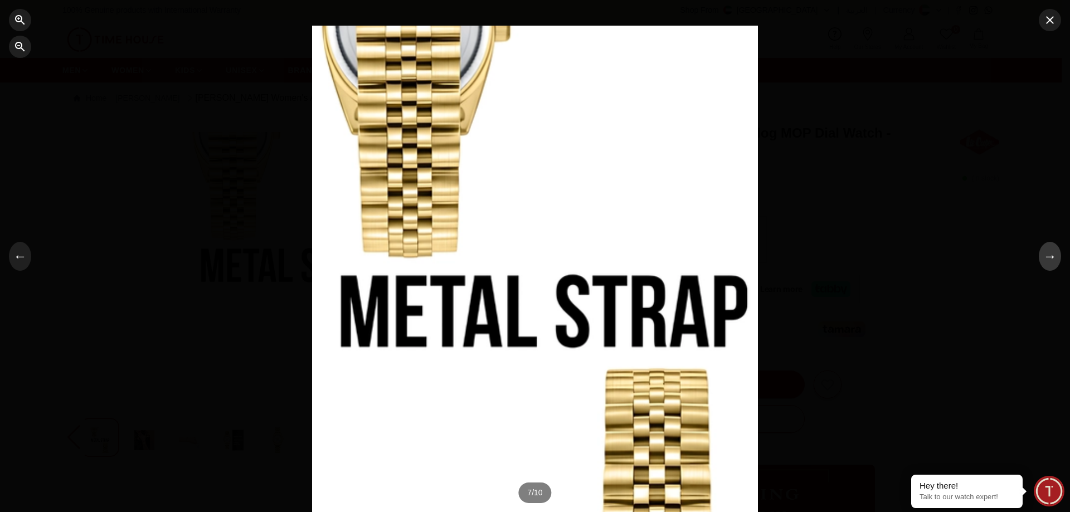
click at [1054, 253] on button "→" at bounding box center [1050, 256] width 22 height 29
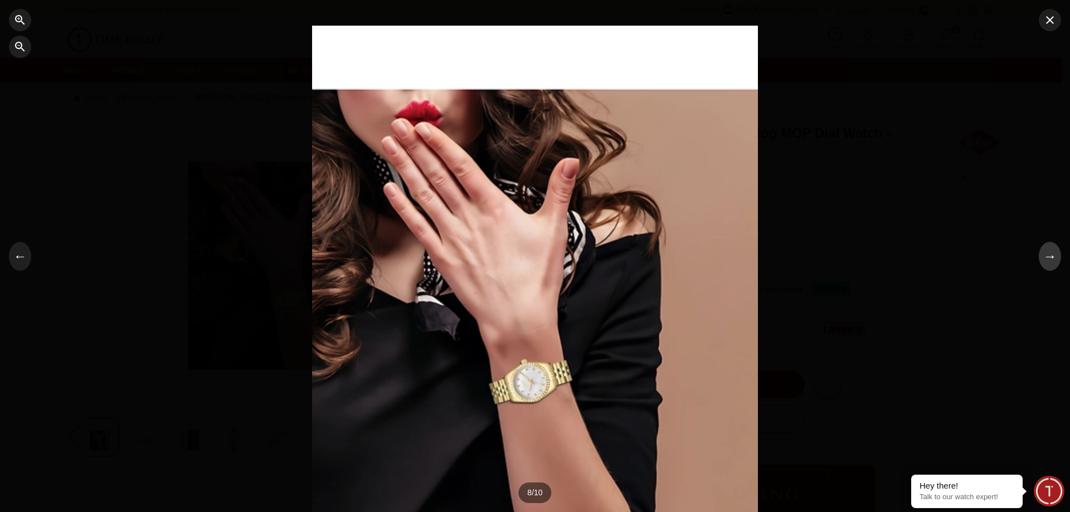
click at [1053, 253] on button "→" at bounding box center [1050, 256] width 22 height 29
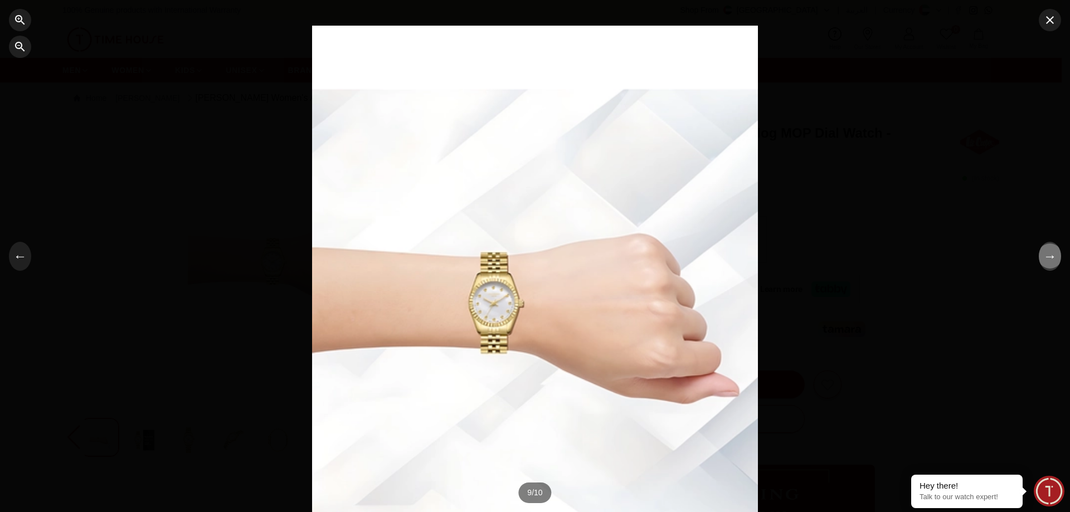
click at [1052, 253] on button "→" at bounding box center [1050, 256] width 22 height 29
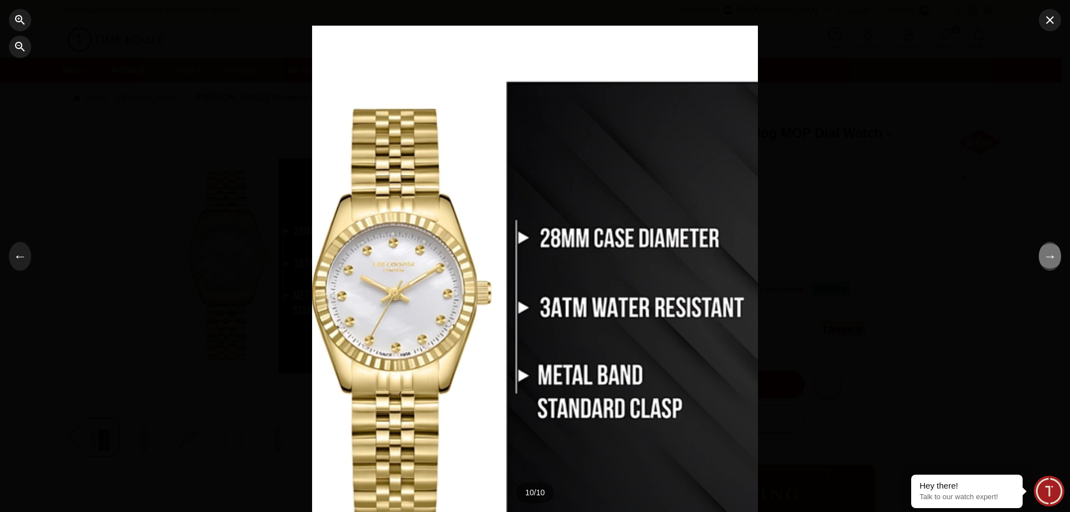
click at [1048, 253] on button "→" at bounding box center [1050, 256] width 22 height 29
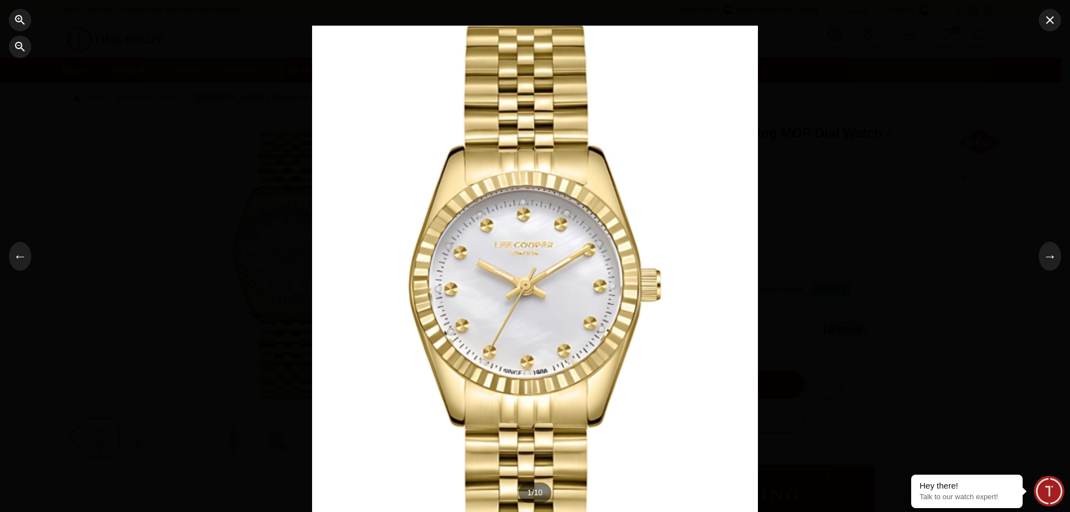
click at [1041, 246] on div "← → 1 / 10 Swipe or tap sides to navigate" at bounding box center [535, 256] width 1070 height 512
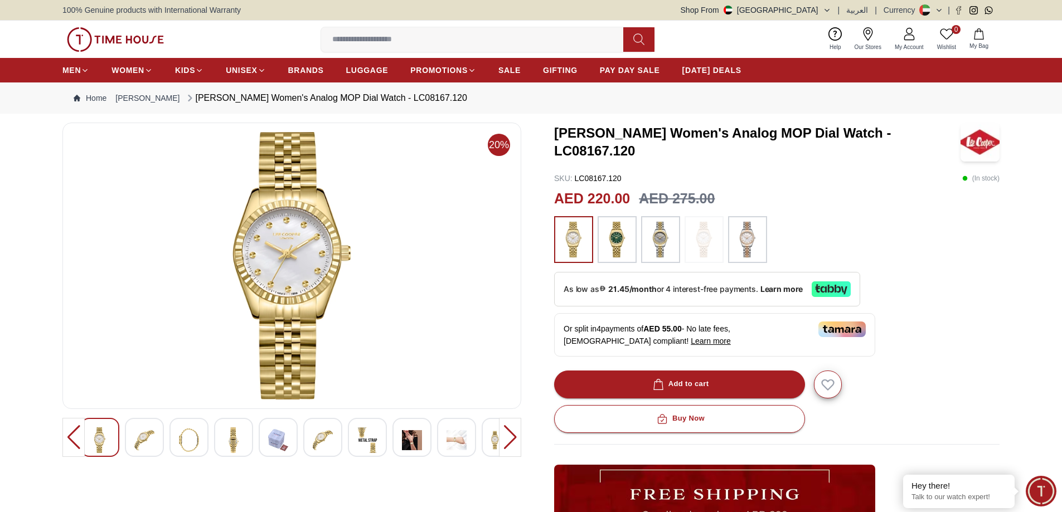
click at [613, 239] on img at bounding box center [617, 240] width 28 height 36
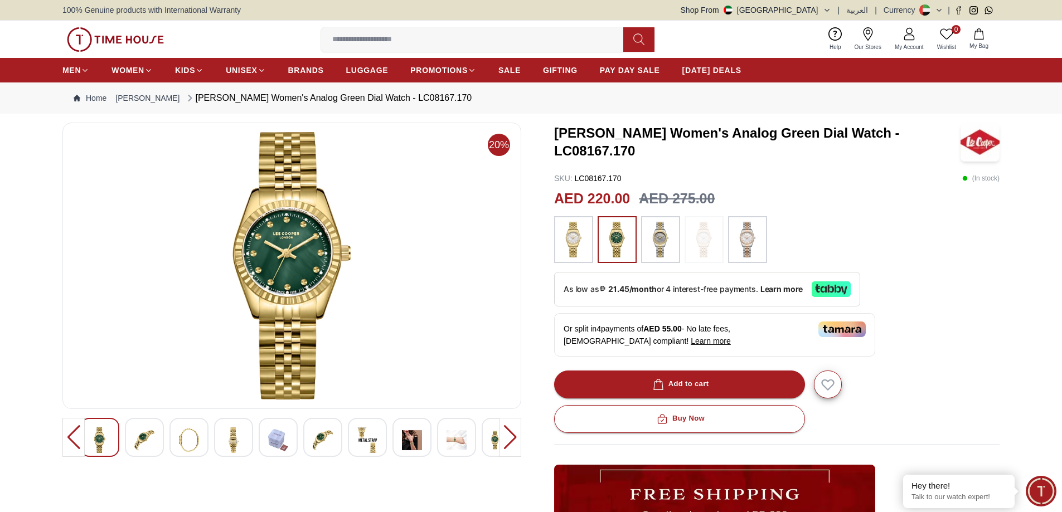
click at [295, 272] on img at bounding box center [292, 266] width 440 height 268
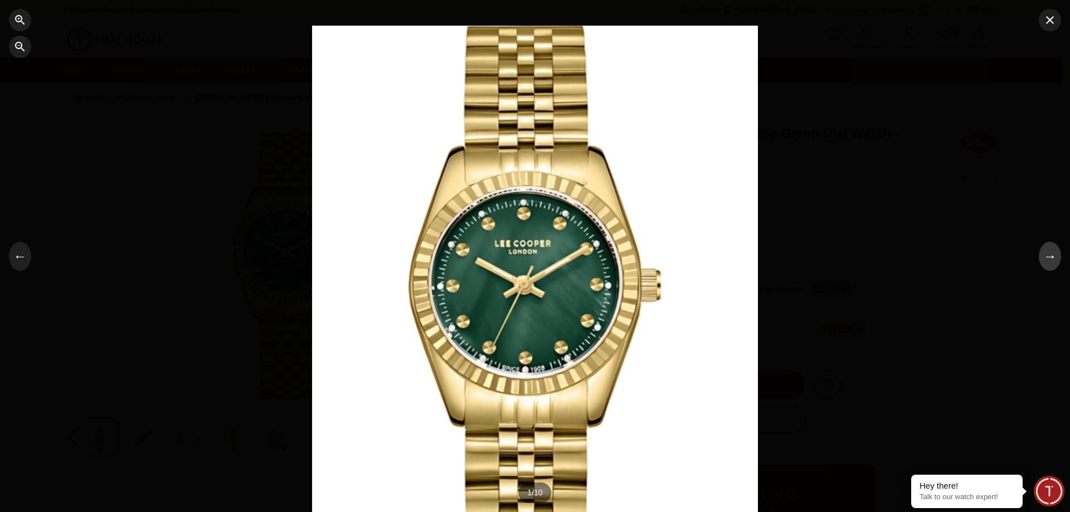
click at [1051, 261] on button "→" at bounding box center [1050, 256] width 22 height 29
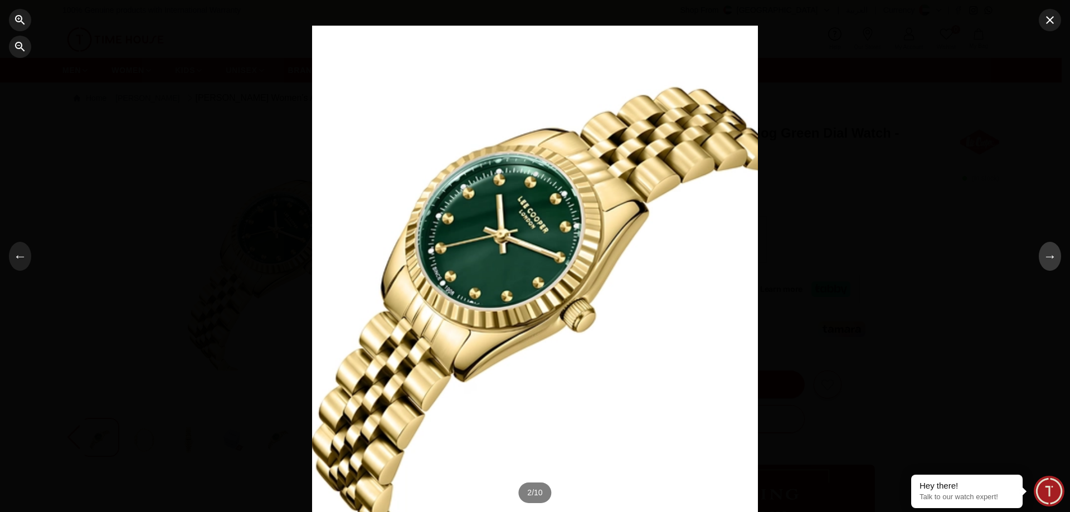
click at [1050, 261] on button "→" at bounding box center [1050, 256] width 22 height 29
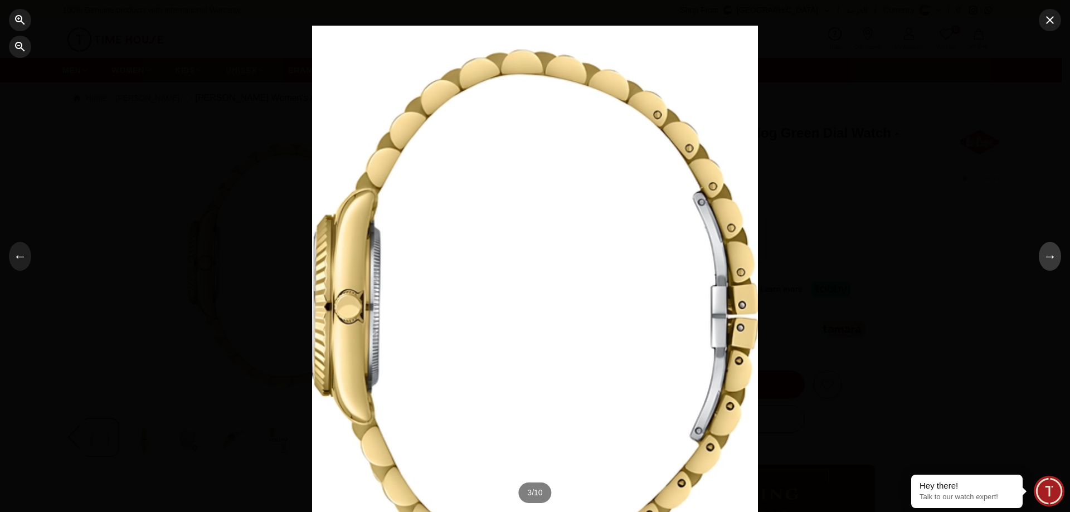
click at [1050, 261] on button "→" at bounding box center [1050, 256] width 22 height 29
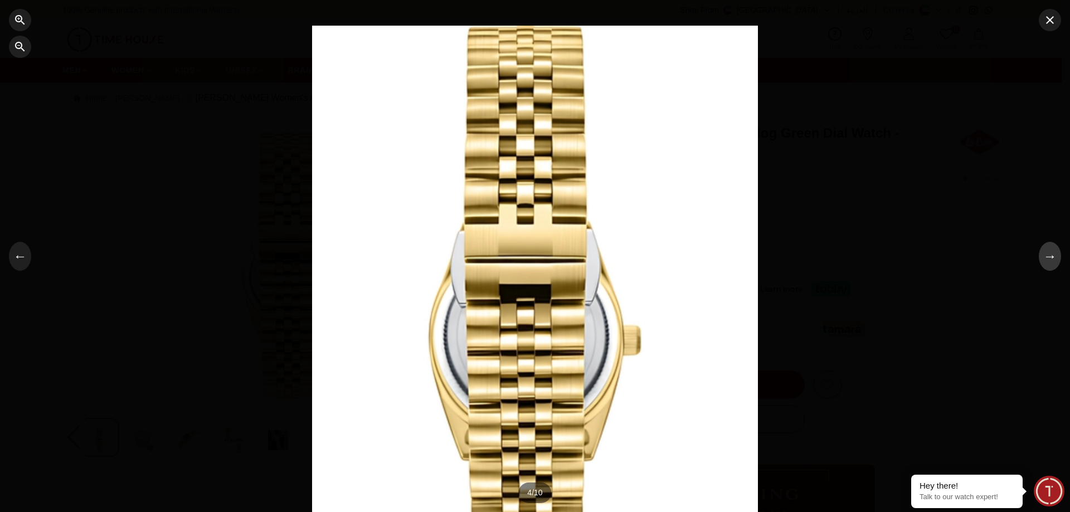
click at [1050, 261] on button "→" at bounding box center [1050, 256] width 22 height 29
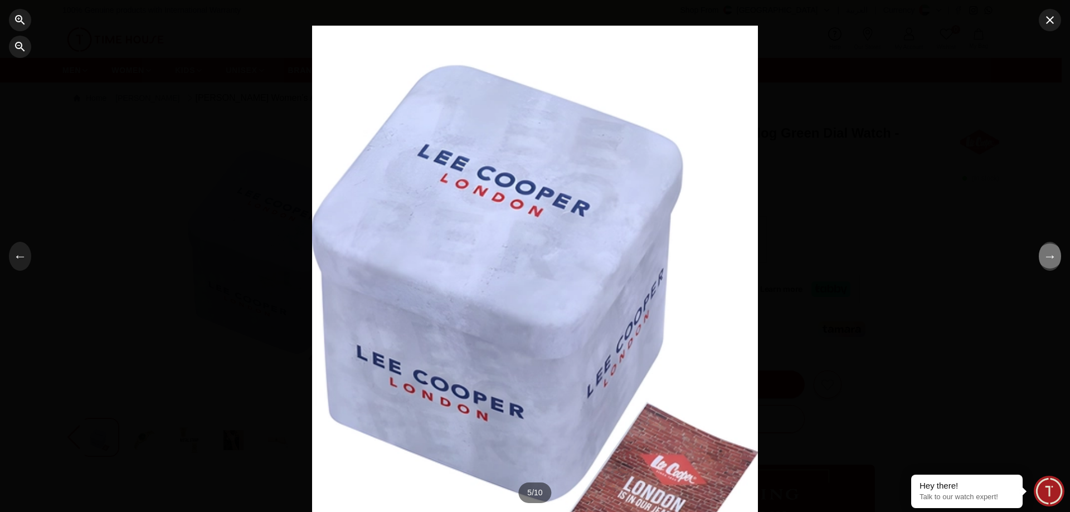
click at [1050, 261] on button "→" at bounding box center [1050, 256] width 22 height 29
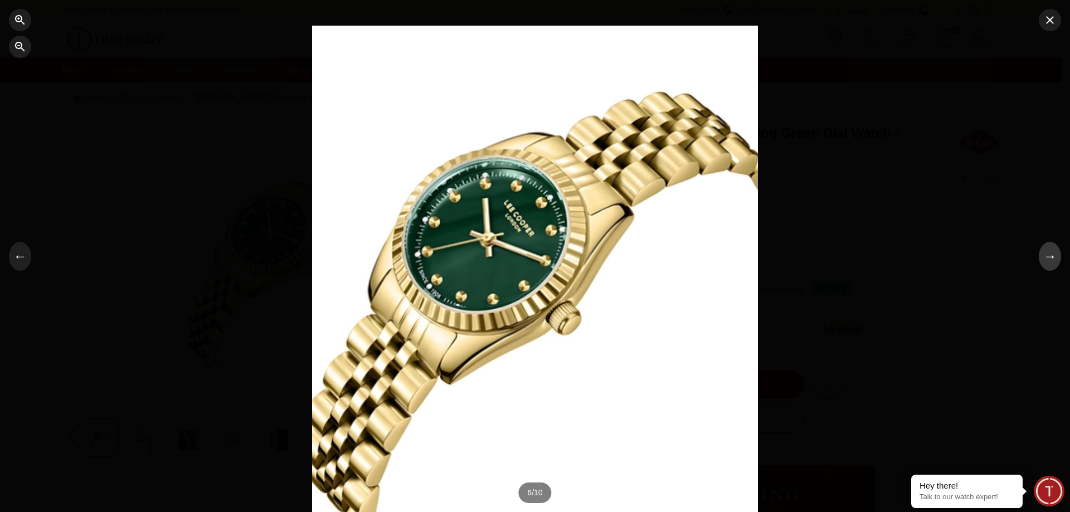
click at [1050, 261] on button "→" at bounding box center [1050, 256] width 22 height 29
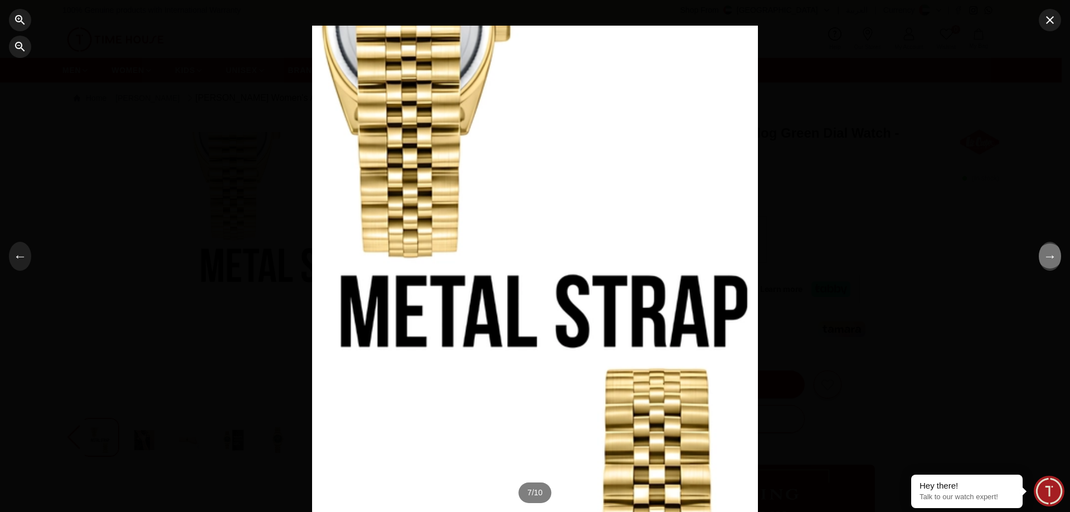
click at [1049, 261] on button "→" at bounding box center [1050, 256] width 22 height 29
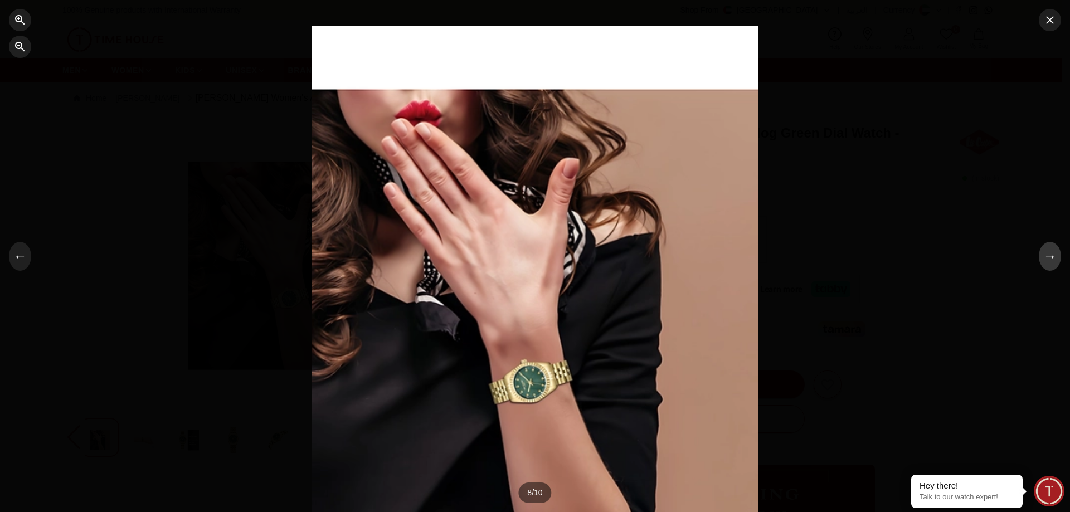
click at [1049, 261] on button "→" at bounding box center [1050, 256] width 22 height 29
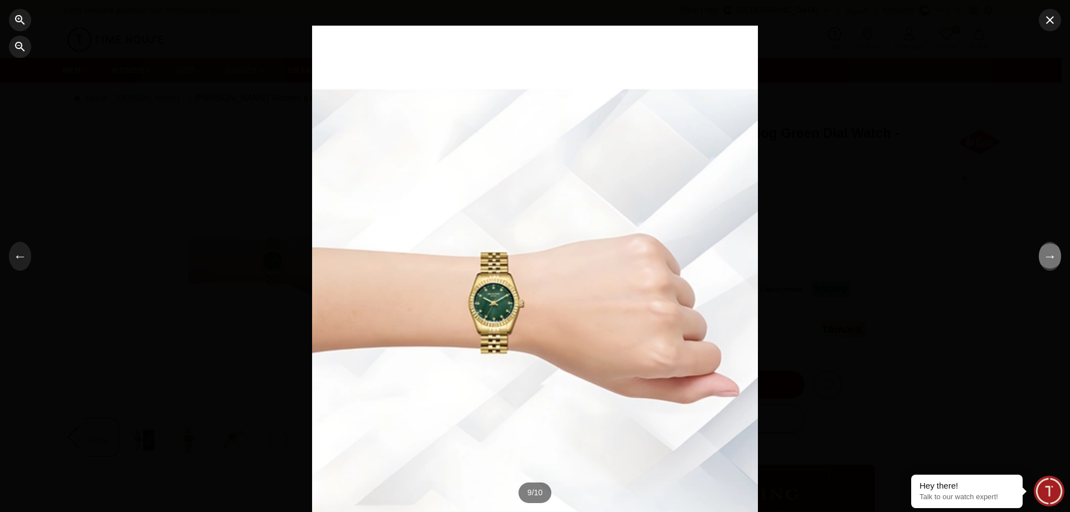
click at [1051, 252] on button "→" at bounding box center [1050, 256] width 22 height 29
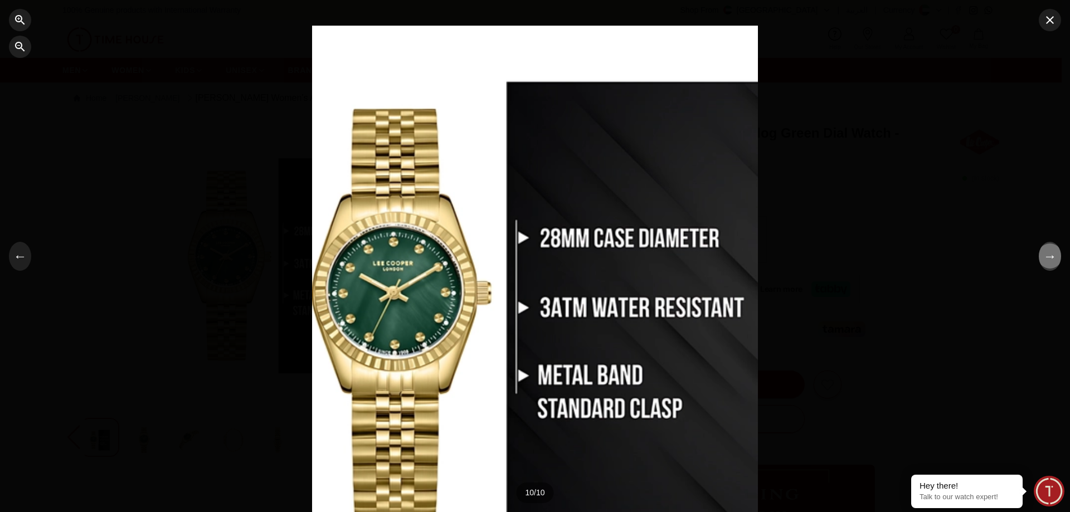
click at [1047, 258] on button "→" at bounding box center [1050, 256] width 22 height 29
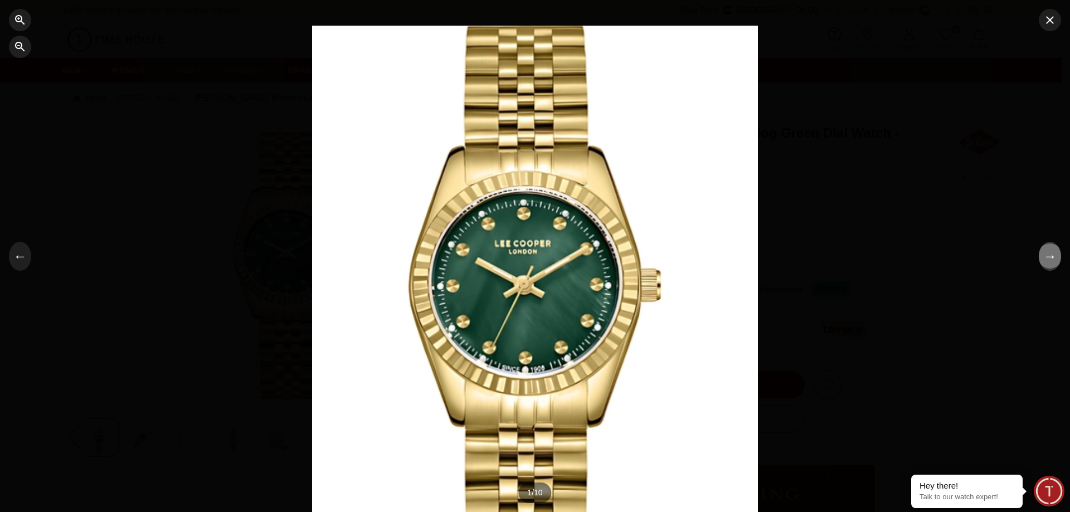
click at [1047, 258] on button "→" at bounding box center [1050, 256] width 22 height 29
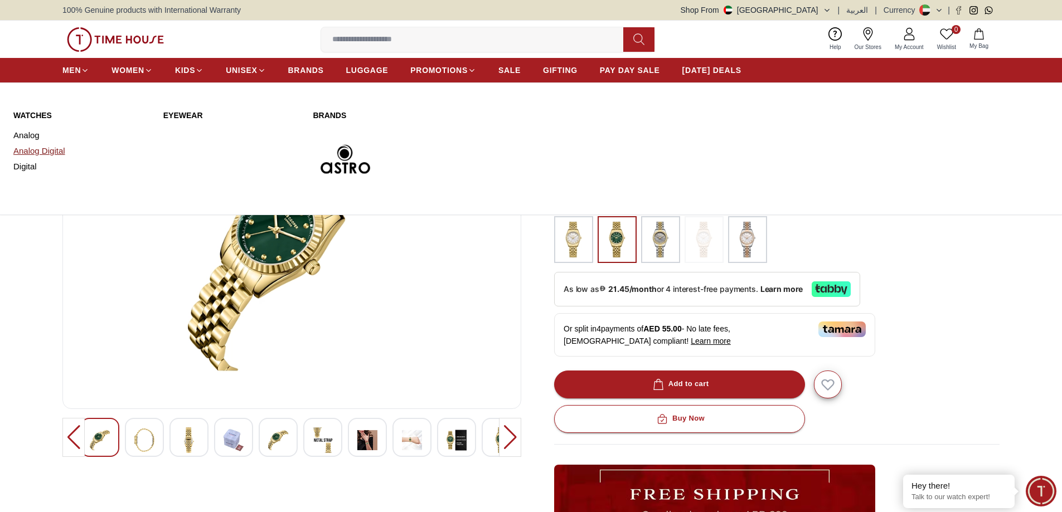
click at [46, 150] on link "Analog Digital" at bounding box center [81, 151] width 137 height 16
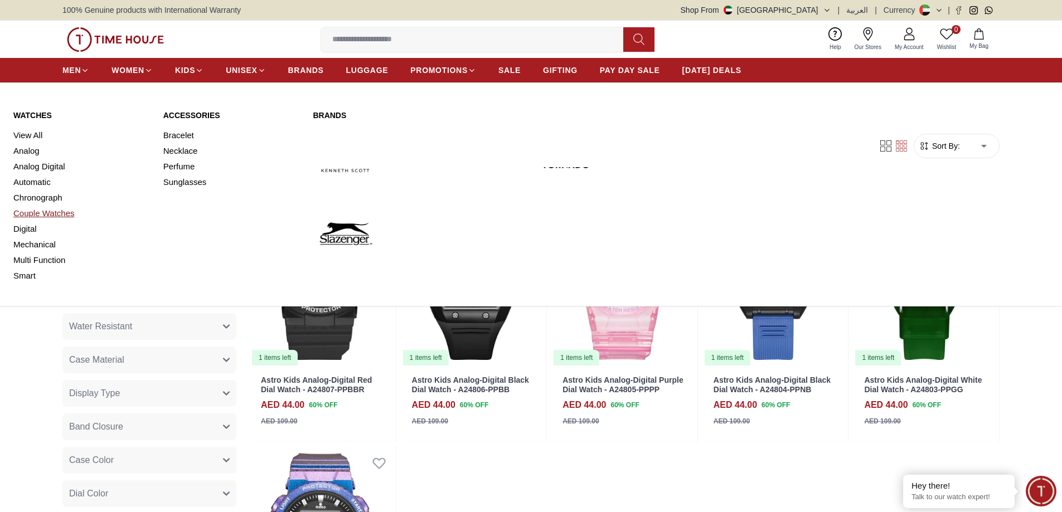
click at [42, 212] on link "Couple Watches" at bounding box center [81, 214] width 137 height 16
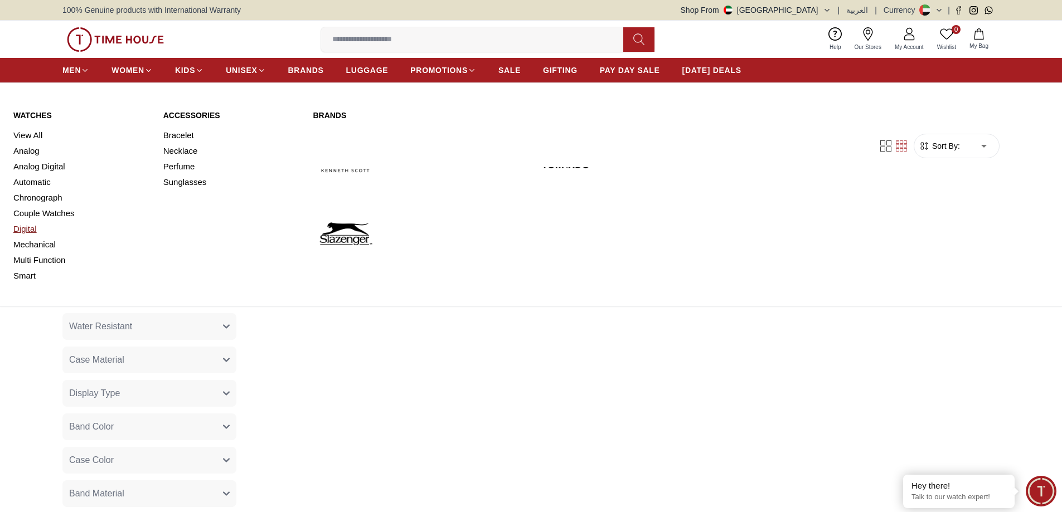
click at [33, 227] on link "Digital" at bounding box center [81, 229] width 137 height 16
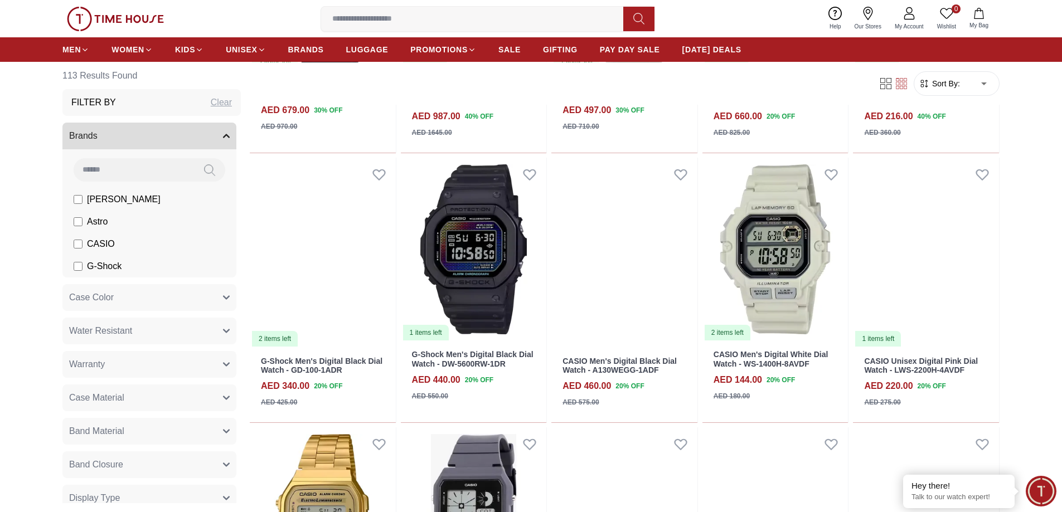
scroll to position [669, 0]
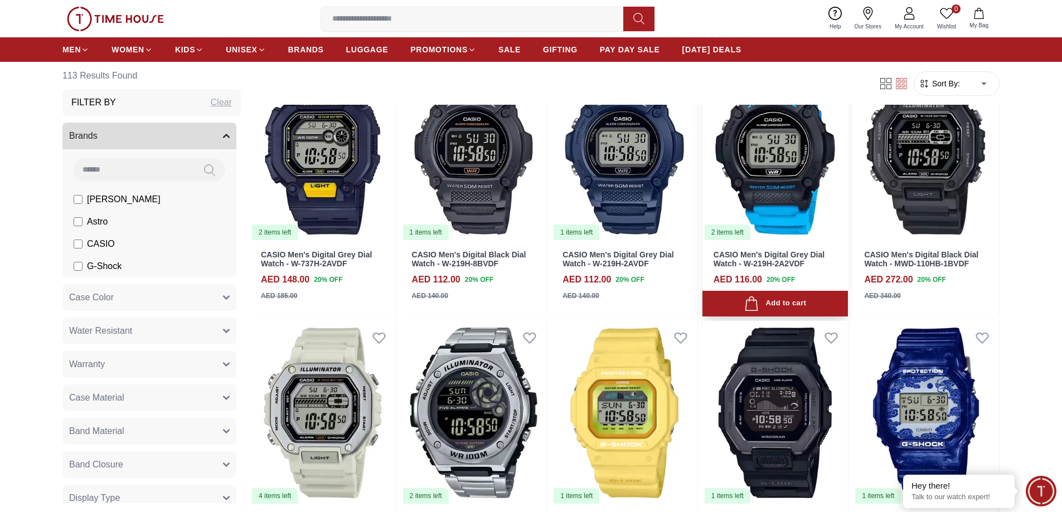
scroll to position [1728, 0]
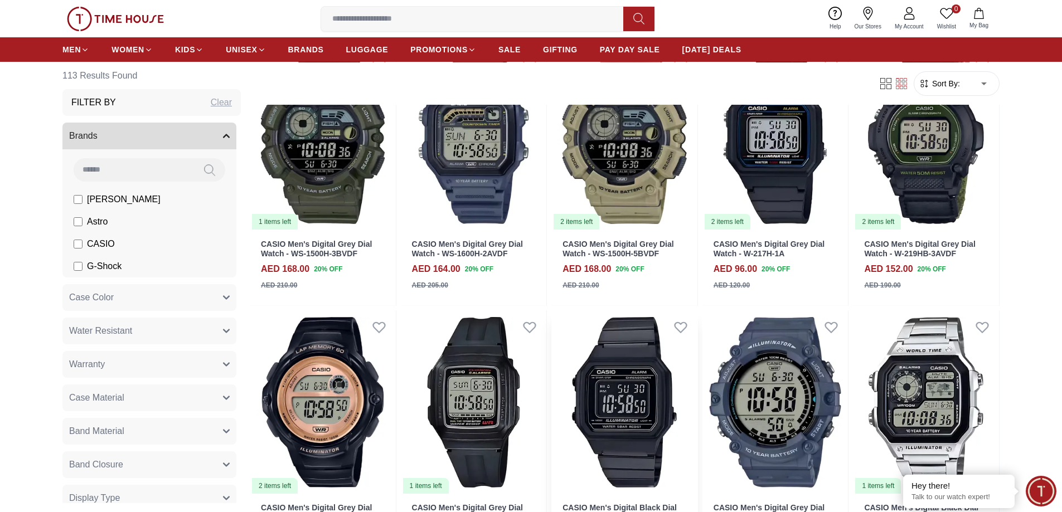
scroll to position [2899, 0]
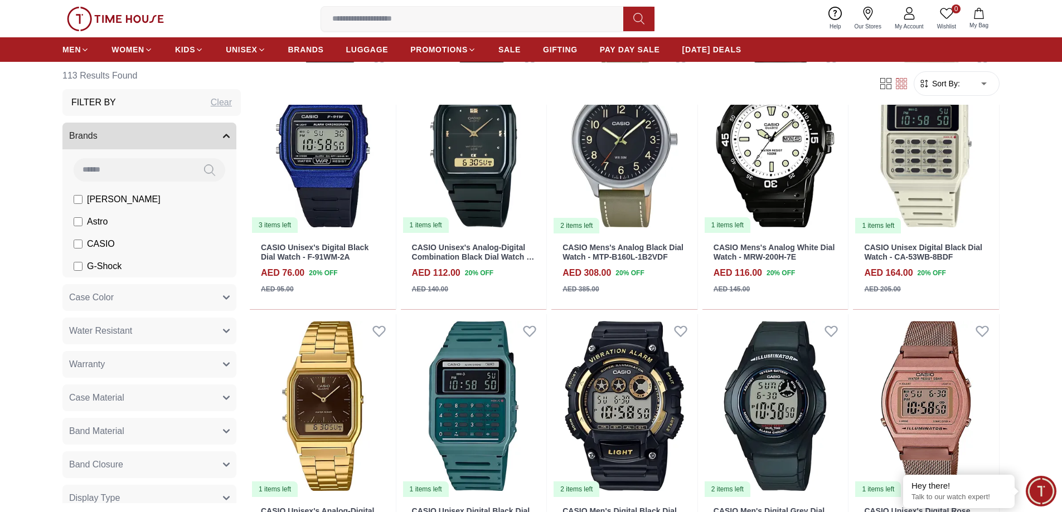
scroll to position [3889, 0]
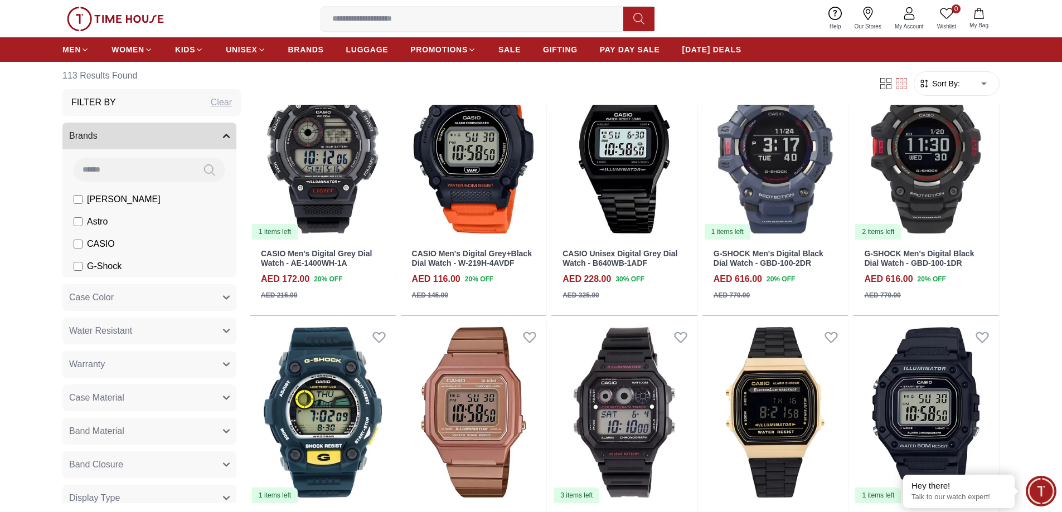
scroll to position [5017, 0]
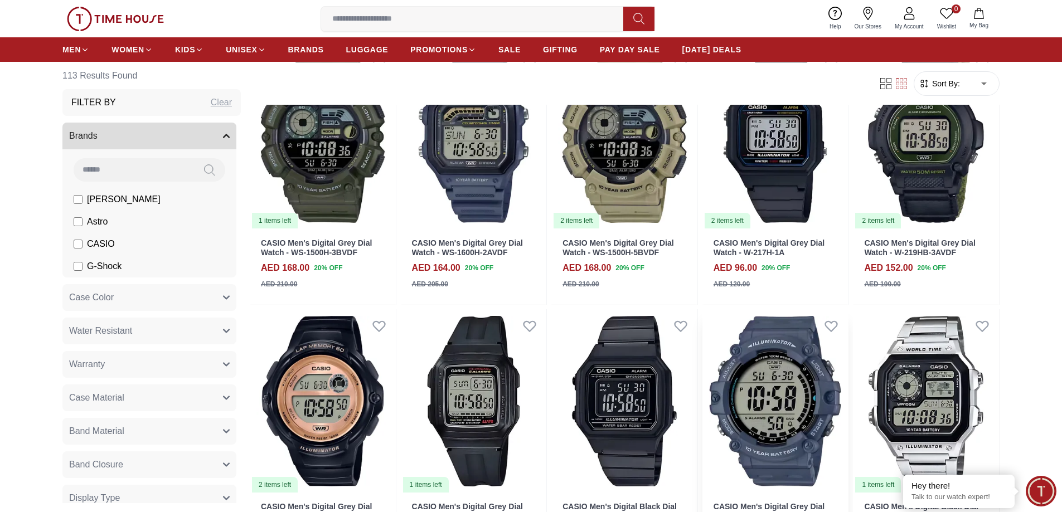
scroll to position [2843, 0]
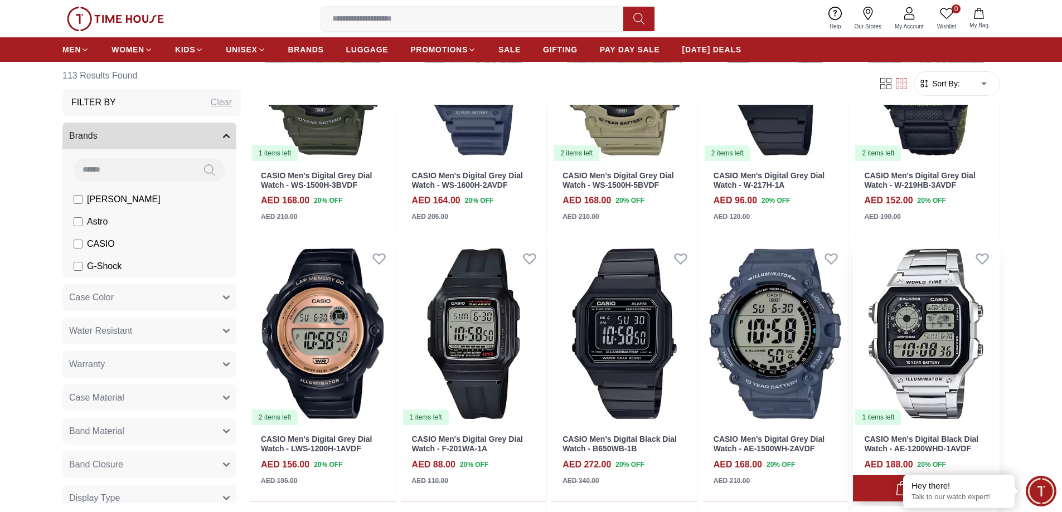
click at [924, 326] on img at bounding box center [926, 334] width 146 height 184
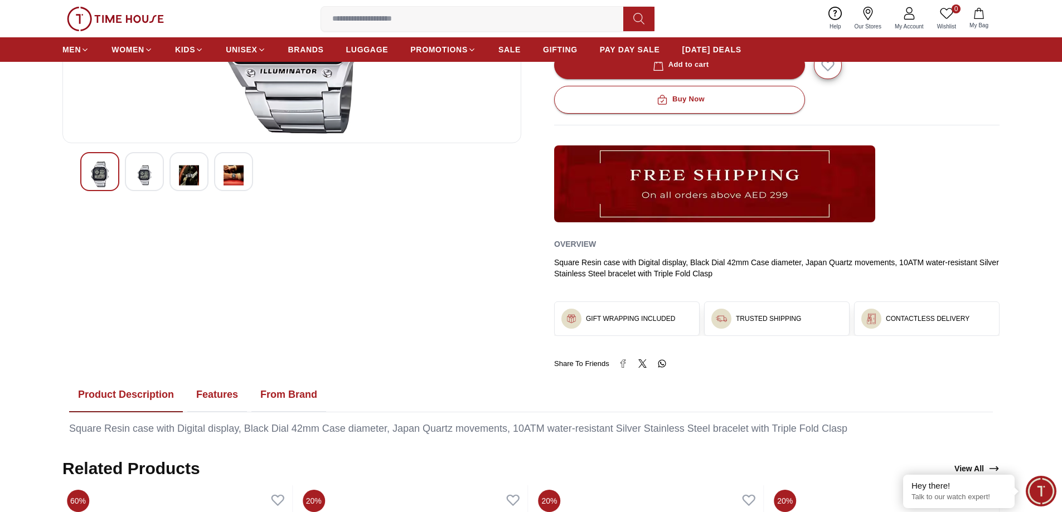
scroll to position [334, 0]
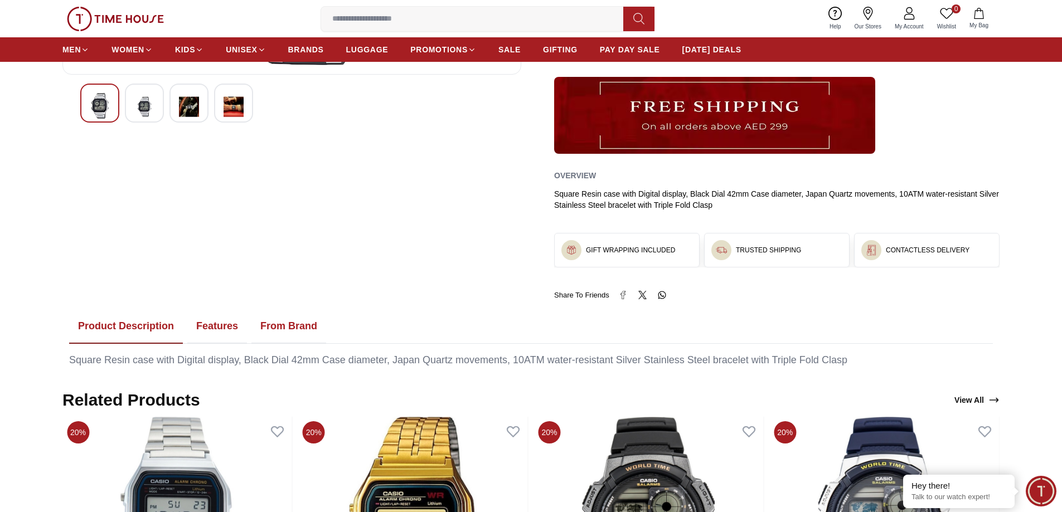
click at [225, 322] on button "Features" at bounding box center [217, 326] width 60 height 35
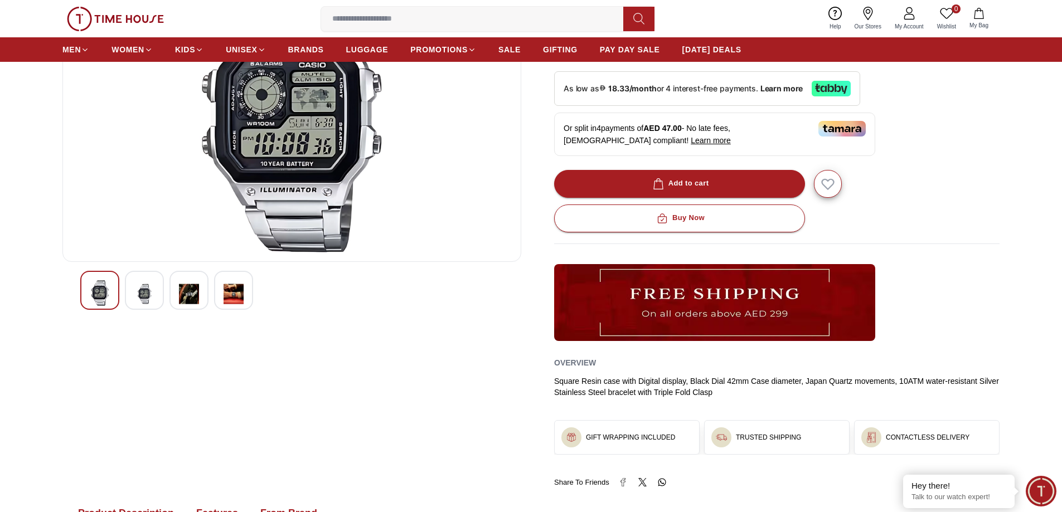
scroll to position [0, 0]
